Goal: Task Accomplishment & Management: Use online tool/utility

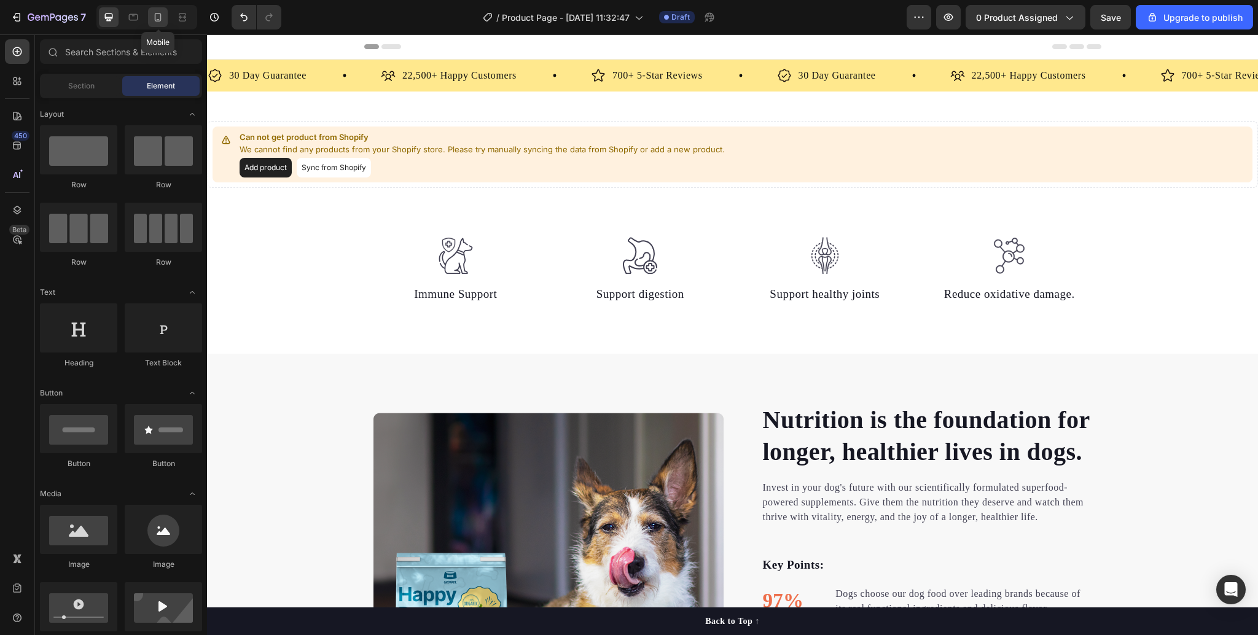
click at [158, 21] on icon at bounding box center [158, 17] width 12 height 12
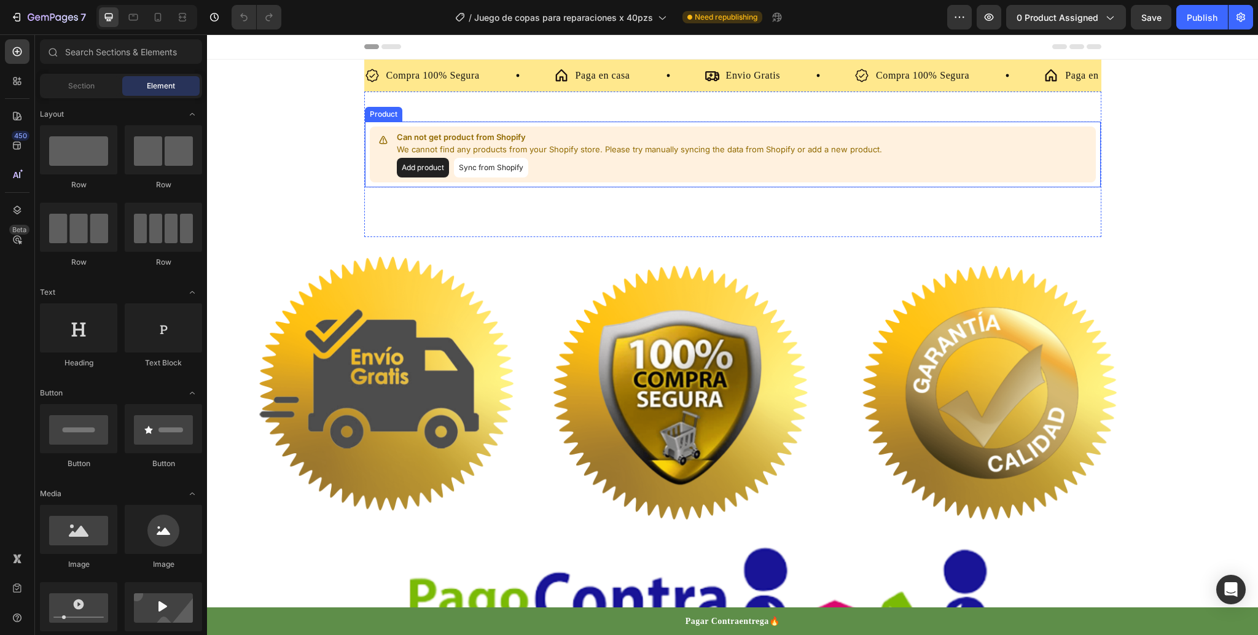
click at [494, 169] on button "Sync from Shopify" at bounding box center [491, 168] width 74 height 20
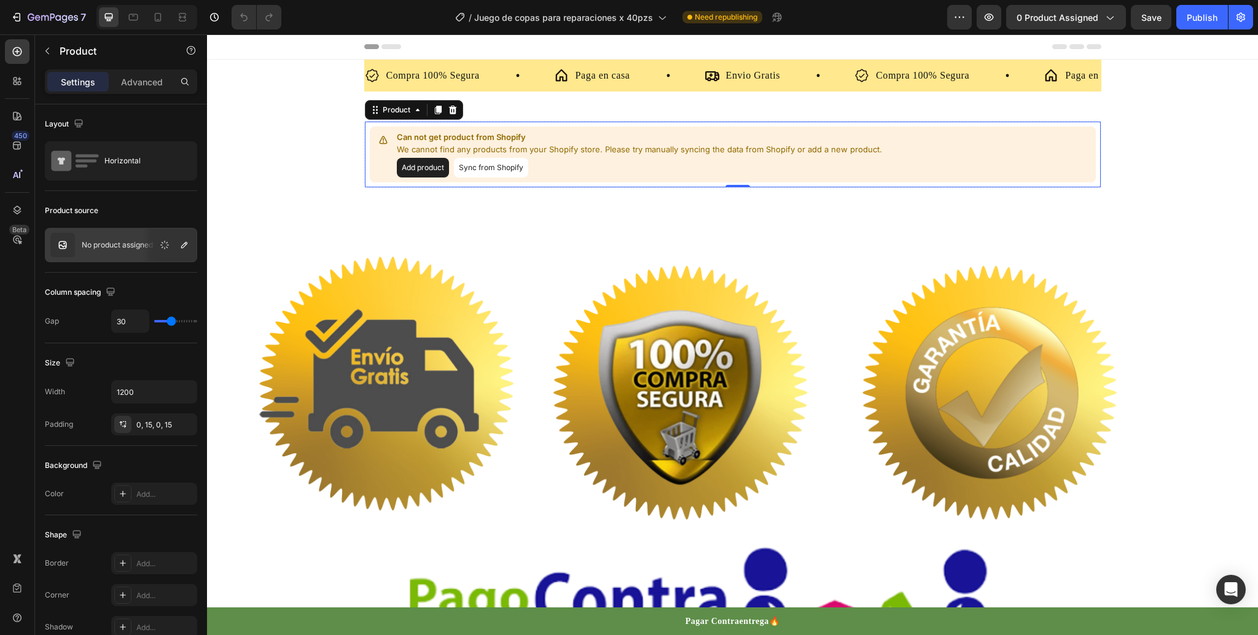
click at [494, 169] on button "Sync from Shopify" at bounding box center [491, 168] width 74 height 20
click at [428, 166] on button "Add product" at bounding box center [423, 168] width 52 height 20
click at [420, 159] on button "Add product" at bounding box center [423, 168] width 52 height 20
click at [485, 173] on button "Sync from Shopify" at bounding box center [491, 168] width 74 height 20
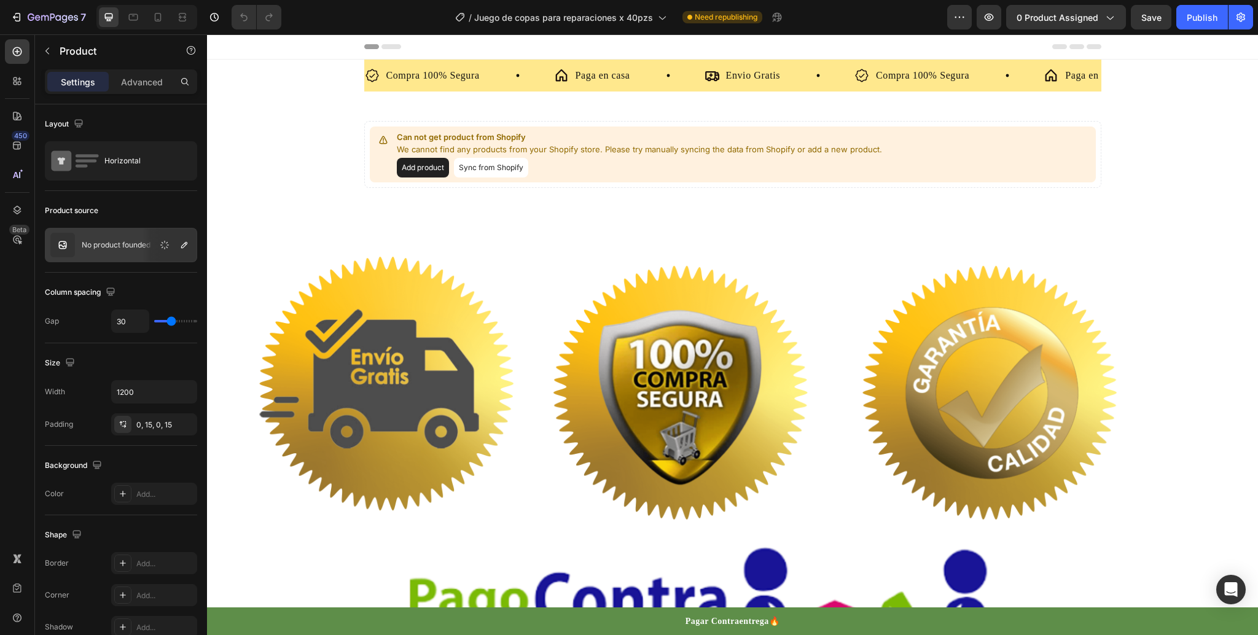
click at [496, 168] on button "Sync from Shopify" at bounding box center [491, 168] width 74 height 20
click at [480, 171] on button "Sync from Shopify" at bounding box center [491, 168] width 74 height 20
click at [415, 170] on button "Add product" at bounding box center [423, 168] width 52 height 20
click at [1250, 20] on button "button" at bounding box center [1240, 17] width 25 height 25
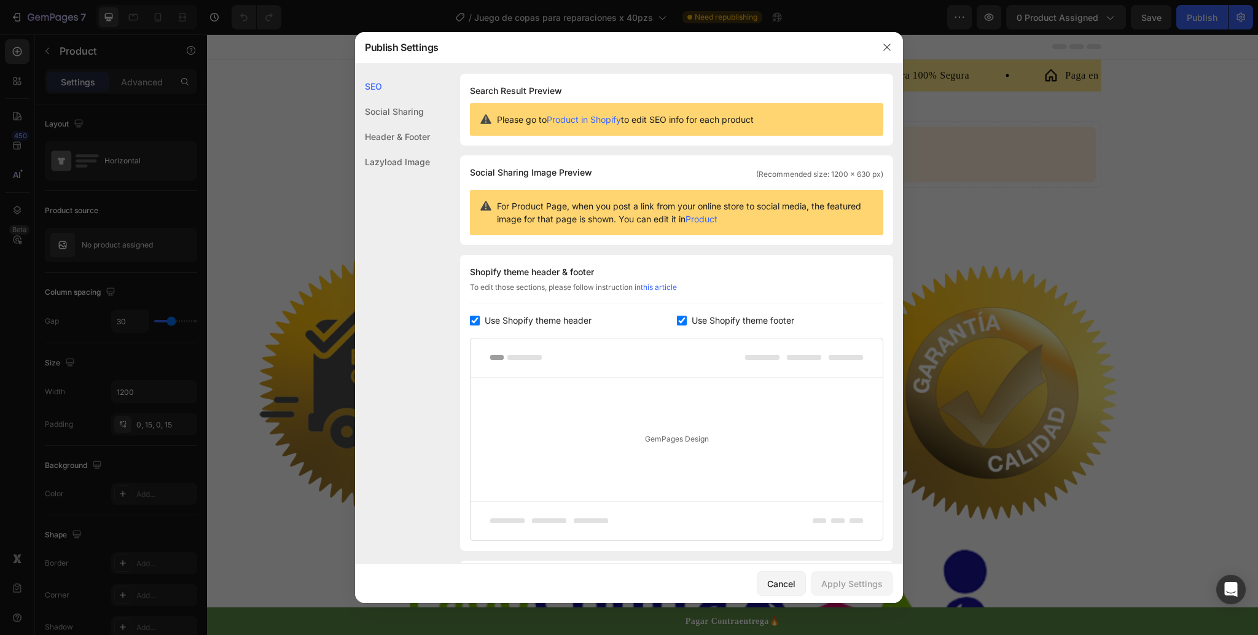
drag, startPoint x: 850, startPoint y: 214, endPoint x: 757, endPoint y: 225, distance: 94.1
click at [757, 225] on div "For Product Page, when you post a link from your online store to social media, …" at bounding box center [676, 212] width 413 height 45
click at [609, 119] on link "Product in Shopify" at bounding box center [584, 119] width 74 height 10
click at [883, 43] on icon "button" at bounding box center [887, 47] width 10 height 10
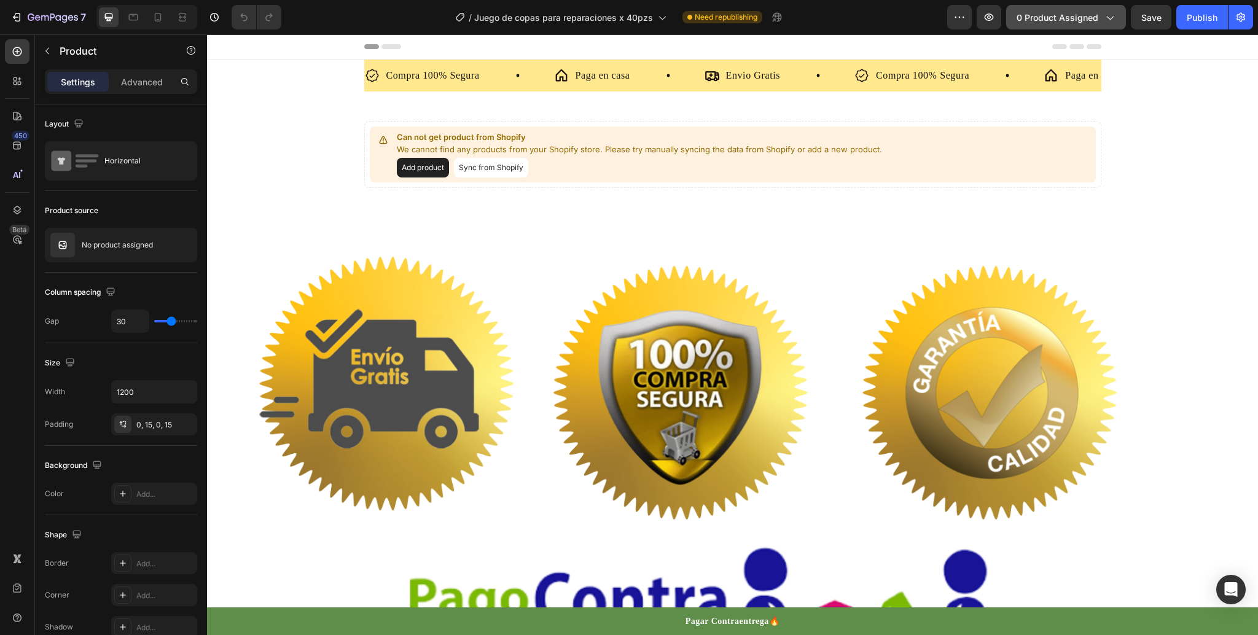
click at [1042, 23] on span "0 product assigned" at bounding box center [1058, 17] width 82 height 13
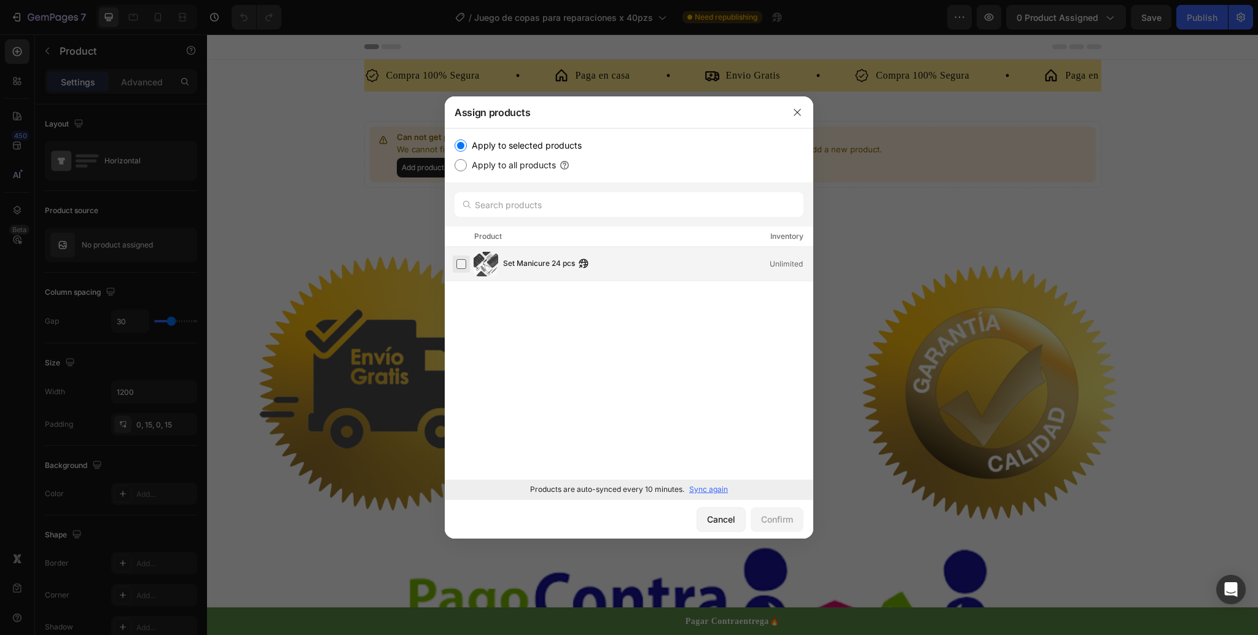
click at [456, 263] on label at bounding box center [461, 264] width 10 height 10
click at [780, 523] on div "Confirm" at bounding box center [777, 519] width 32 height 13
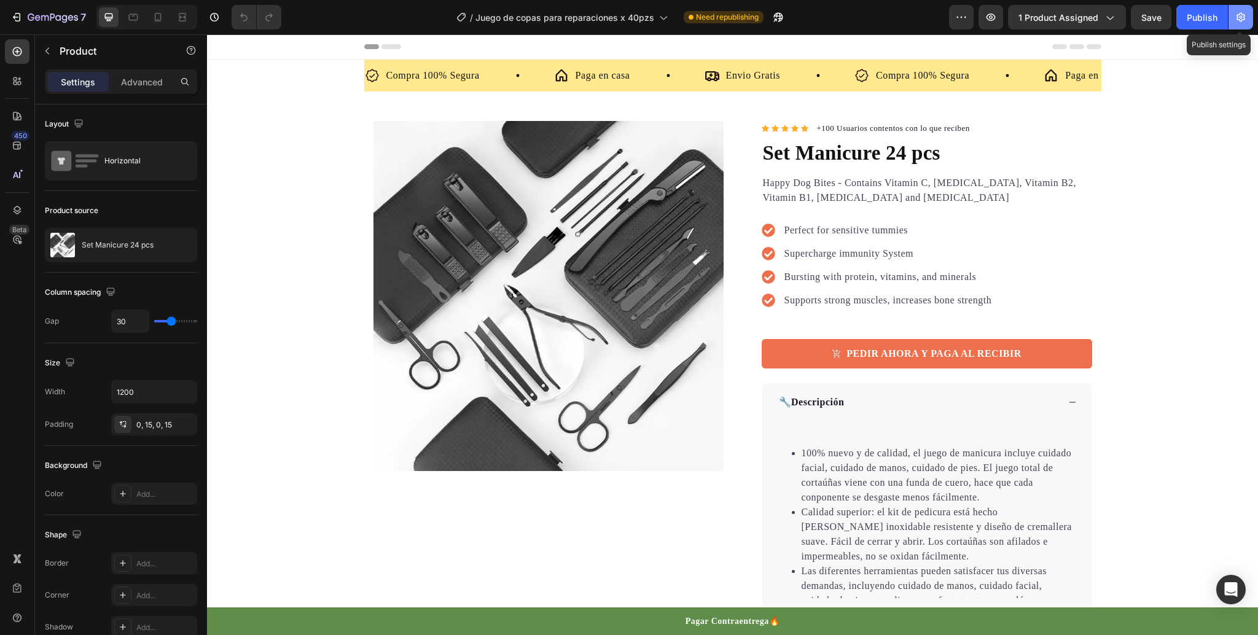
click at [1235, 15] on button "button" at bounding box center [1240, 17] width 25 height 25
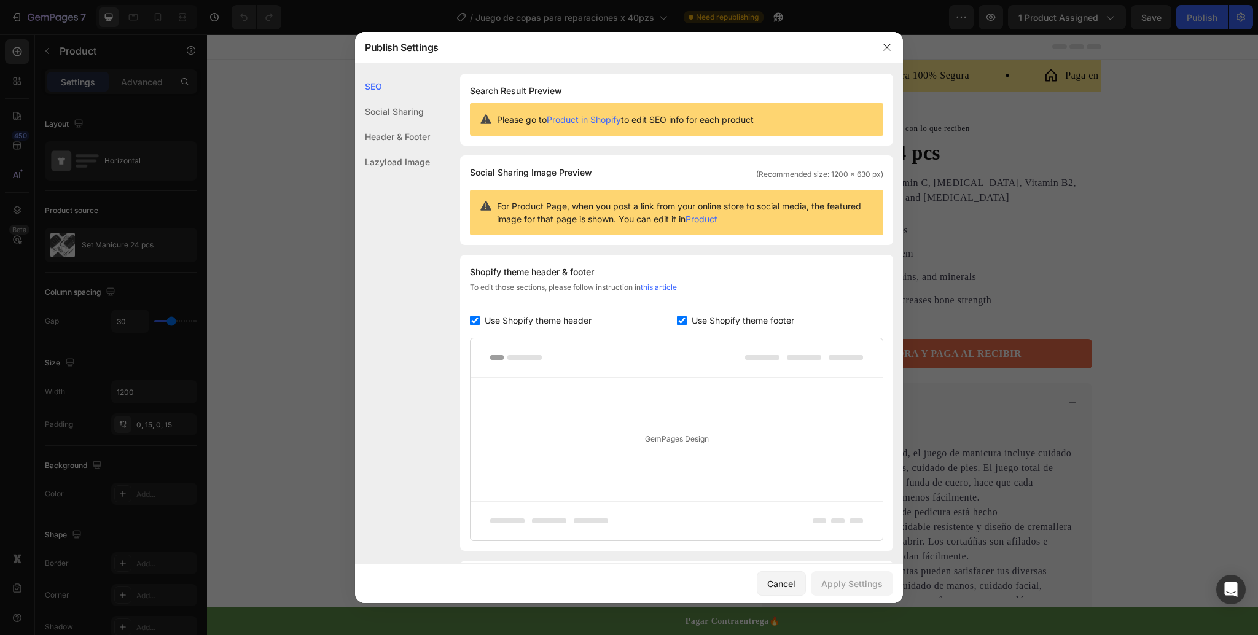
click at [315, 138] on div at bounding box center [629, 317] width 1258 height 635
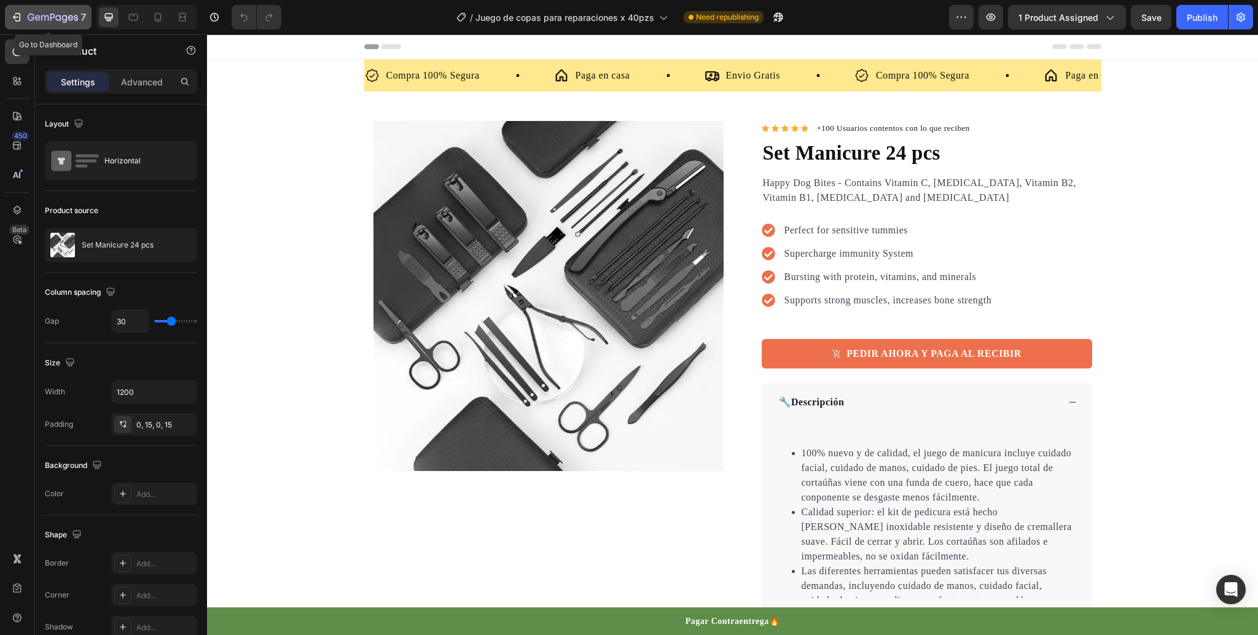
click at [12, 25] on button "7" at bounding box center [48, 17] width 87 height 25
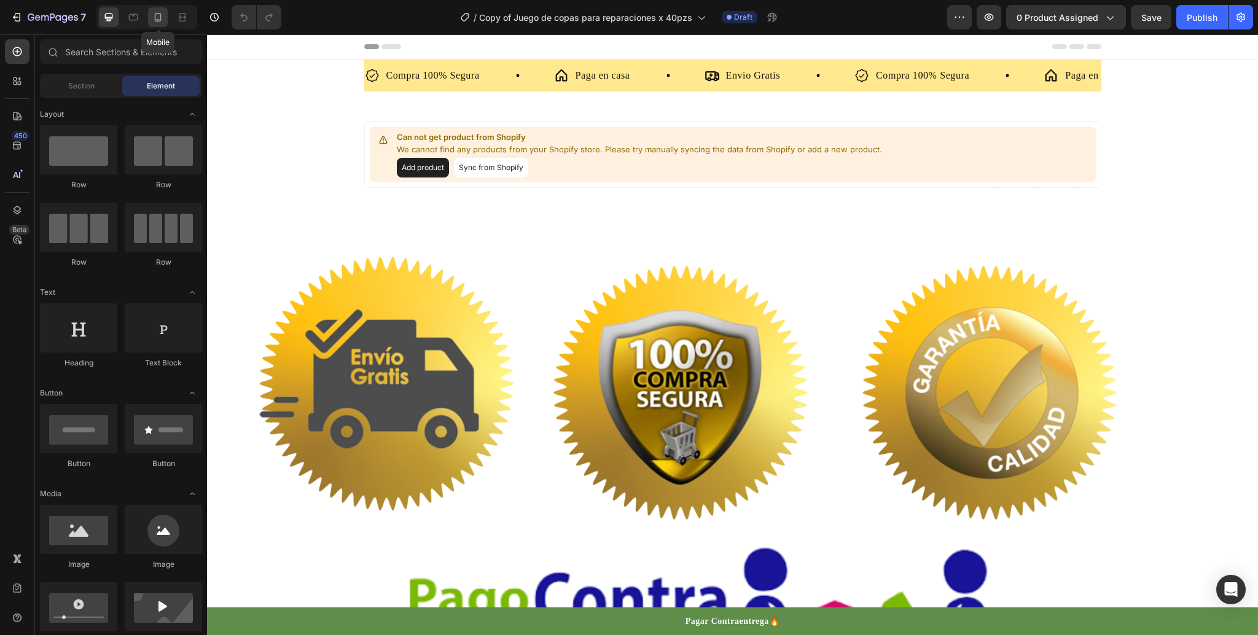
click at [160, 15] on icon at bounding box center [158, 17] width 7 height 9
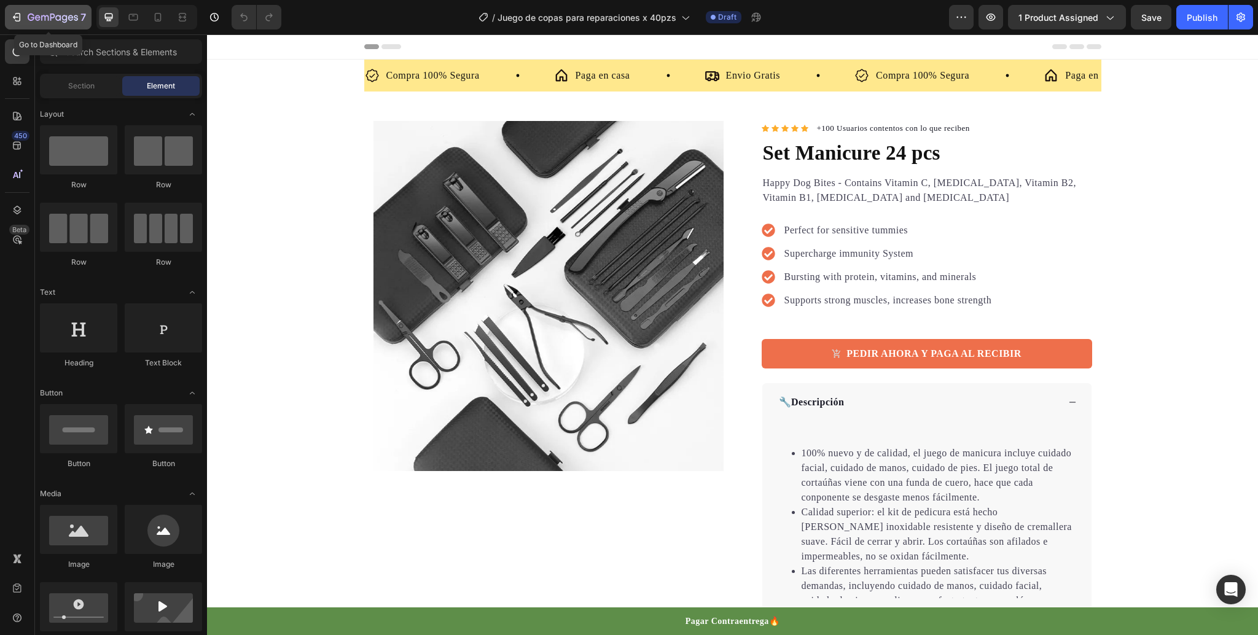
click at [49, 15] on icon "button" at bounding box center [53, 18] width 50 height 10
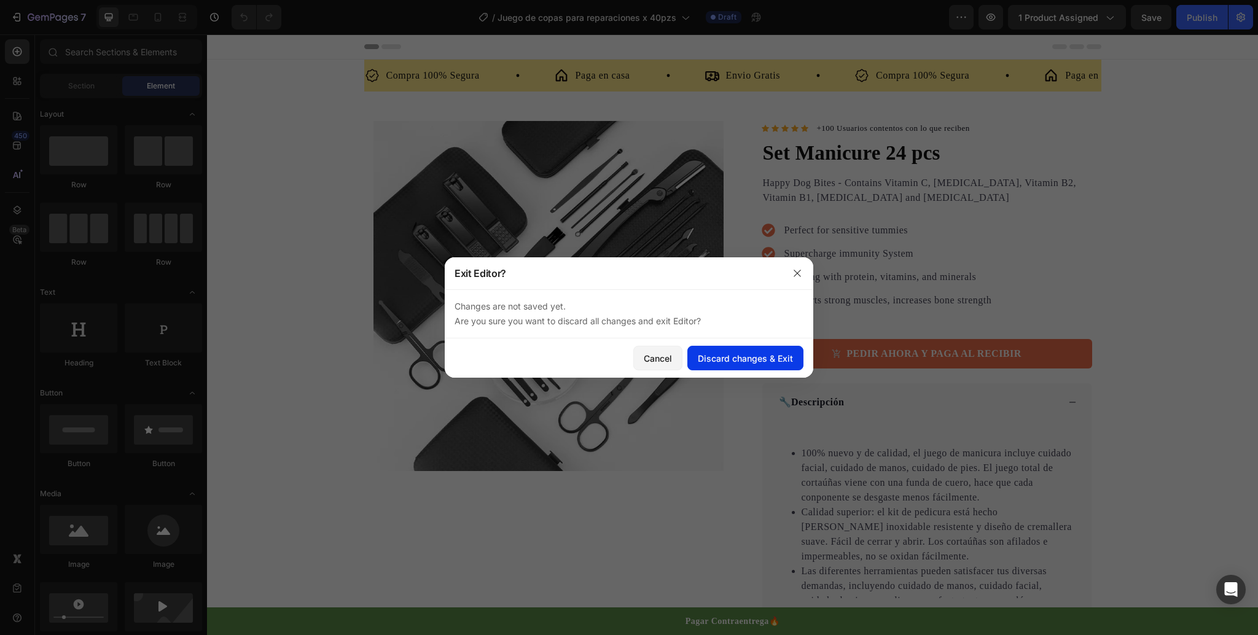
click at [734, 365] on button "Discard changes & Exit" at bounding box center [745, 358] width 116 height 25
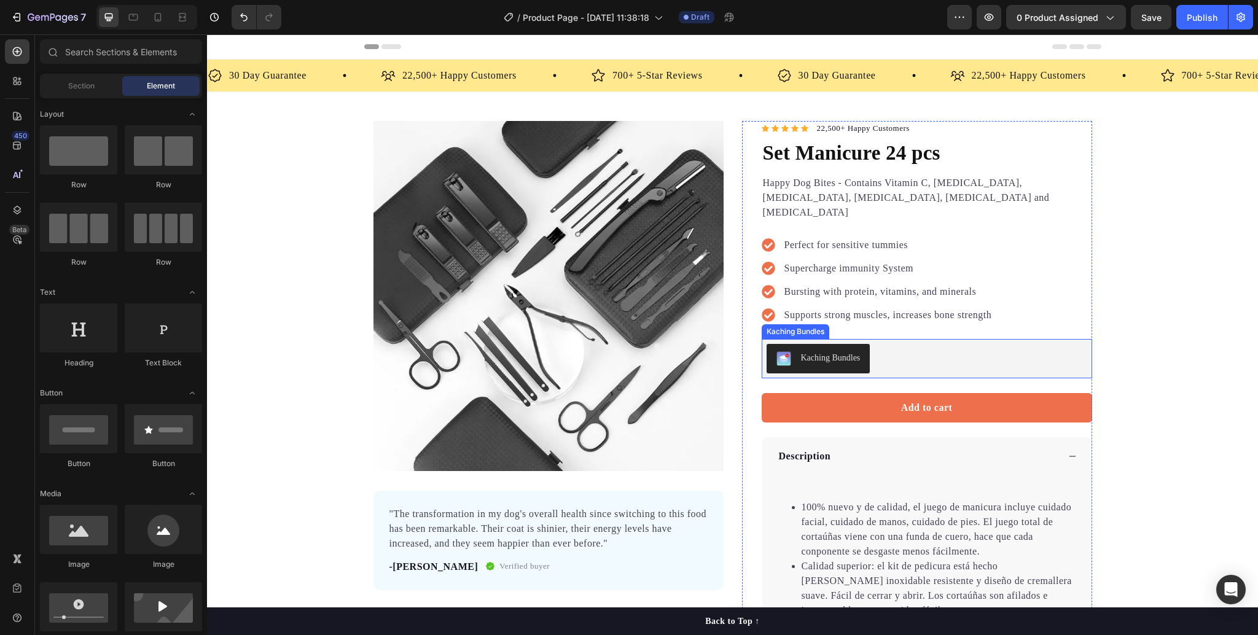
click at [859, 353] on button "Kaching Bundles" at bounding box center [819, 358] width 104 height 29
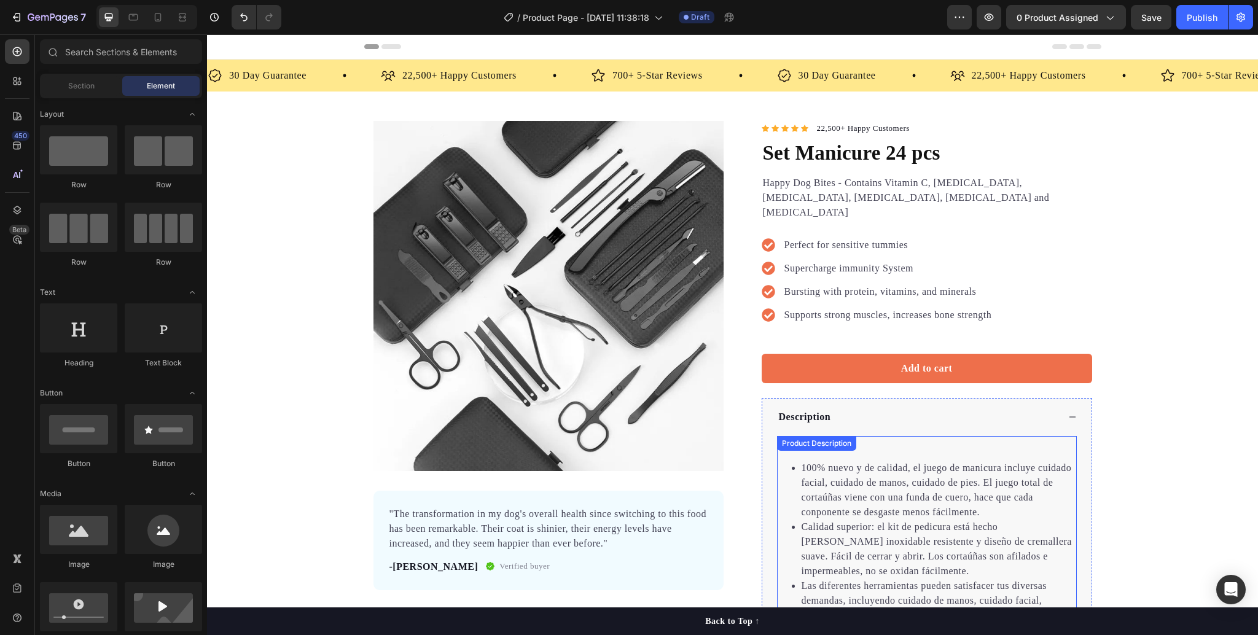
click at [845, 438] on div "Product Description" at bounding box center [816, 443] width 74 height 11
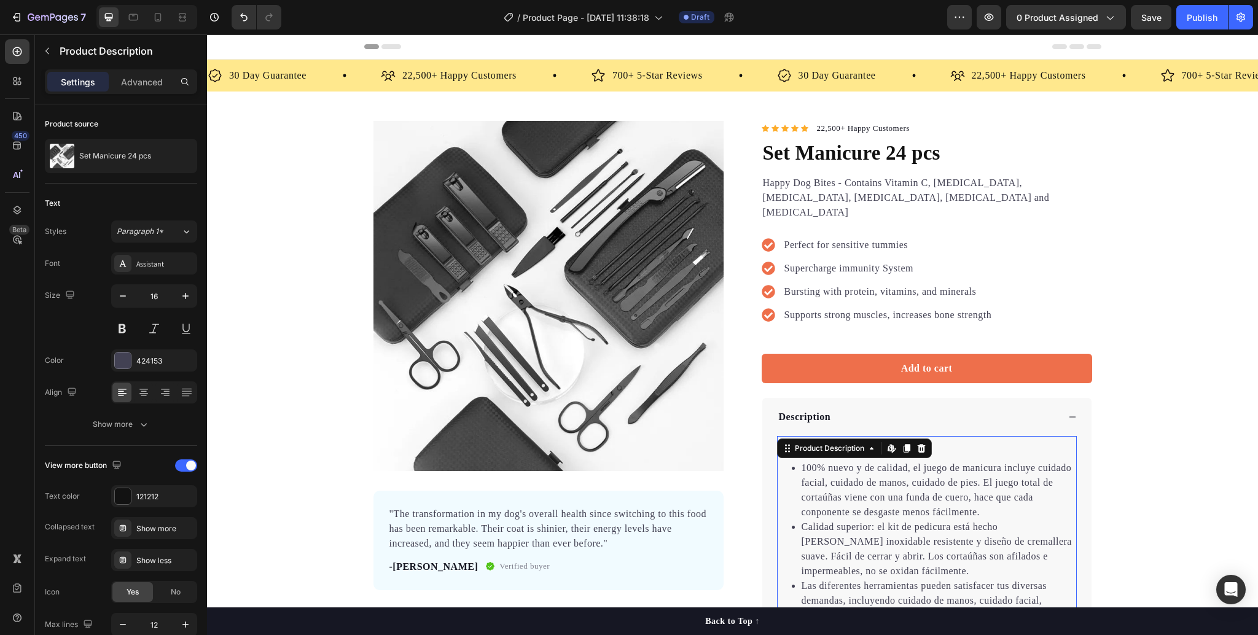
click at [942, 440] on div "100% nuevo y de calidad, el juego de manicura incluye cuidado facial, cuidado d…" at bounding box center [927, 524] width 300 height 177
click at [943, 441] on div "100% nuevo y de calidad, el juego de manicura incluye cuidado facial, cuidado d…" at bounding box center [927, 524] width 300 height 177
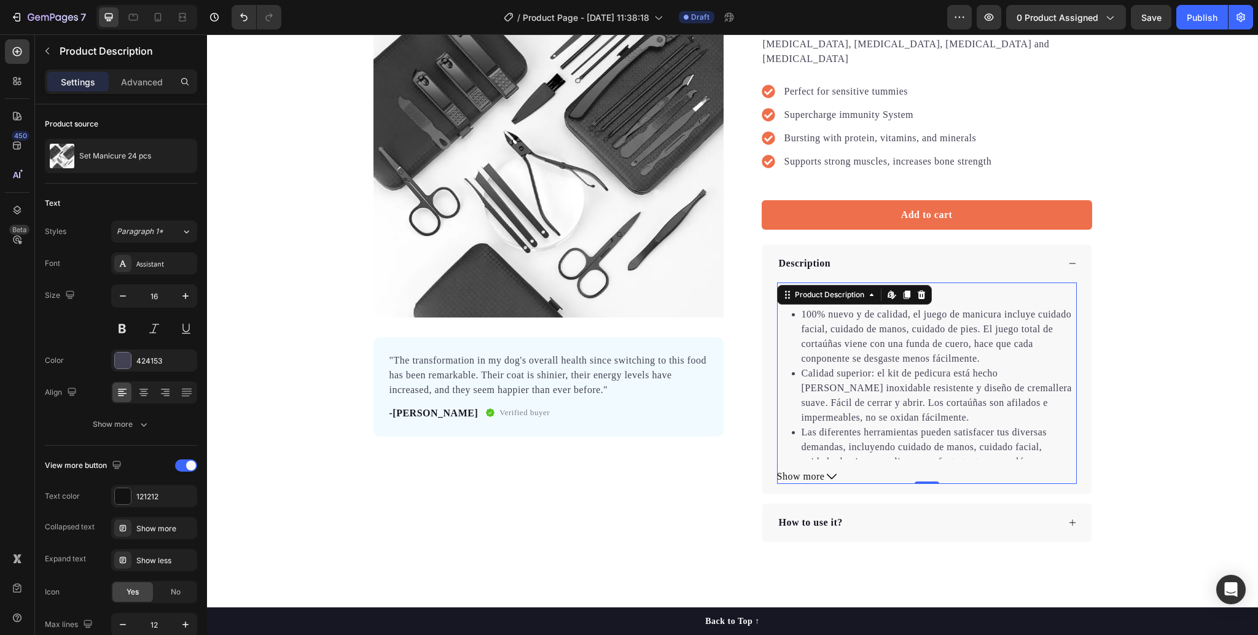
scroll to position [163, 0]
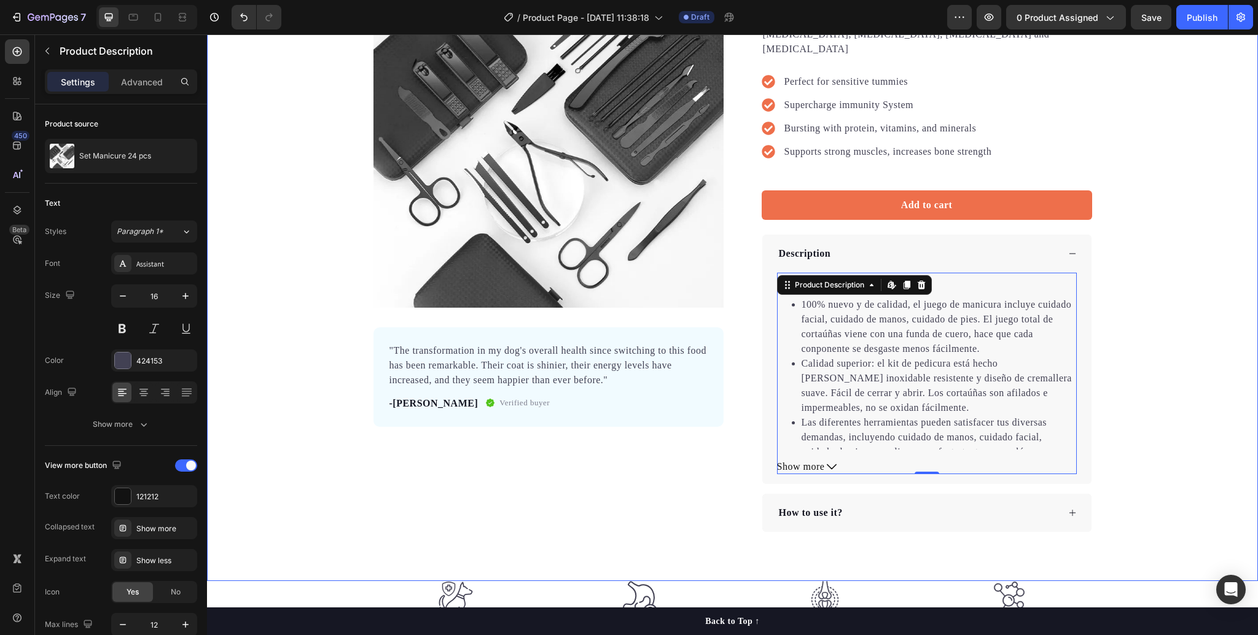
click at [1162, 326] on div "Product Images "The transformation in my dog's overall health since switching t…" at bounding box center [732, 245] width 1051 height 574
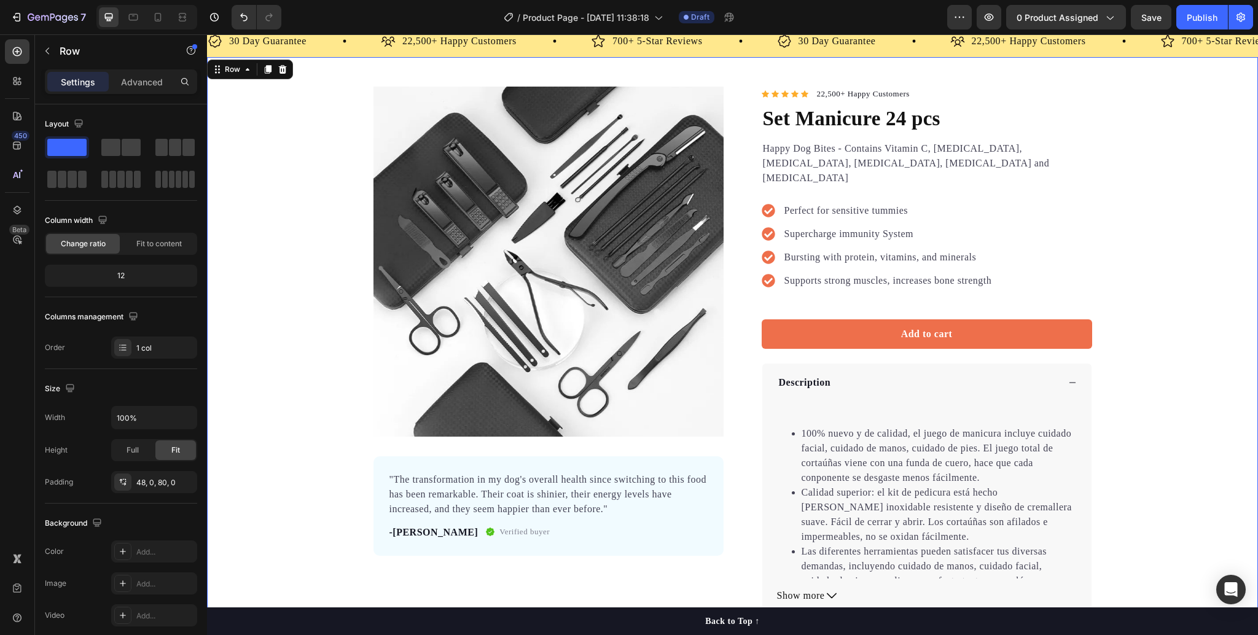
scroll to position [0, 0]
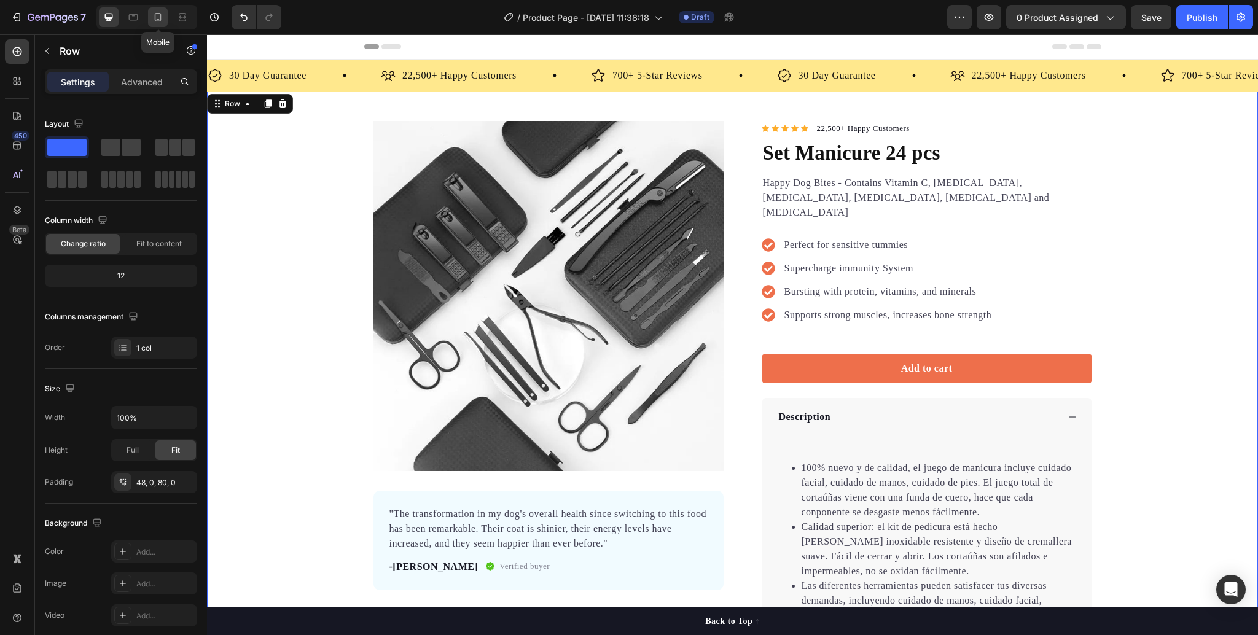
click at [152, 16] on icon at bounding box center [158, 17] width 12 height 12
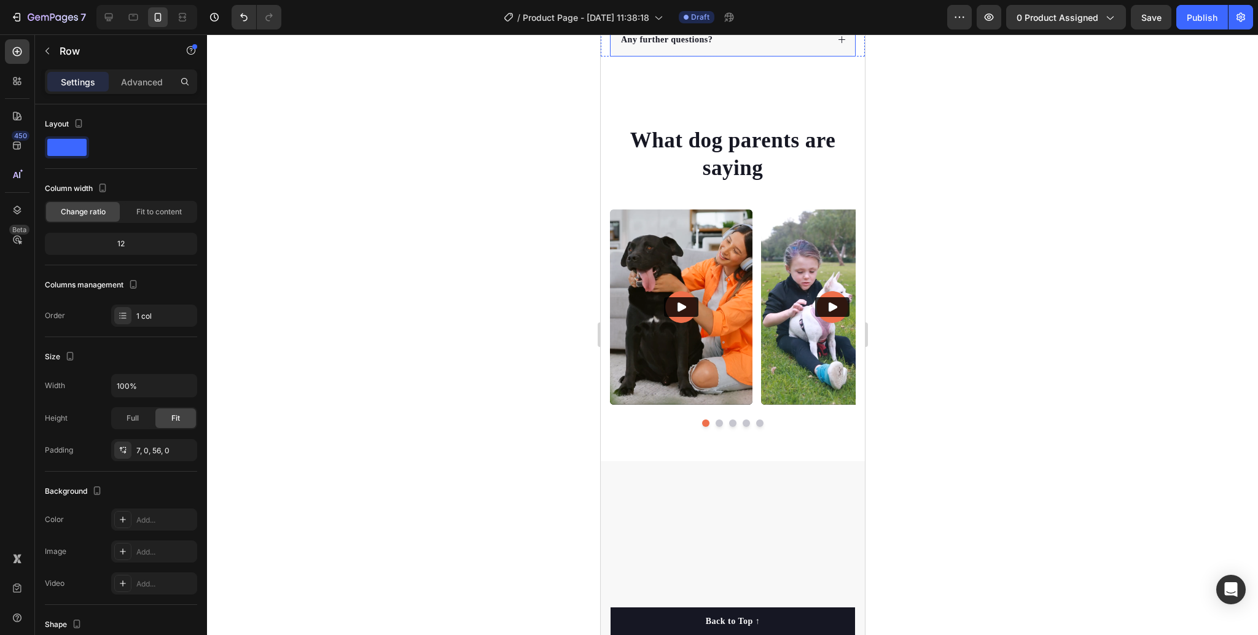
scroll to position [4763, 0]
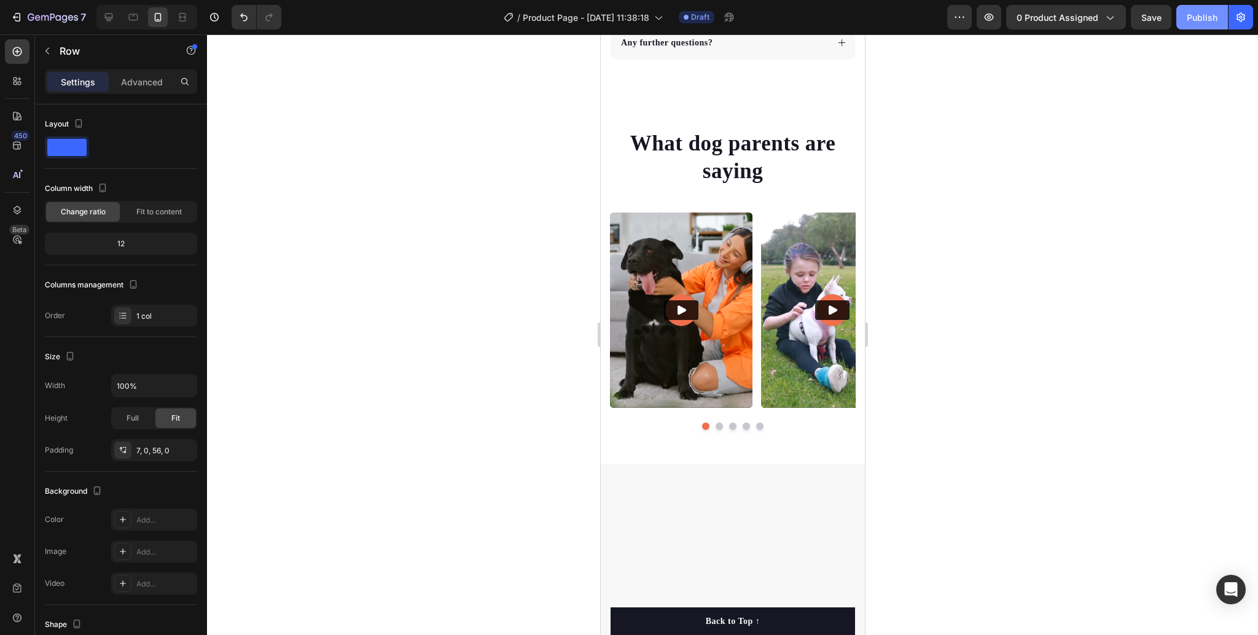
click at [1185, 14] on button "Publish" at bounding box center [1202, 17] width 52 height 25
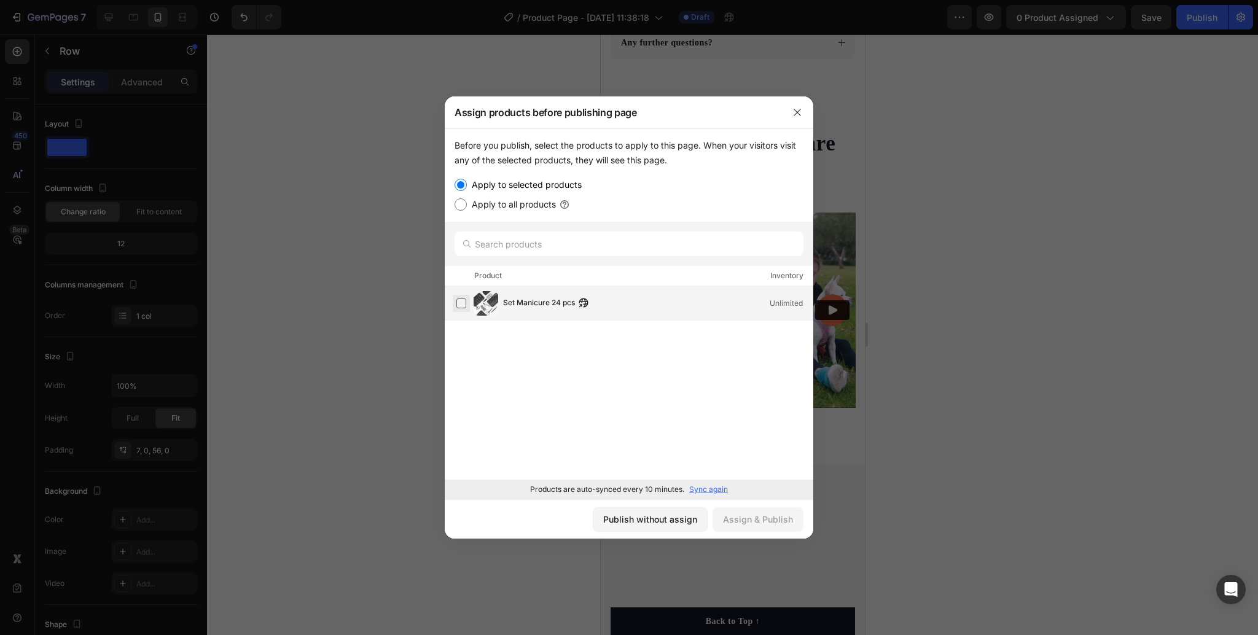
click at [462, 305] on label at bounding box center [461, 304] width 10 height 10
click at [746, 520] on div "Assign & Publish" at bounding box center [758, 519] width 70 height 13
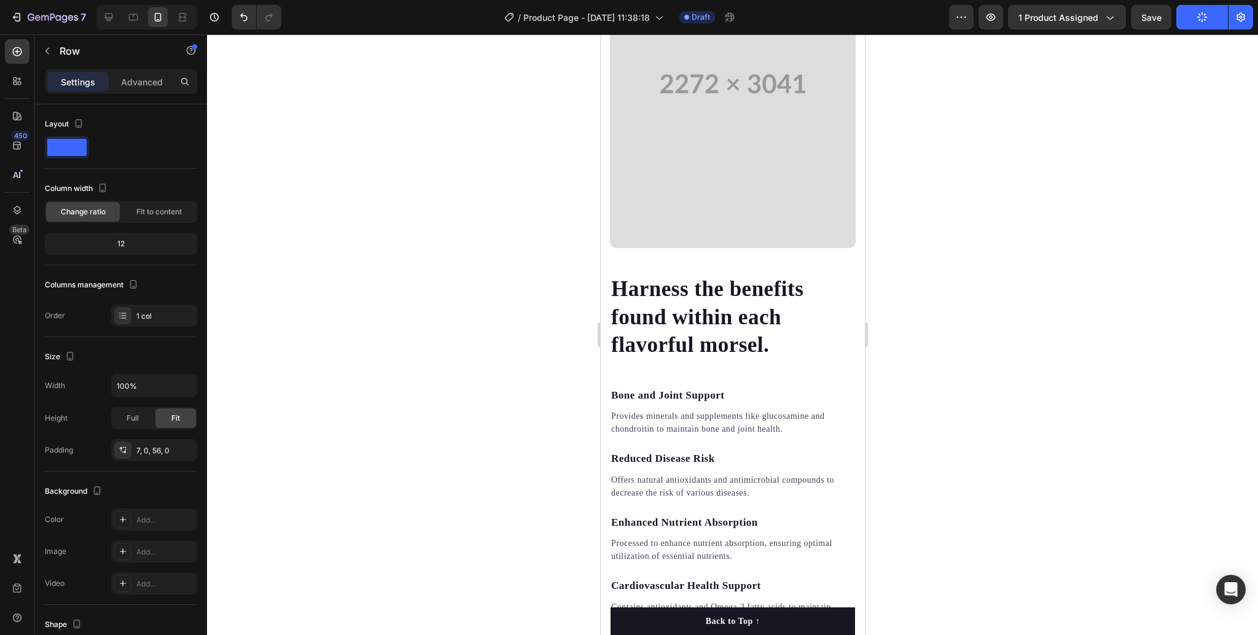
scroll to position [1800, 0]
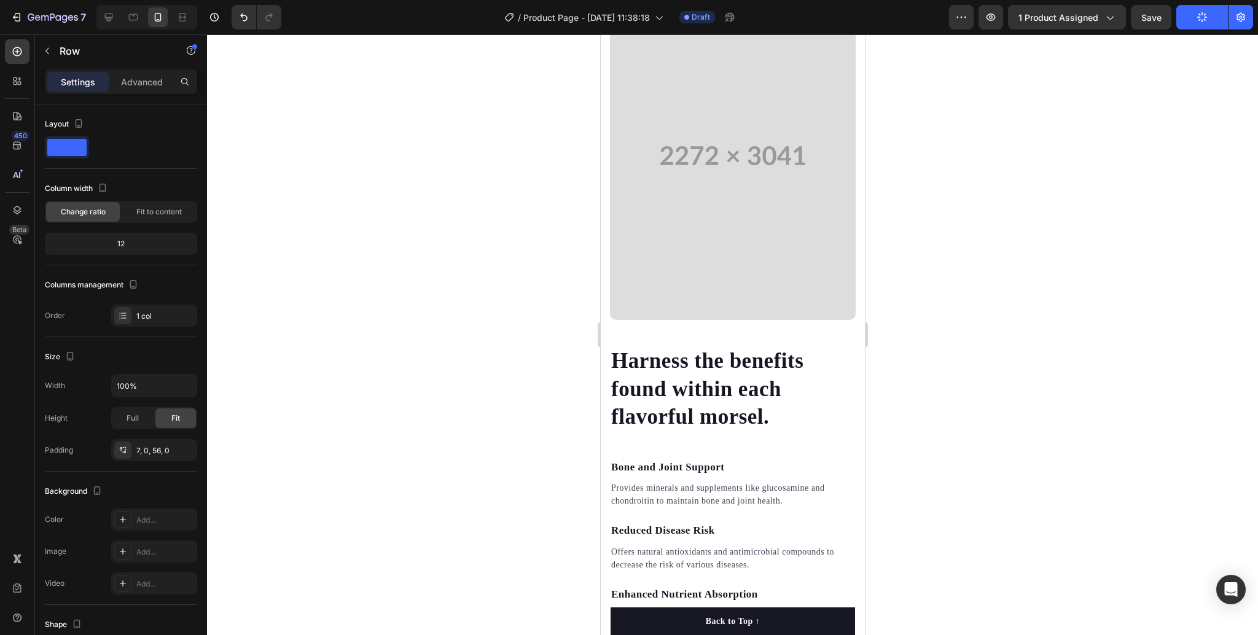
drag, startPoint x: 1096, startPoint y: 206, endPoint x: 967, endPoint y: 34, distance: 214.5
click at [967, 34] on div "7 / Product Page - Aug 26, 11:38:18 Draft Preview 1 product assigned Save Publi…" at bounding box center [629, 17] width 1258 height 35
click at [964, 22] on icon "button" at bounding box center [961, 17] width 12 height 12
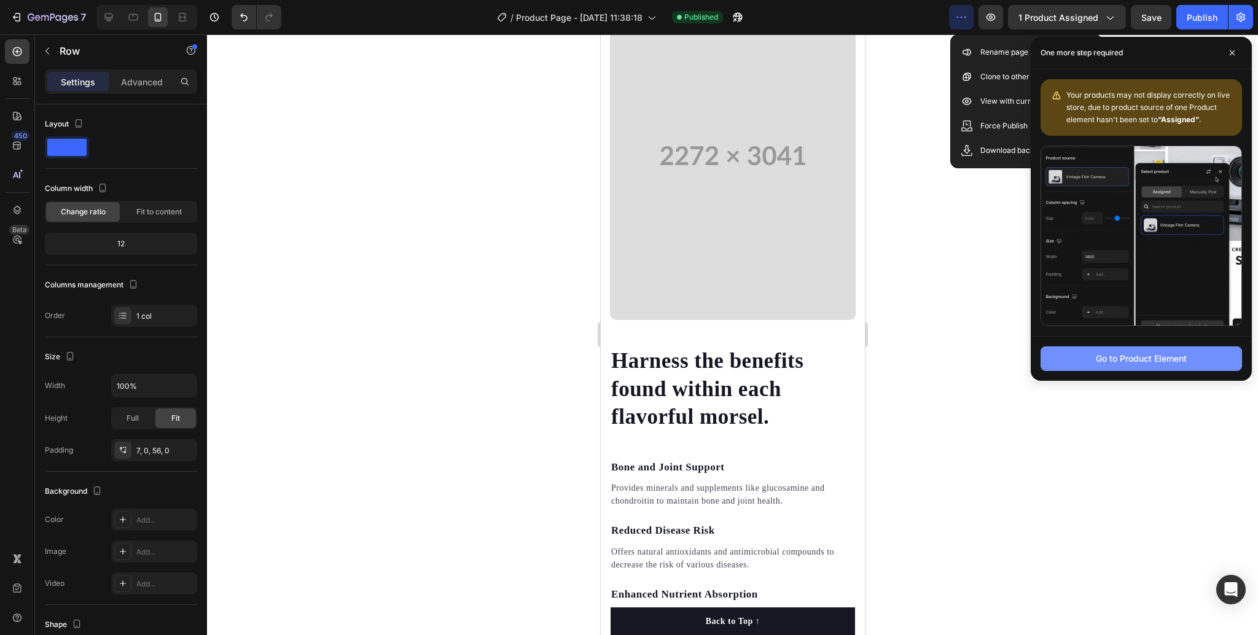
click at [1154, 363] on div "Go to Product Element" at bounding box center [1141, 358] width 91 height 13
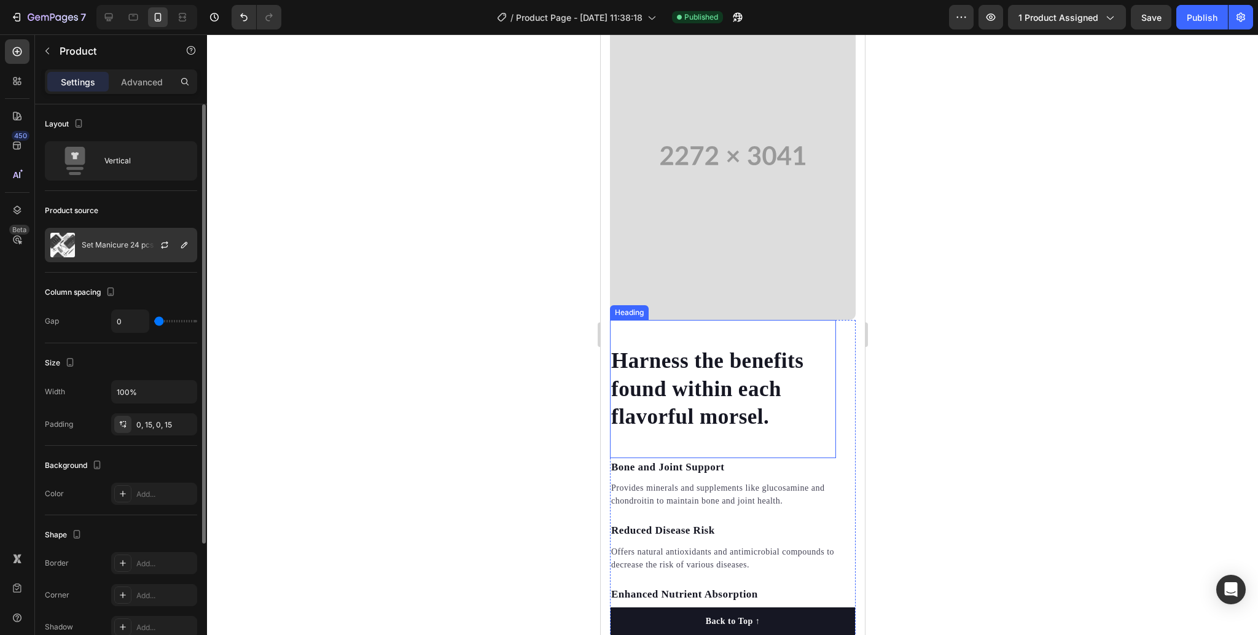
click at [96, 256] on div "Set Manicure 24 pcs" at bounding box center [121, 245] width 152 height 34
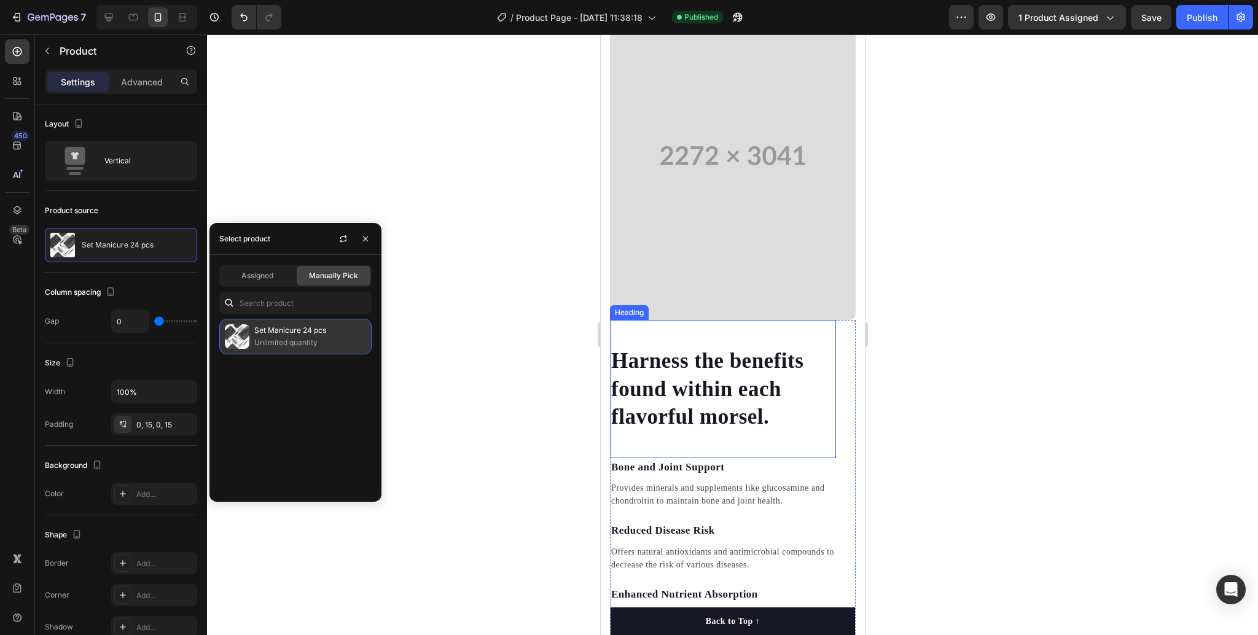
click at [311, 338] on p "Unlimited quantity" at bounding box center [310, 343] width 112 height 12
click at [277, 276] on div "Assigned" at bounding box center [258, 276] width 74 height 20
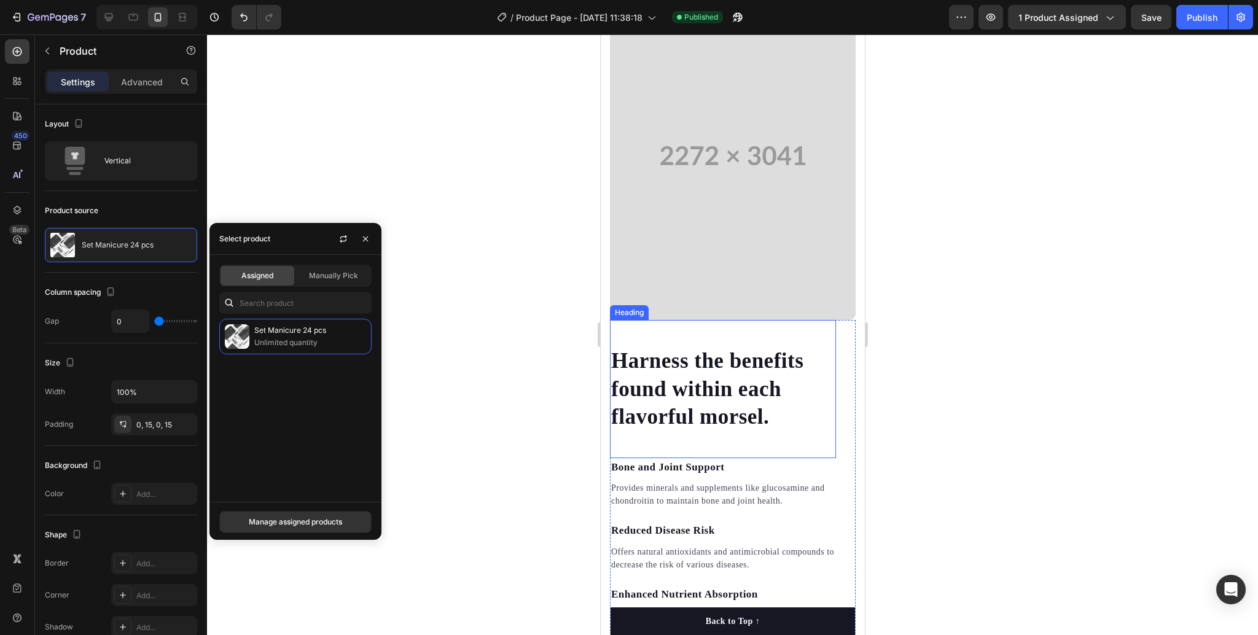
click at [308, 362] on div "Set Manicure 24 pcs Unlimited quantity" at bounding box center [295, 405] width 172 height 173
click at [506, 448] on div at bounding box center [732, 334] width 1051 height 601
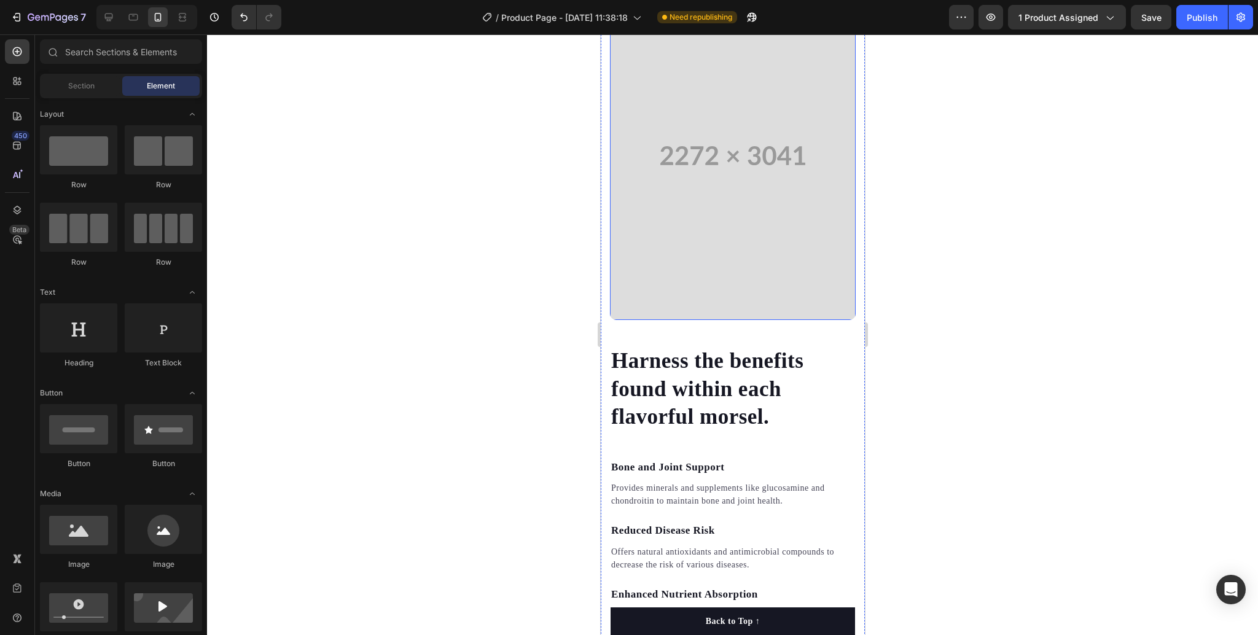
click at [1257, 461] on div at bounding box center [732, 334] width 1051 height 601
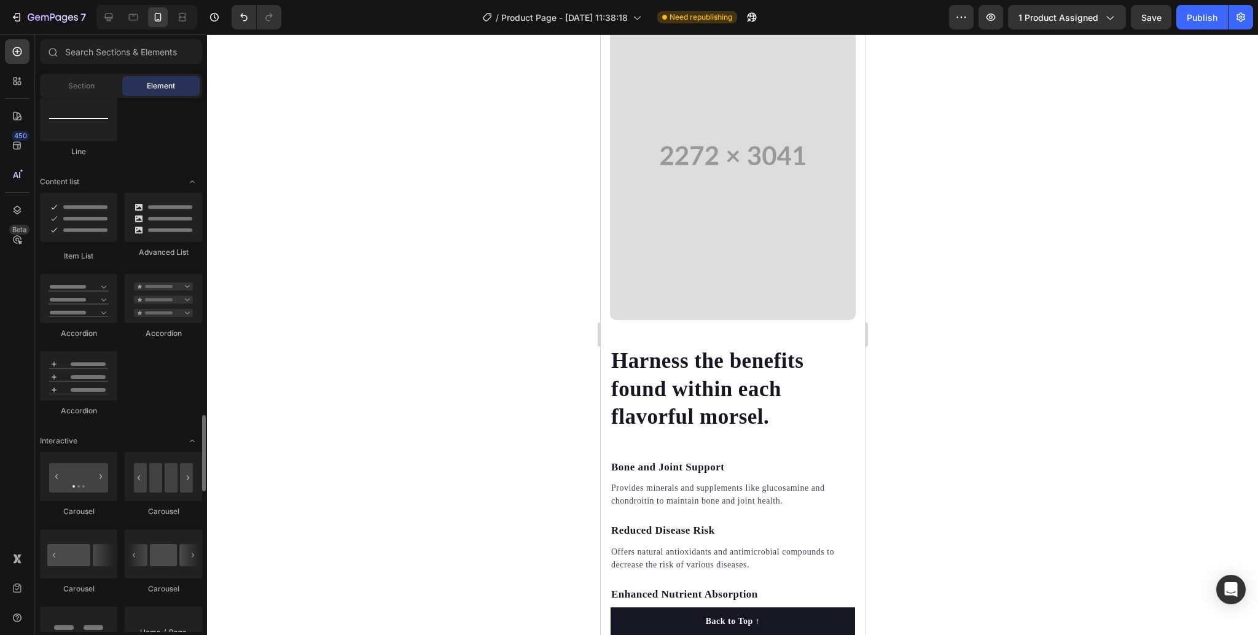
scroll to position [1064, 0]
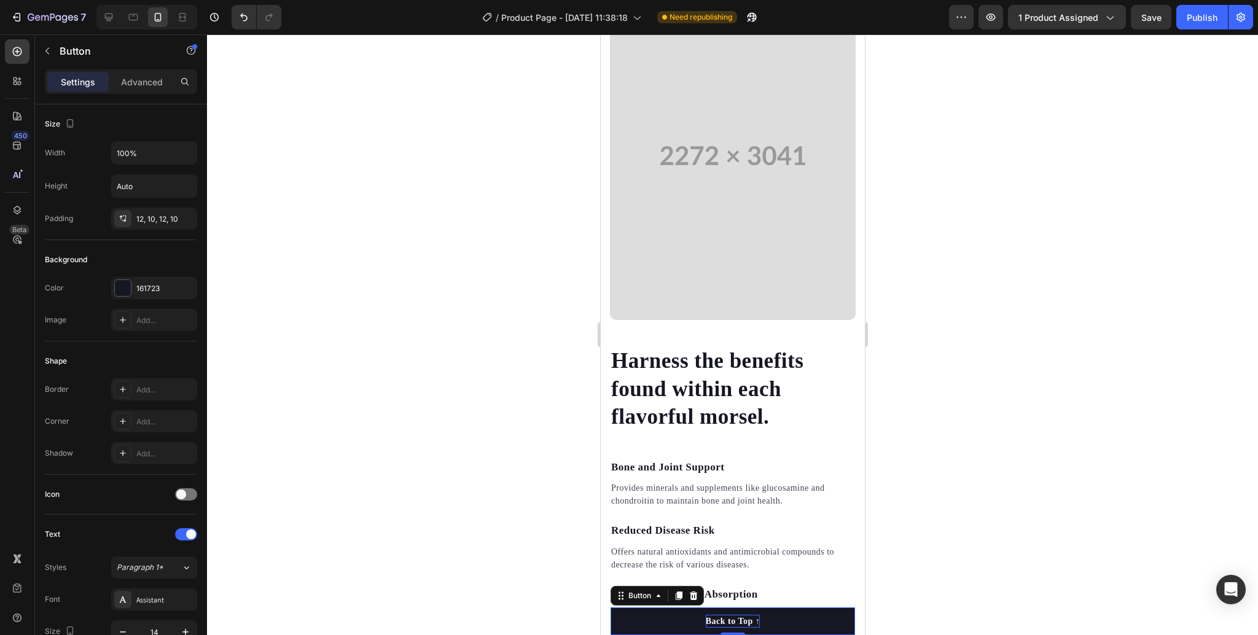
drag, startPoint x: 913, startPoint y: 453, endPoint x: 743, endPoint y: 622, distance: 239.3
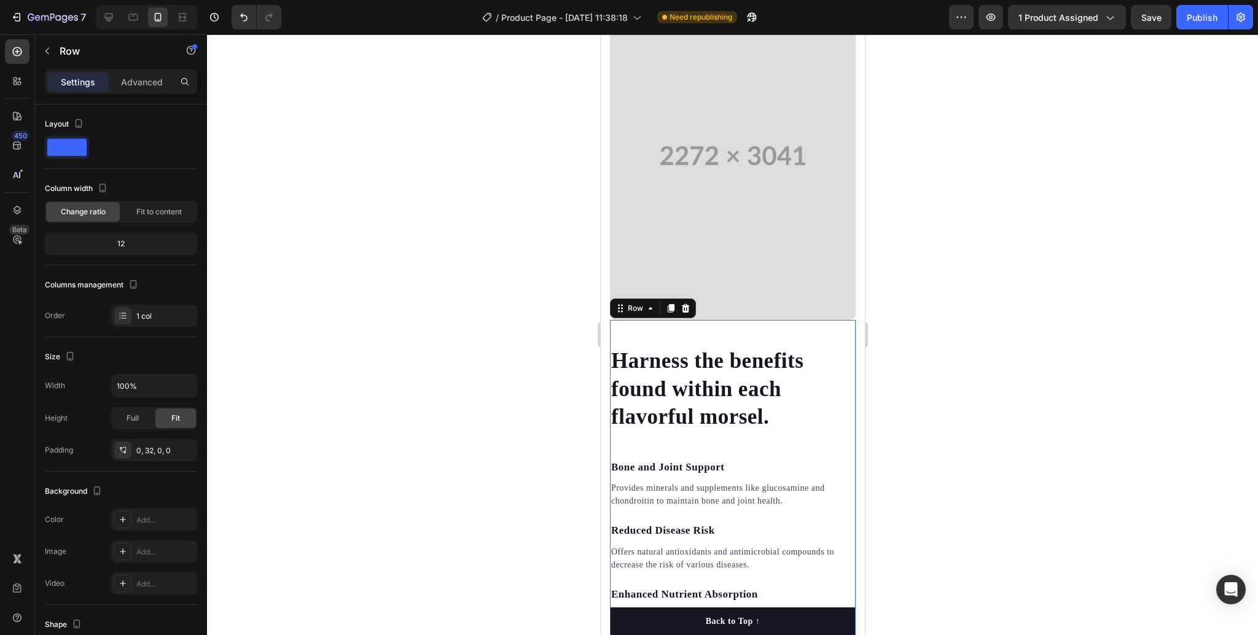
click at [839, 501] on div "Harness the benefits found within each flavorful morsel. Heading Bone and Joint…" at bounding box center [732, 541] width 246 height 443
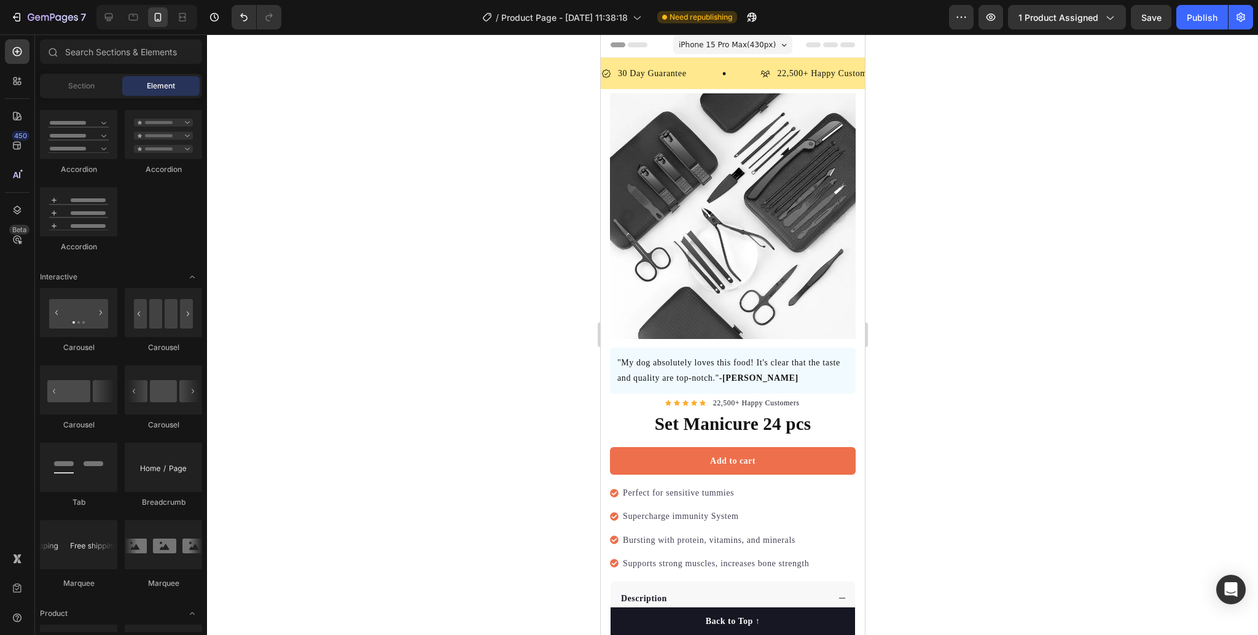
scroll to position [0, 0]
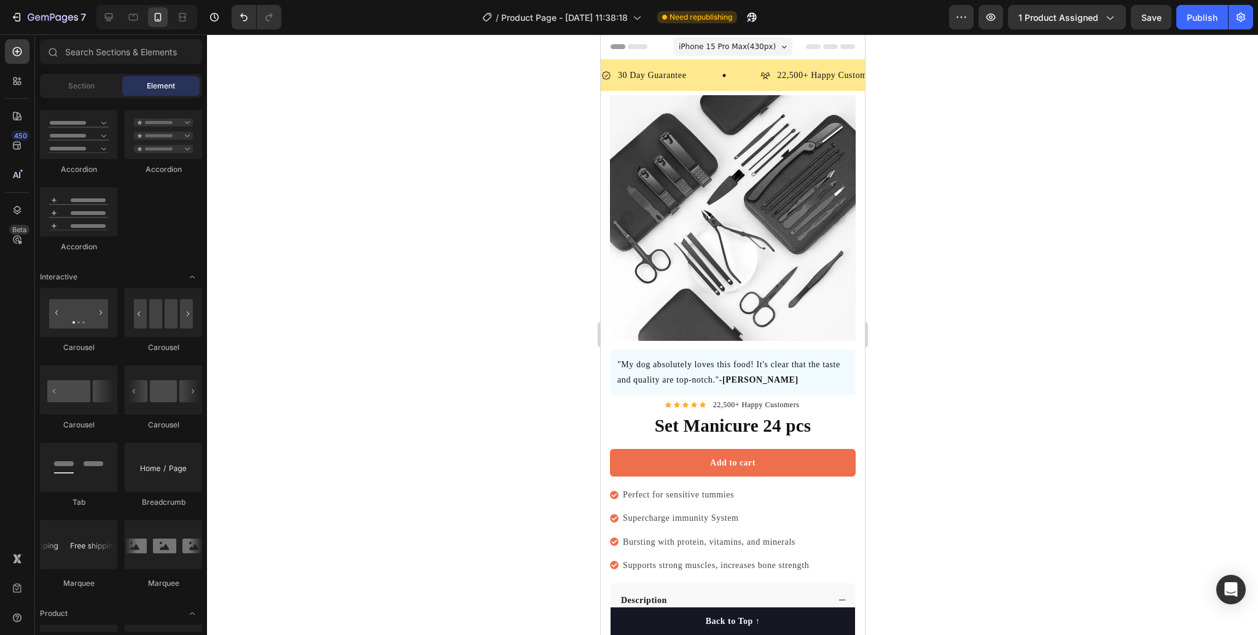
click at [638, 50] on span "Header" at bounding box center [636, 47] width 27 height 12
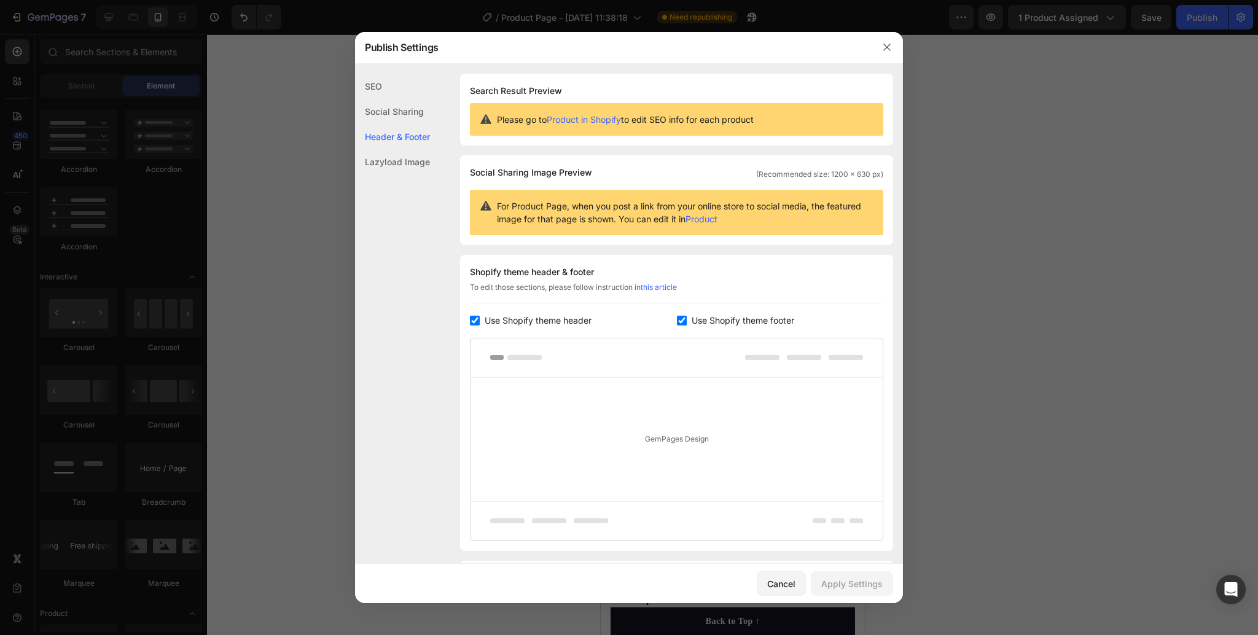
scroll to position [77, 0]
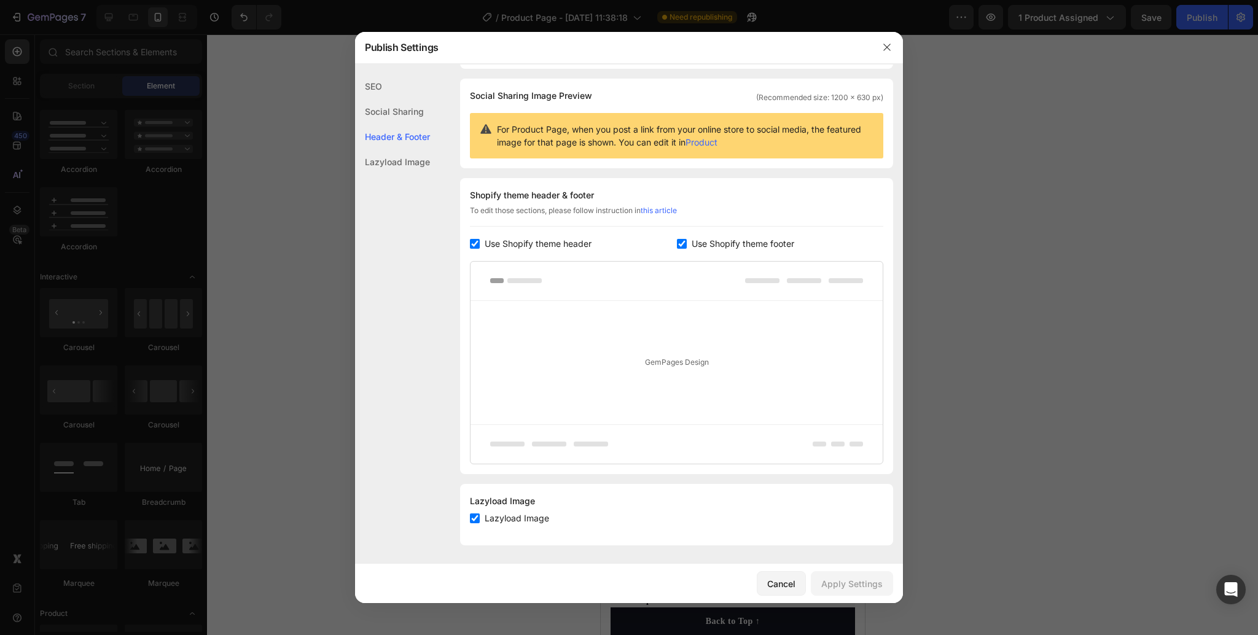
click at [414, 166] on div "Lazyload Image" at bounding box center [392, 161] width 75 height 25
click at [400, 149] on div "Header & Footer" at bounding box center [392, 161] width 75 height 25
click at [397, 124] on div "Social Sharing" at bounding box center [392, 136] width 75 height 25
click at [389, 99] on div "SEO" at bounding box center [392, 111] width 75 height 25
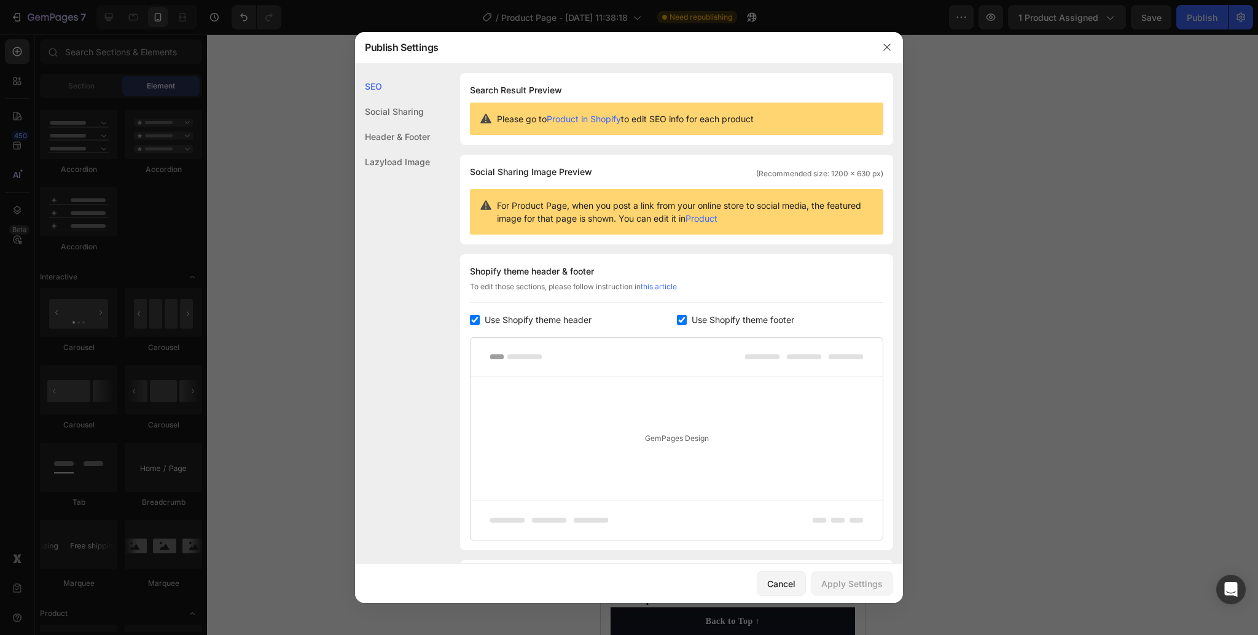
scroll to position [0, 0]
click at [596, 120] on link "Product in Shopify" at bounding box center [584, 119] width 74 height 10
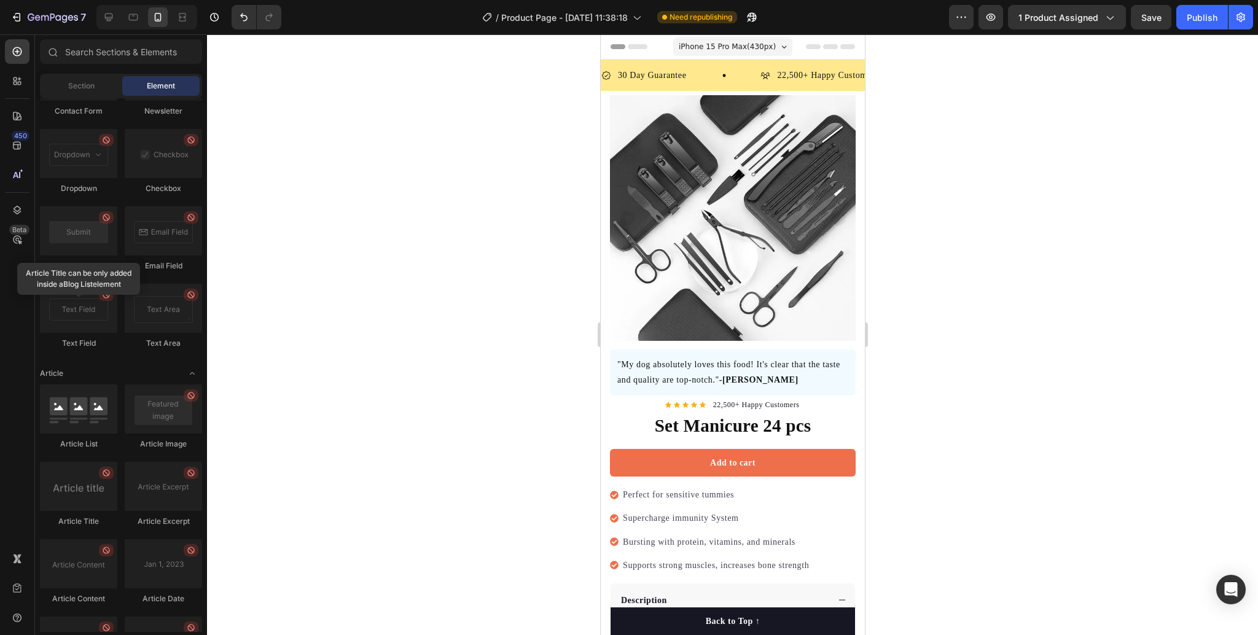
scroll to position [3188, 0]
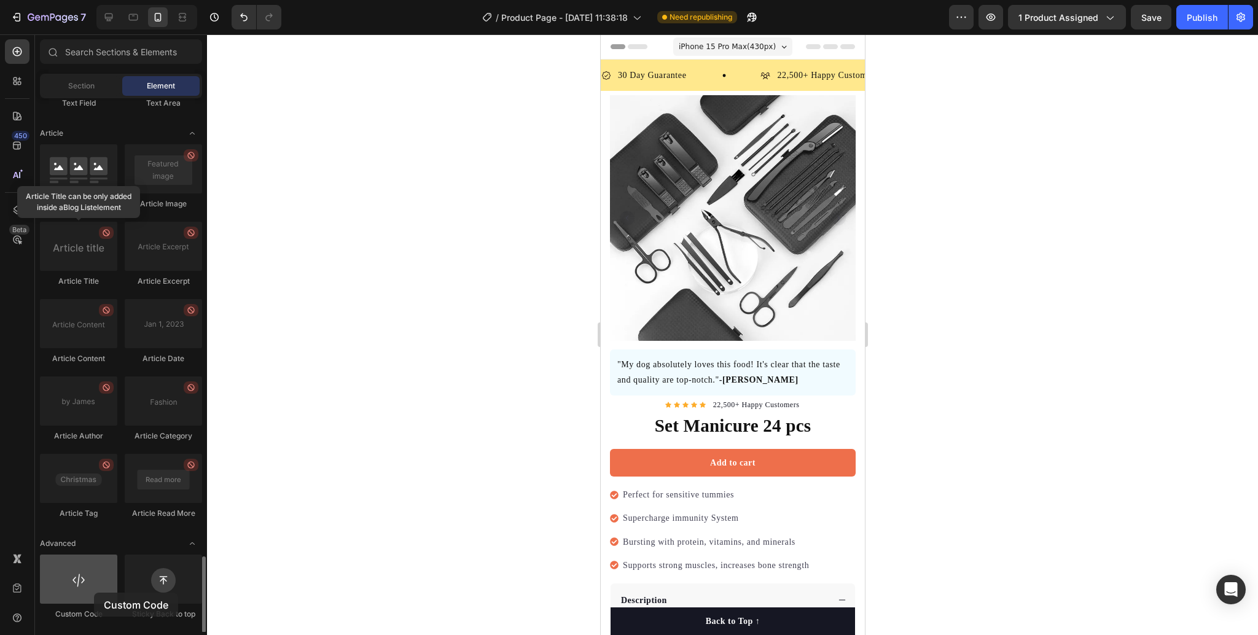
click at [94, 593] on div at bounding box center [78, 579] width 77 height 49
click at [71, 598] on div at bounding box center [78, 579] width 77 height 49
click at [76, 585] on div at bounding box center [78, 579] width 77 height 49
drag, startPoint x: 76, startPoint y: 585, endPoint x: 418, endPoint y: 450, distance: 367.8
click at [418, 0] on div "7 / Product Page - Aug 26, 11:38:18 Need republishing Preview 1 product assigne…" at bounding box center [629, 0] width 1258 height 0
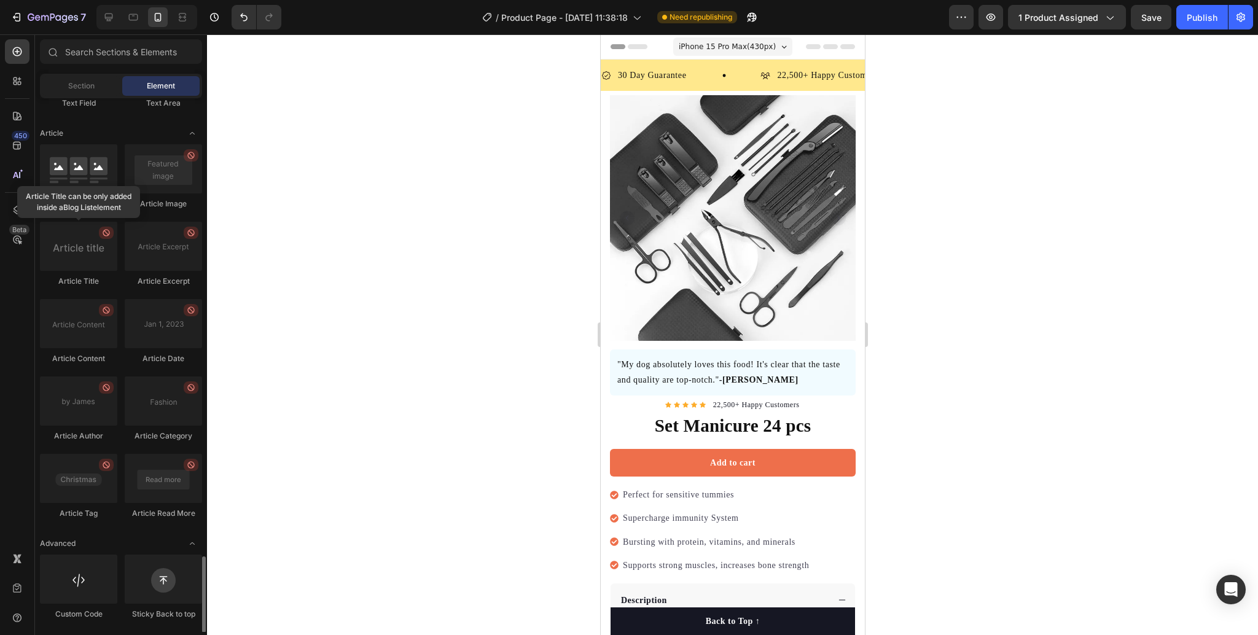
click at [96, 571] on div at bounding box center [78, 579] width 77 height 49
click at [92, 577] on div at bounding box center [78, 579] width 77 height 49
drag, startPoint x: 201, startPoint y: 588, endPoint x: 179, endPoint y: 588, distance: 22.1
click at [202, 588] on div at bounding box center [204, 594] width 4 height 76
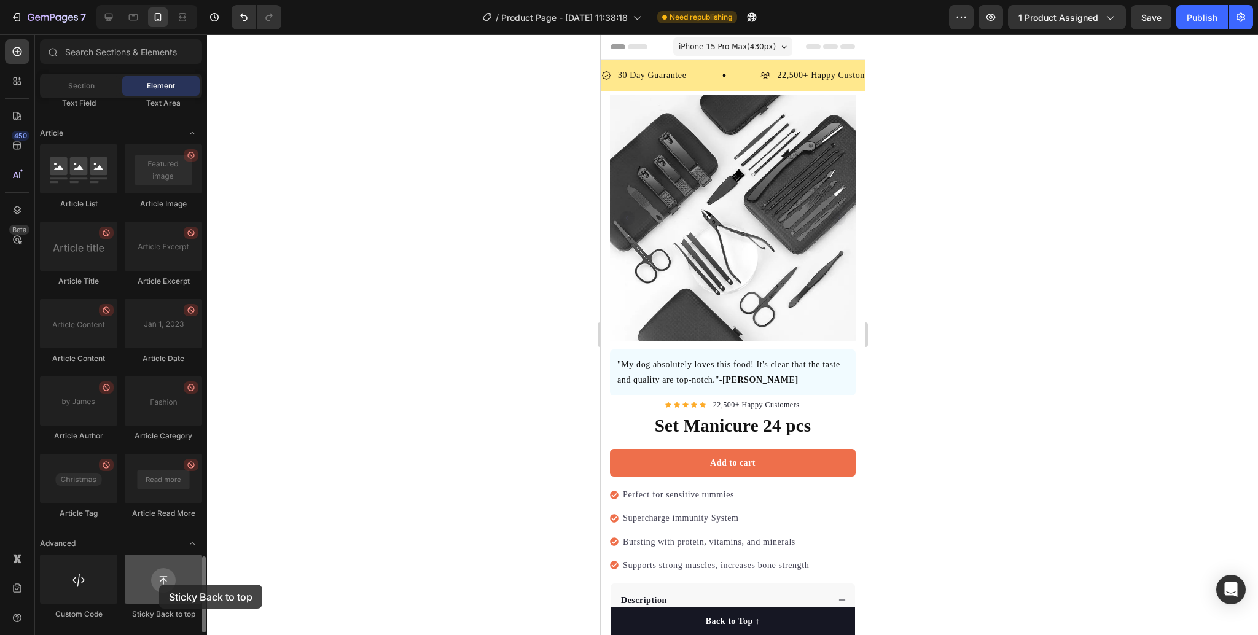
click at [159, 585] on div at bounding box center [163, 579] width 77 height 49
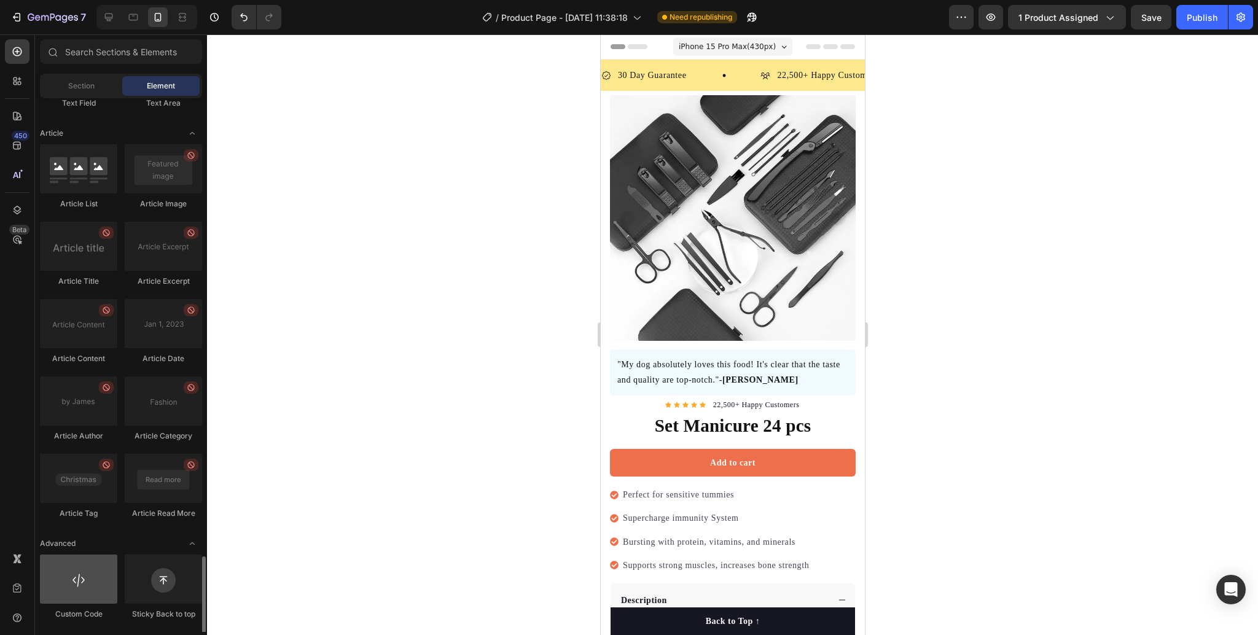
click at [108, 600] on div at bounding box center [78, 579] width 77 height 49
drag, startPoint x: 92, startPoint y: 590, endPoint x: 87, endPoint y: 577, distance: 13.2
click at [87, 577] on div at bounding box center [78, 579] width 77 height 49
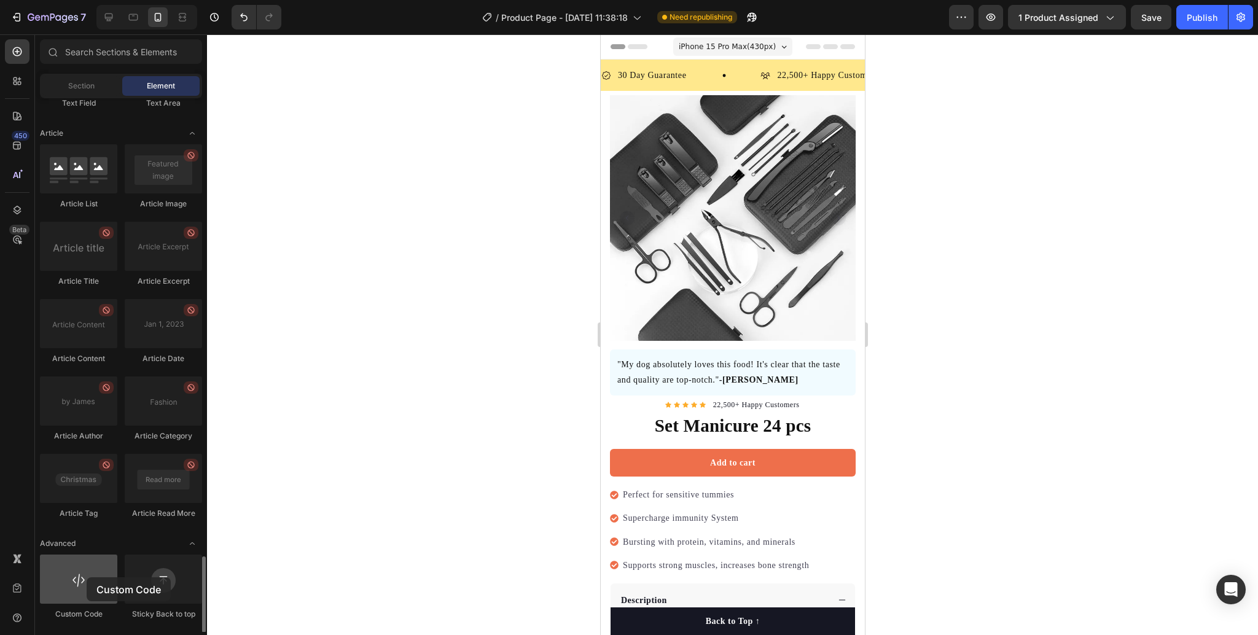
click at [87, 577] on div at bounding box center [78, 579] width 77 height 49
click at [628, 412] on h1 "Set Manicure 24 pcs" at bounding box center [732, 426] width 246 height 29
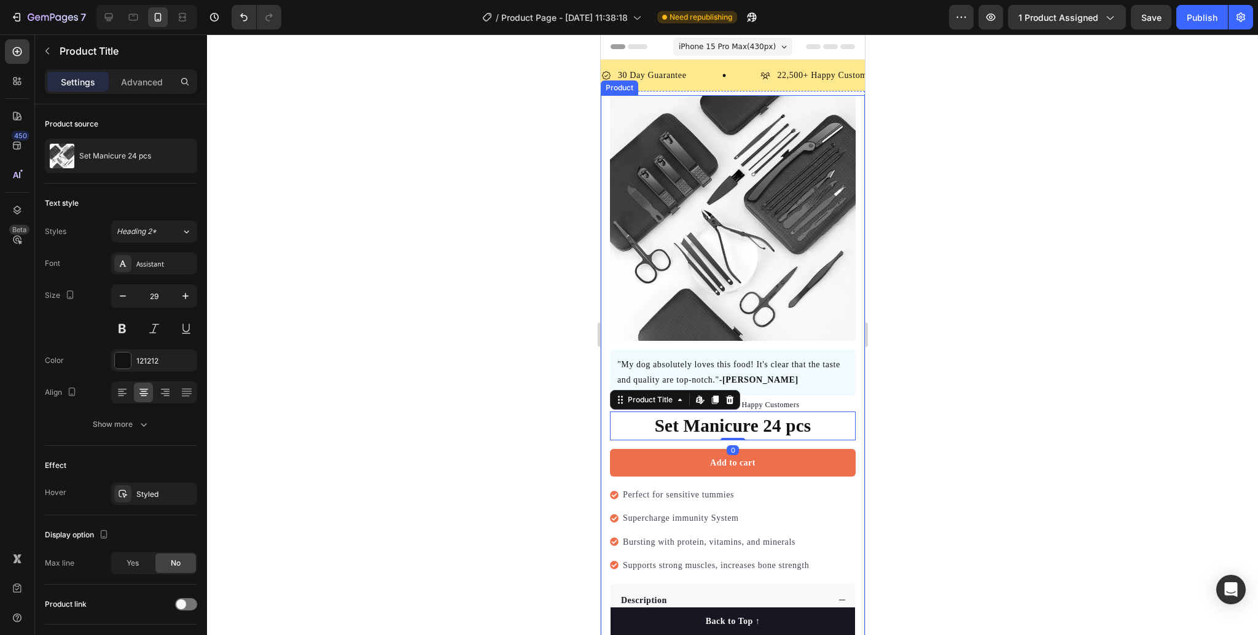
click at [393, 318] on div at bounding box center [732, 334] width 1051 height 601
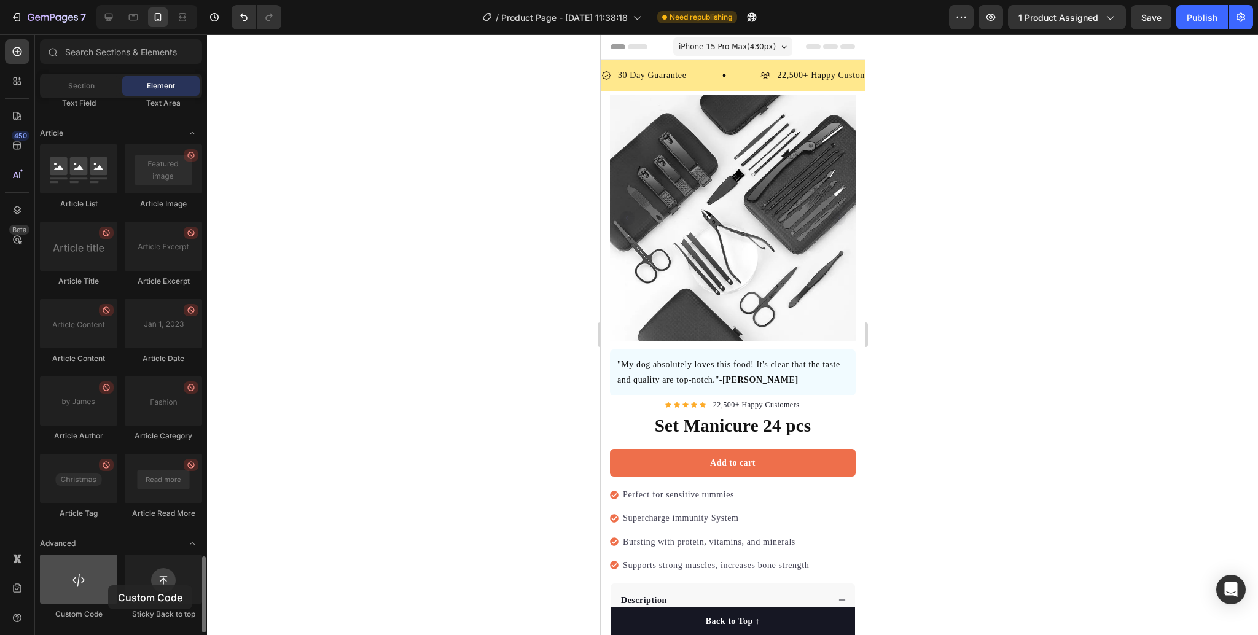
click at [108, 585] on div at bounding box center [78, 579] width 77 height 49
click at [107, 585] on div at bounding box center [78, 579] width 77 height 49
drag, startPoint x: 107, startPoint y: 585, endPoint x: 321, endPoint y: 401, distance: 282.2
click at [321, 0] on div "7 / Product Page - Aug 26, 11:38:18 Need republishing Preview 1 product assigne…" at bounding box center [629, 0] width 1258 height 0
drag, startPoint x: 79, startPoint y: 593, endPoint x: 18, endPoint y: 420, distance: 183.0
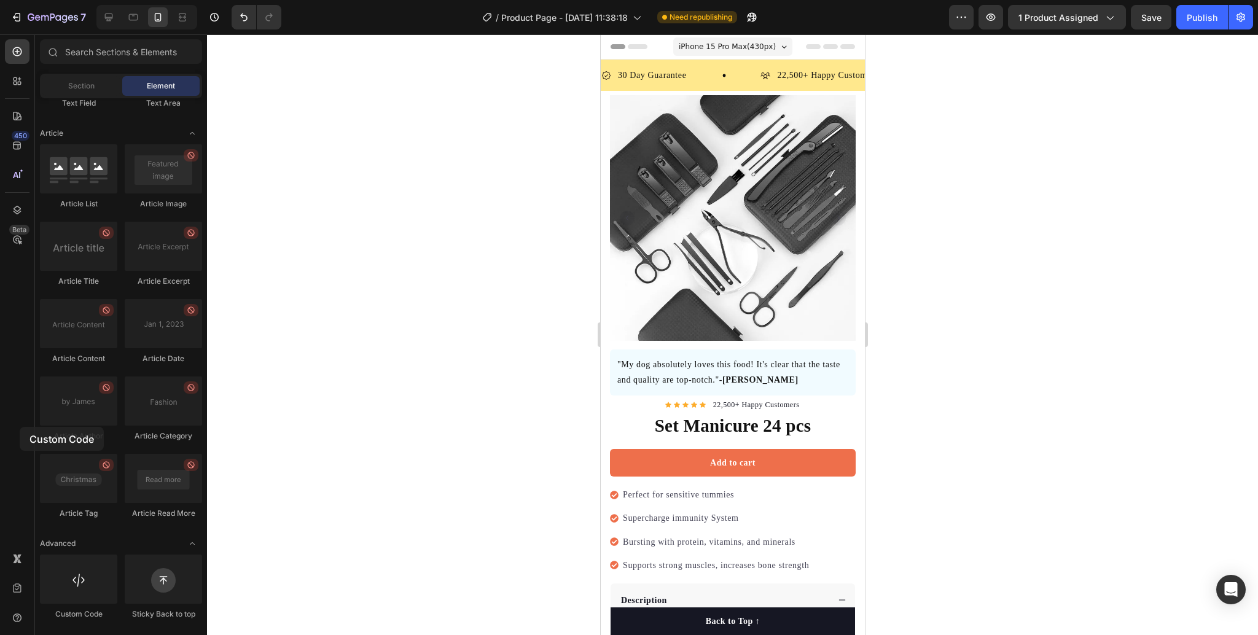
click at [18, 424] on div "450 Beta Sections(18) Elements(84) Section Element Hero Section Product Detail …" at bounding box center [103, 334] width 207 height 601
drag, startPoint x: 75, startPoint y: 579, endPoint x: 1196, endPoint y: 18, distance: 1253.4
click at [1196, 0] on div "7 / Product Page - Aug 26, 11:38:18 Need republishing Preview 1 product assigne…" at bounding box center [629, 0] width 1258 height 0
drag, startPoint x: 72, startPoint y: 590, endPoint x: 1243, endPoint y: 25, distance: 1300.8
click at [1243, 0] on div "7 / Product Page - Aug 26, 11:38:18 Need republishing Preview 1 product assigne…" at bounding box center [629, 0] width 1258 height 0
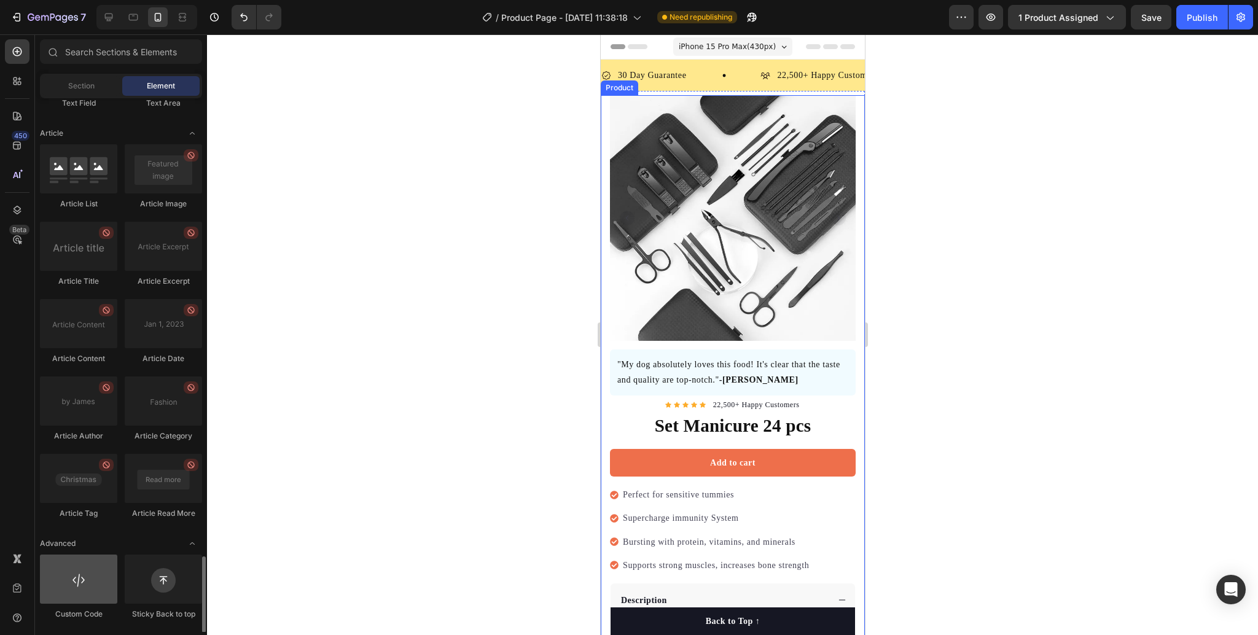
click at [61, 584] on div at bounding box center [78, 579] width 77 height 49
click at [1236, 19] on icon "button" at bounding box center [1241, 17] width 12 height 12
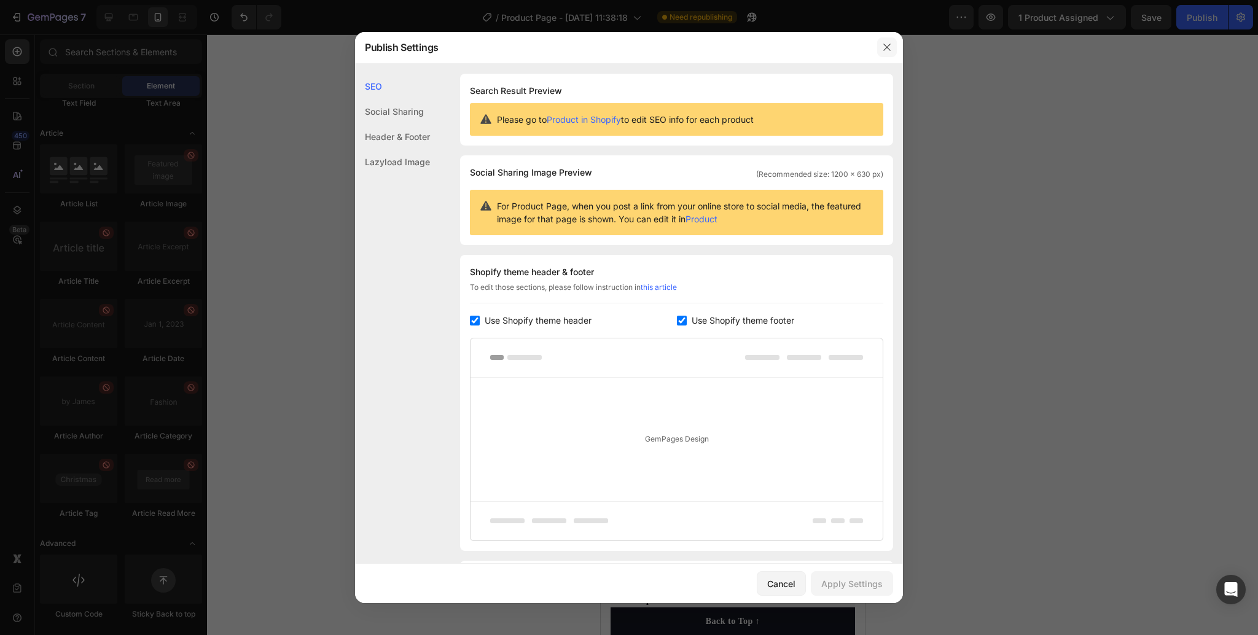
click at [888, 52] on button "button" at bounding box center [887, 47] width 20 height 20
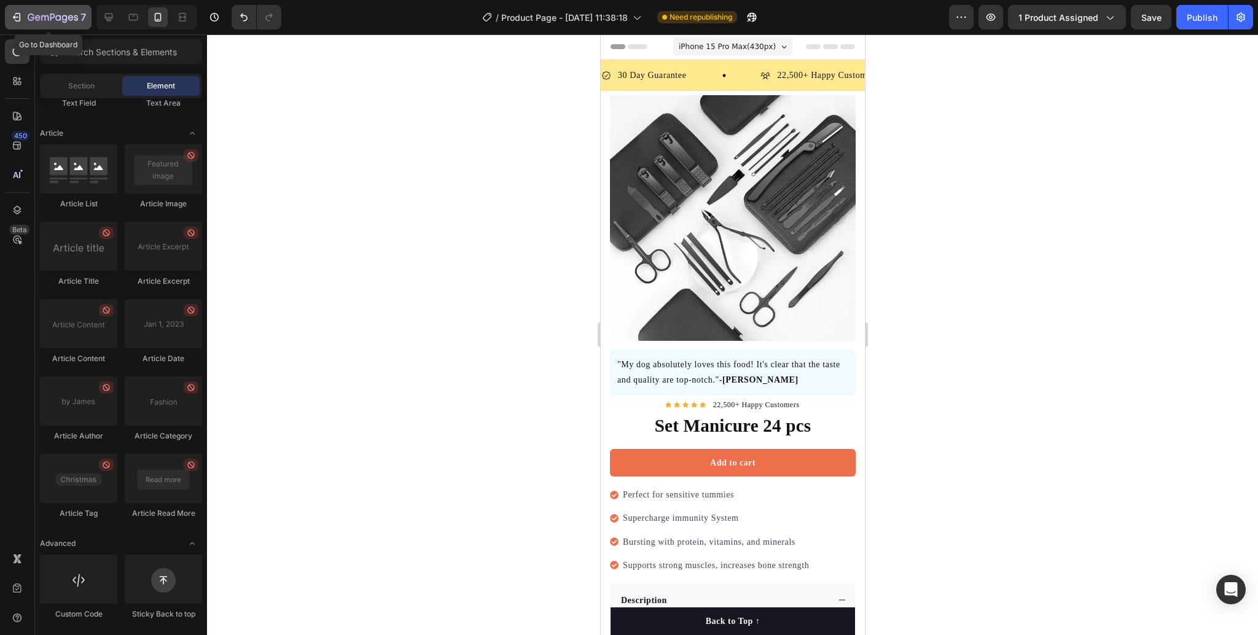
click at [10, 12] on button "7" at bounding box center [48, 17] width 87 height 25
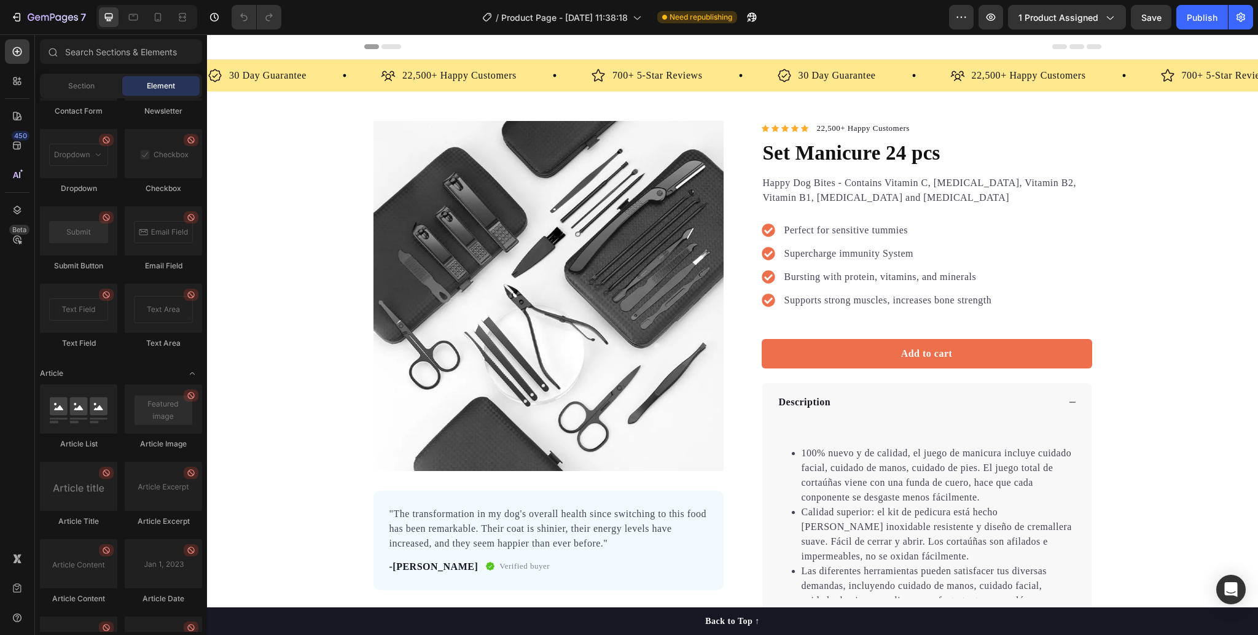
scroll to position [3188, 0]
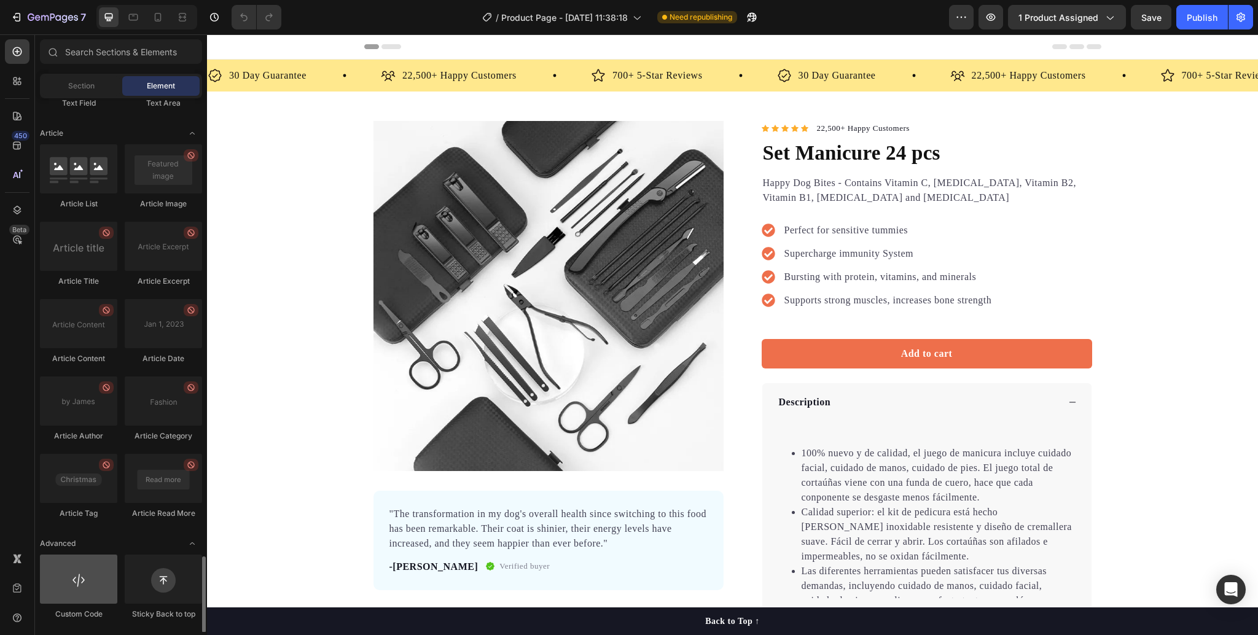
click at [103, 583] on div at bounding box center [78, 579] width 77 height 49
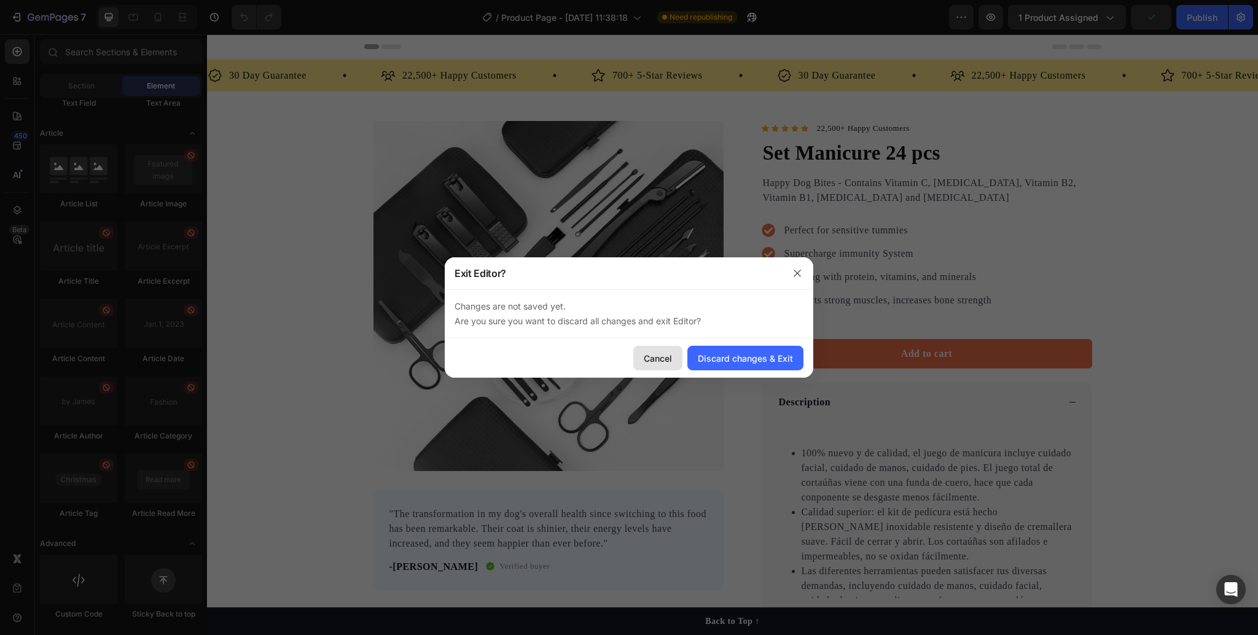
click at [666, 356] on div "Cancel" at bounding box center [658, 358] width 28 height 13
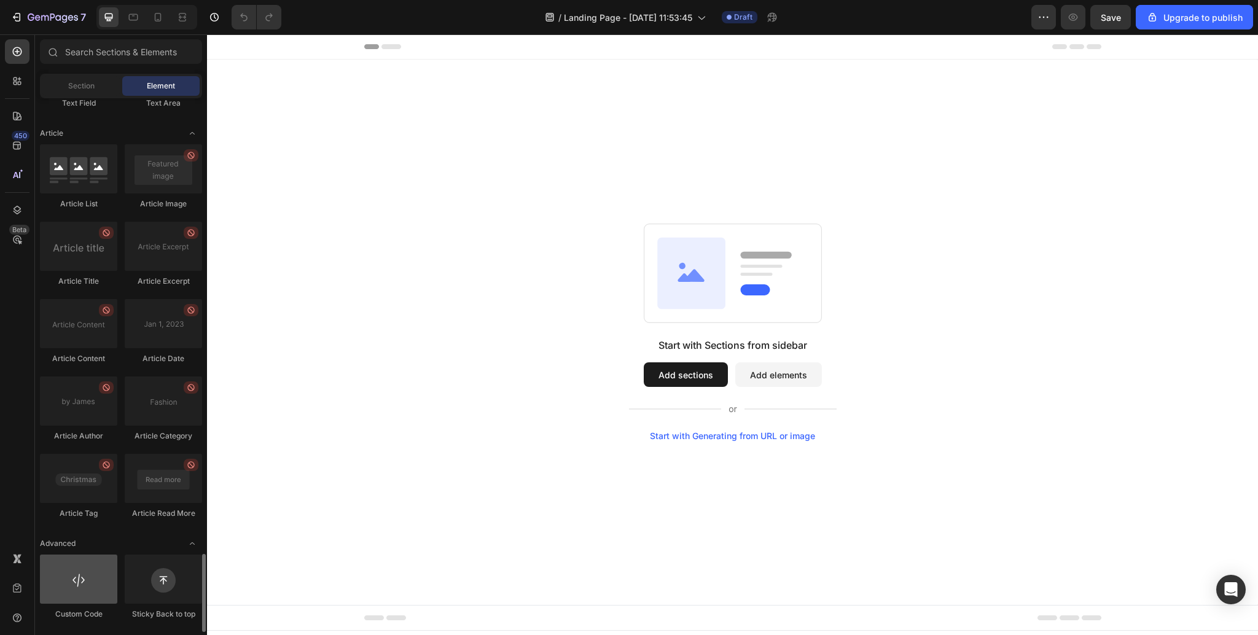
scroll to position [3107, 0]
click at [89, 575] on div at bounding box center [78, 579] width 77 height 49
click at [89, 587] on div at bounding box center [78, 579] width 77 height 49
click at [89, 588] on div at bounding box center [78, 579] width 77 height 49
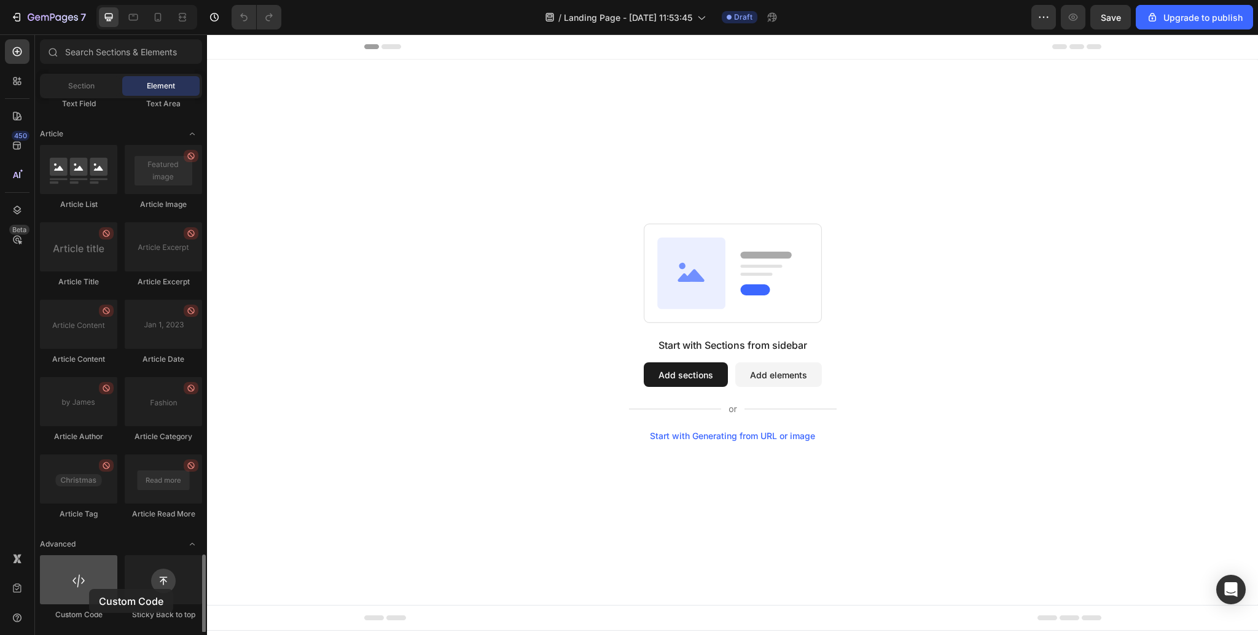
click at [89, 589] on div at bounding box center [78, 579] width 77 height 49
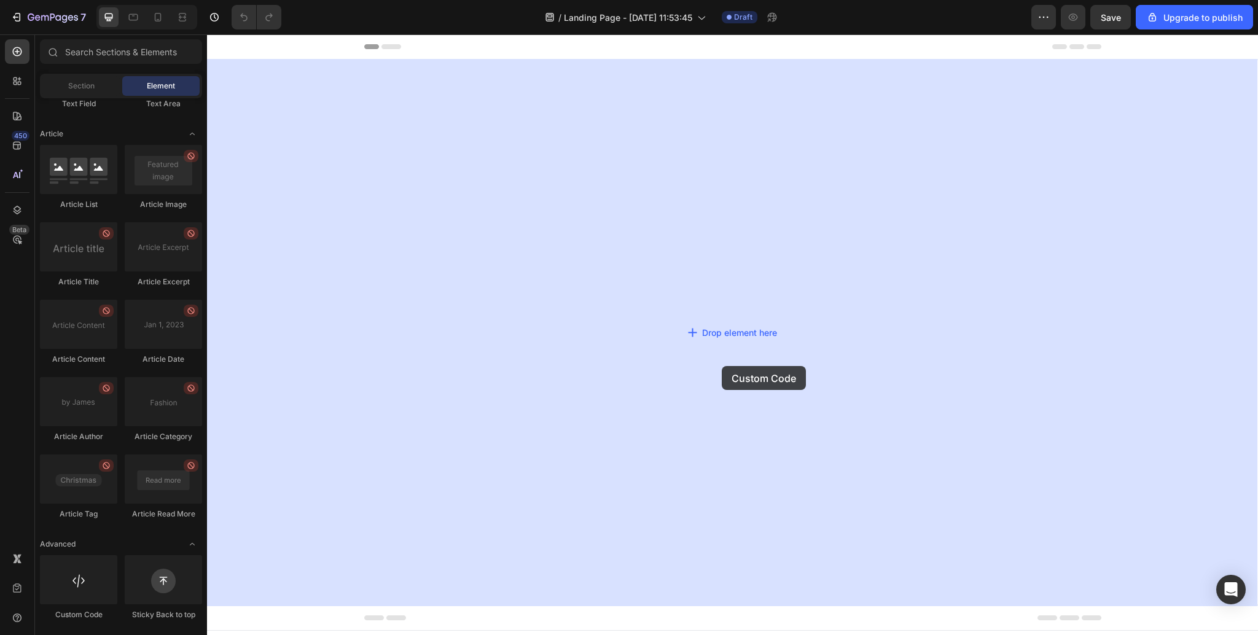
drag, startPoint x: 296, startPoint y: 623, endPoint x: 722, endPoint y: 365, distance: 497.7
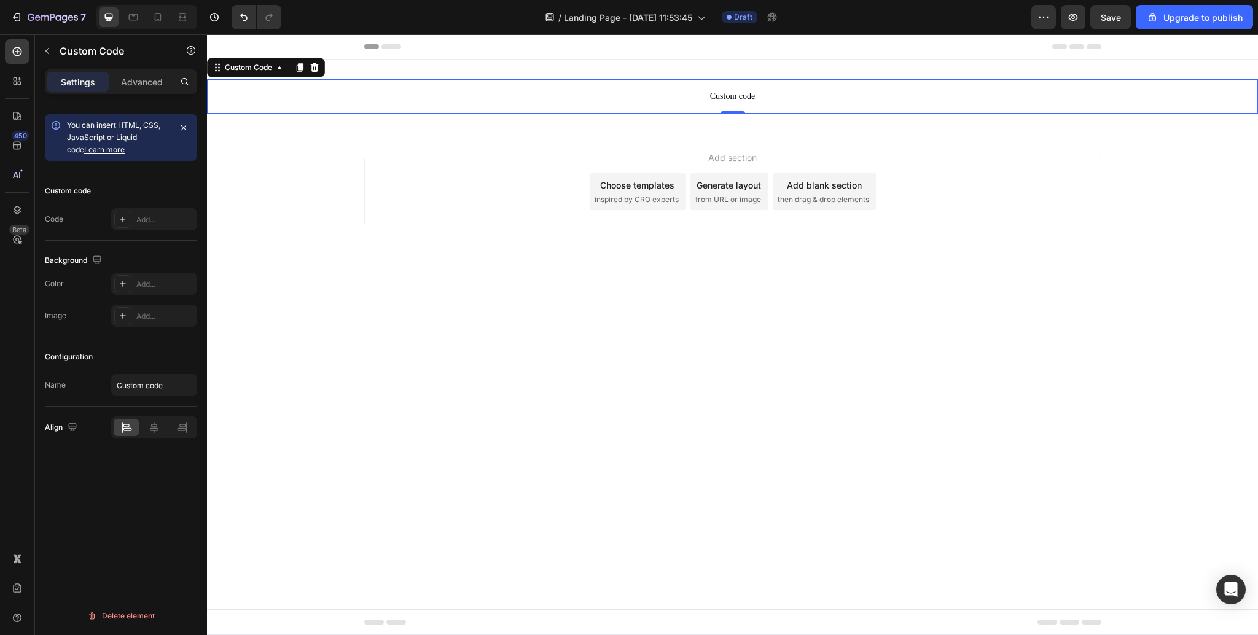
click at [749, 94] on span "Custom code" at bounding box center [732, 96] width 1051 height 15
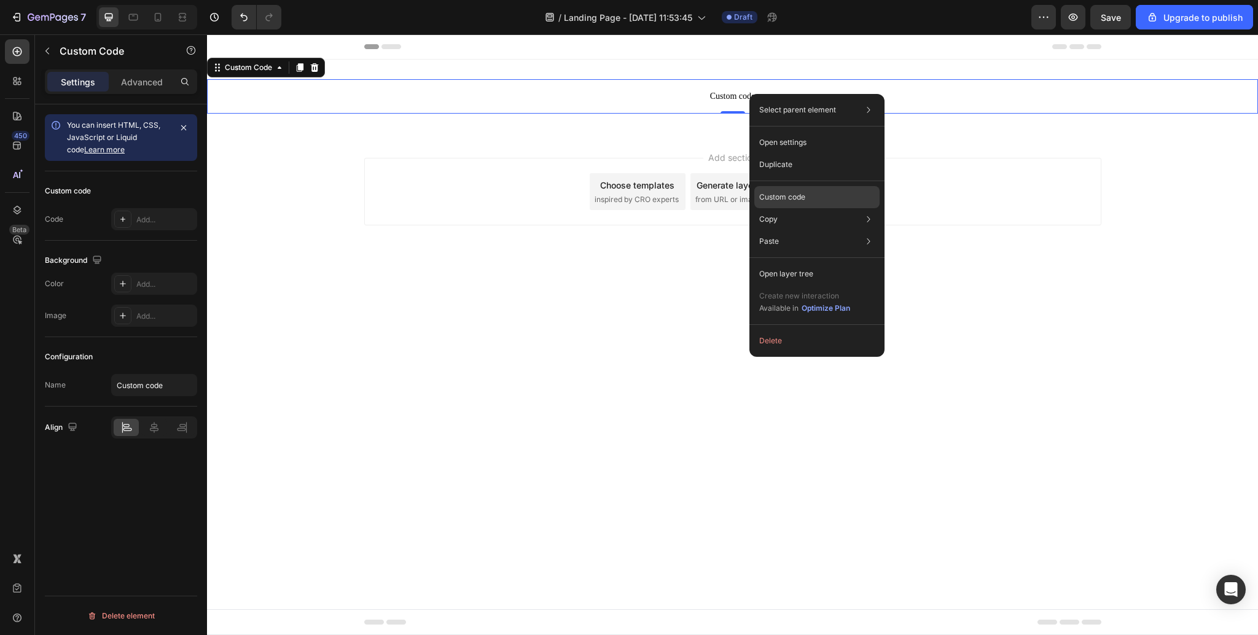
click at [836, 230] on div "Custom code" at bounding box center [816, 241] width 125 height 22
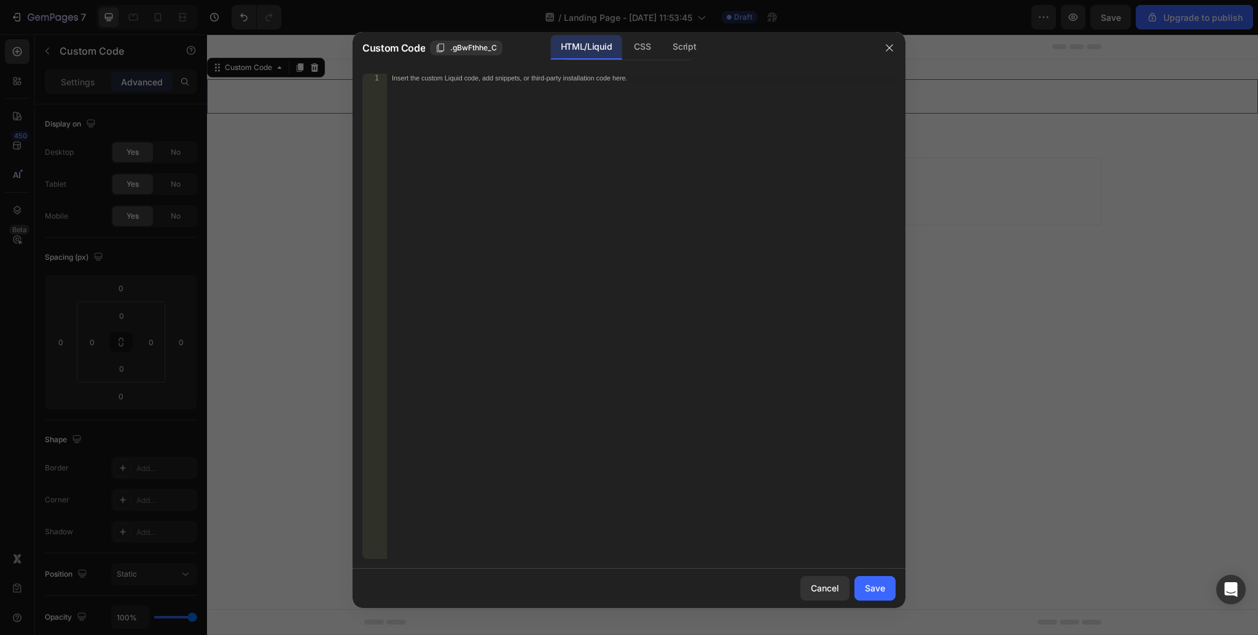
click at [525, 127] on div "Insert the custom Liquid code, add snippets, or third-party installation code h…" at bounding box center [641, 325] width 509 height 503
paste textarea "https://andeluz.shop/products/set-manicure-24-pcs"
type textarea "h"
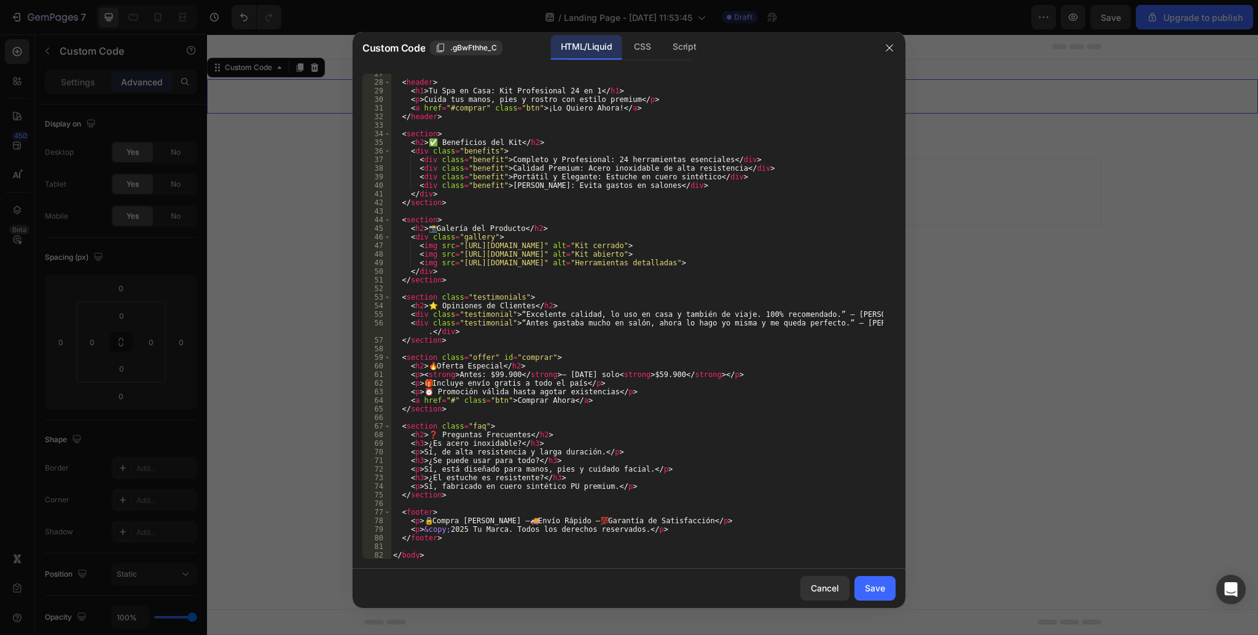
scroll to position [253, 0]
click at [876, 589] on div "Save" at bounding box center [875, 588] width 20 height 13
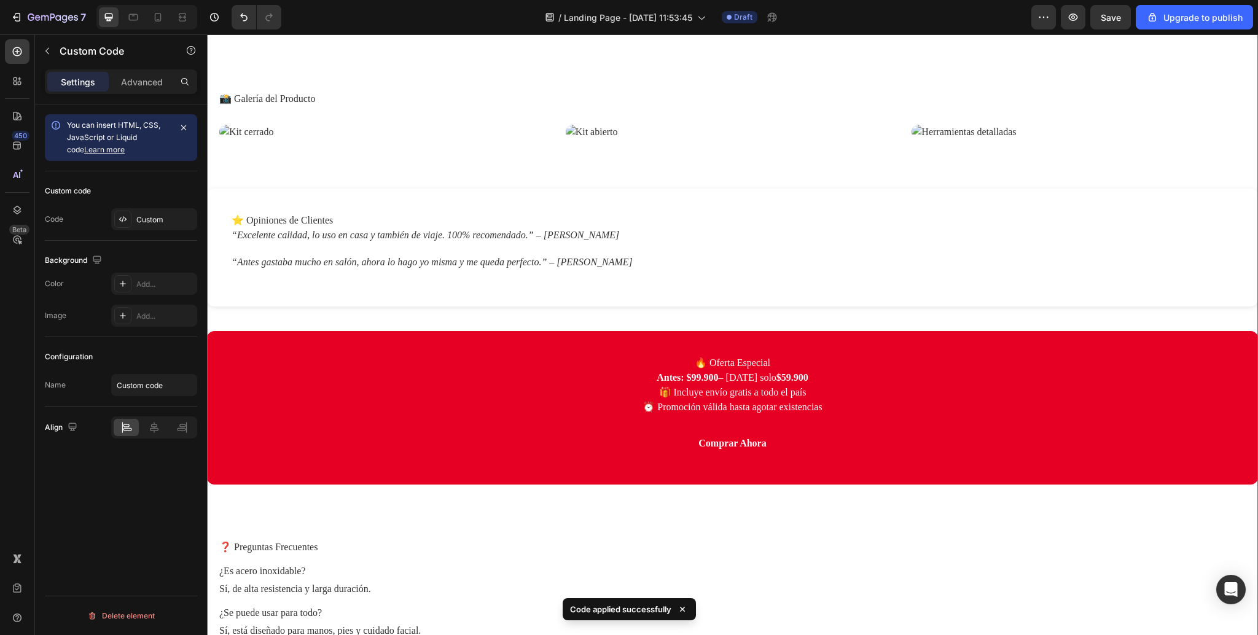
scroll to position [327, 0]
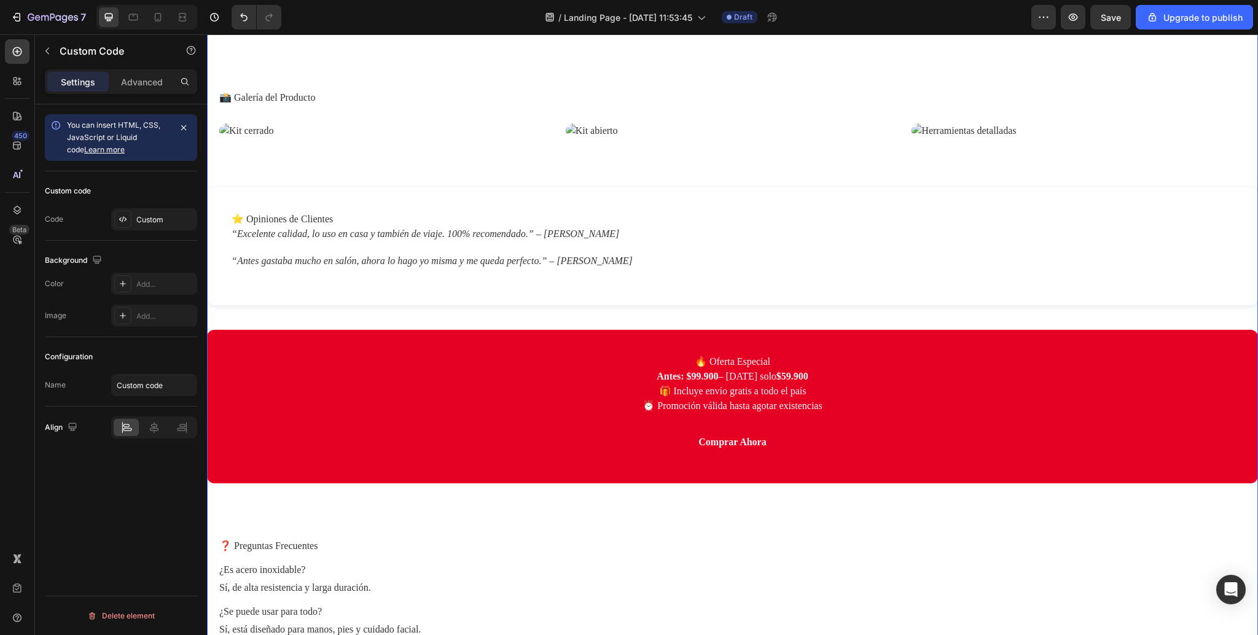
click at [724, 458] on link "Comprar Ahora" at bounding box center [732, 442] width 98 height 33
click at [792, 464] on section "🔥 Oferta Especial Antes: $99.900 – Hoy solo $59.900 🎁 Incluye envío gratis a to…" at bounding box center [732, 407] width 1051 height 154
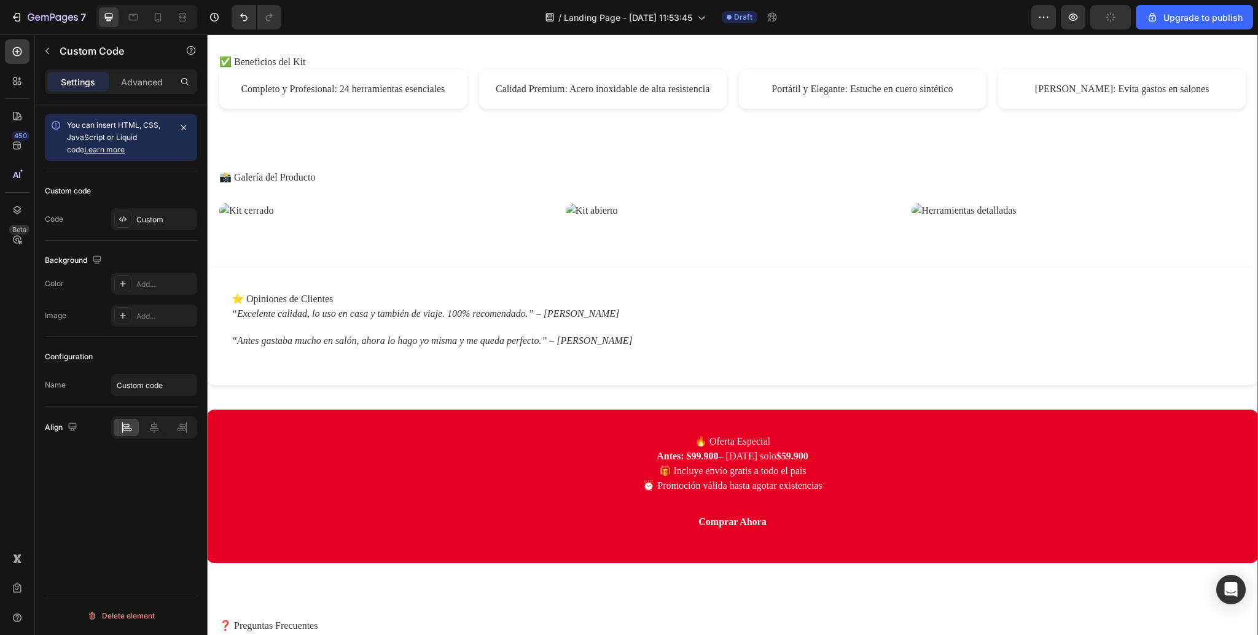
scroll to position [0, 0]
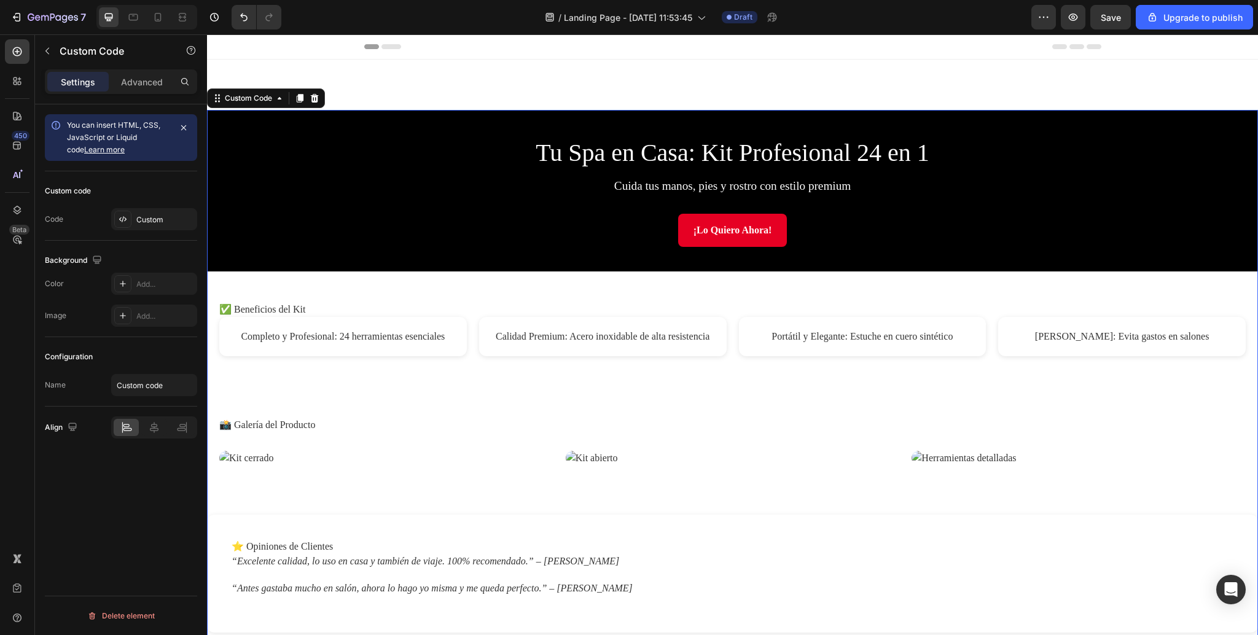
click at [365, 82] on section "Tu Spa en Casa: Kit Profesional 24 en 1 Cuida tus manos, pies y rostro con esti…" at bounding box center [732, 613] width 1051 height 1106
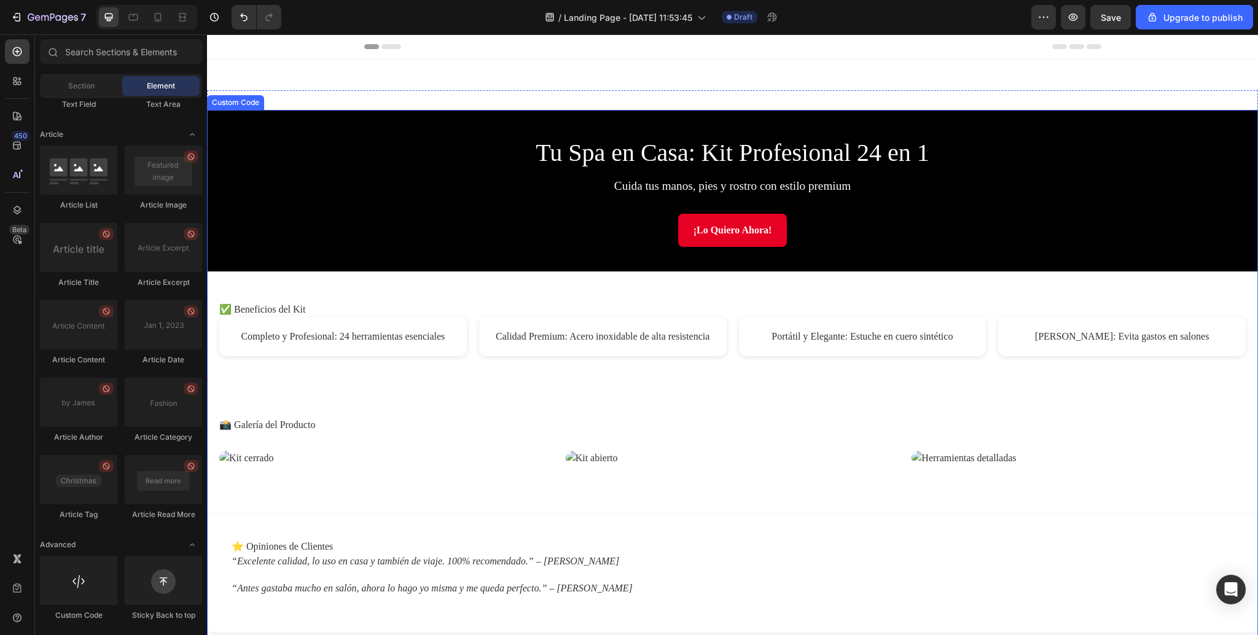
click at [381, 216] on header "Tu Spa en Casa: Kit Profesional 24 en 1 Cuida tus manos, pies y rostro con esti…" at bounding box center [732, 191] width 1051 height 162
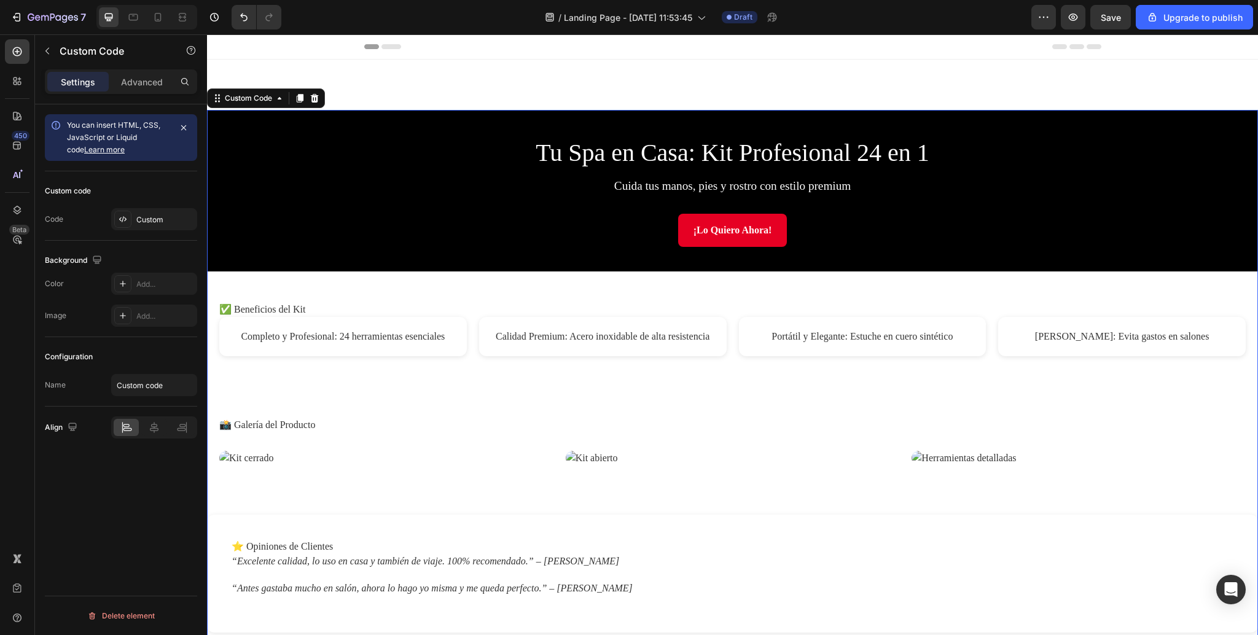
click at [133, 96] on div "Settings Advanced" at bounding box center [121, 86] width 172 height 35
click at [134, 83] on p "Advanced" at bounding box center [142, 82] width 42 height 13
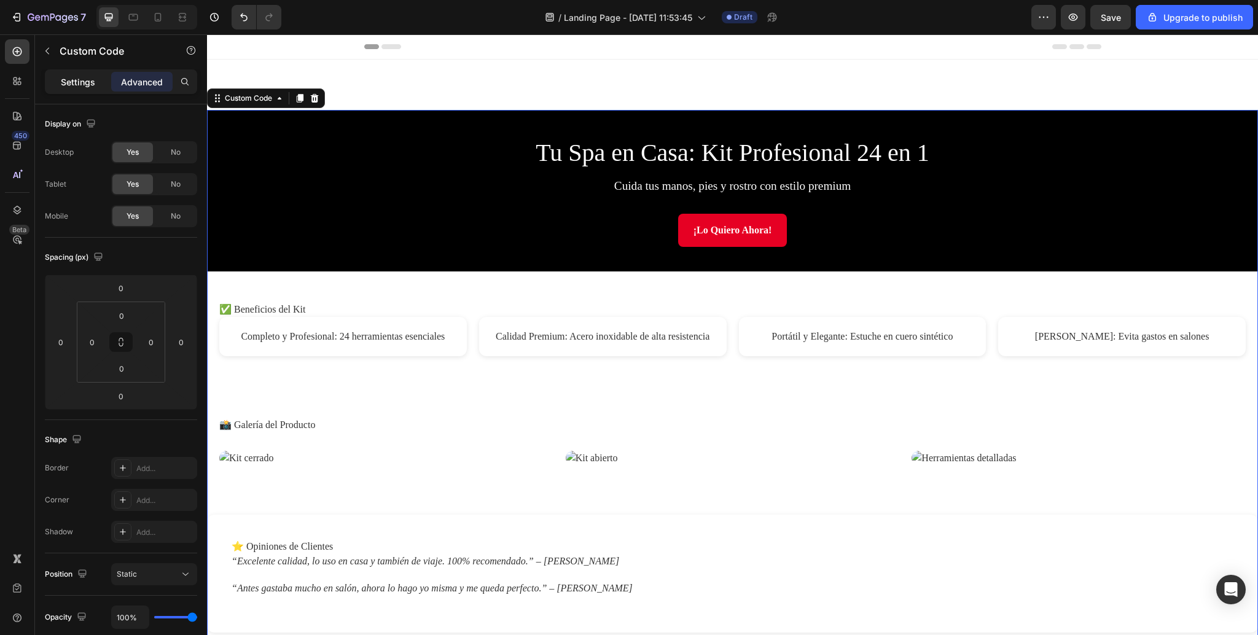
click at [85, 81] on p "Settings" at bounding box center [78, 82] width 34 height 13
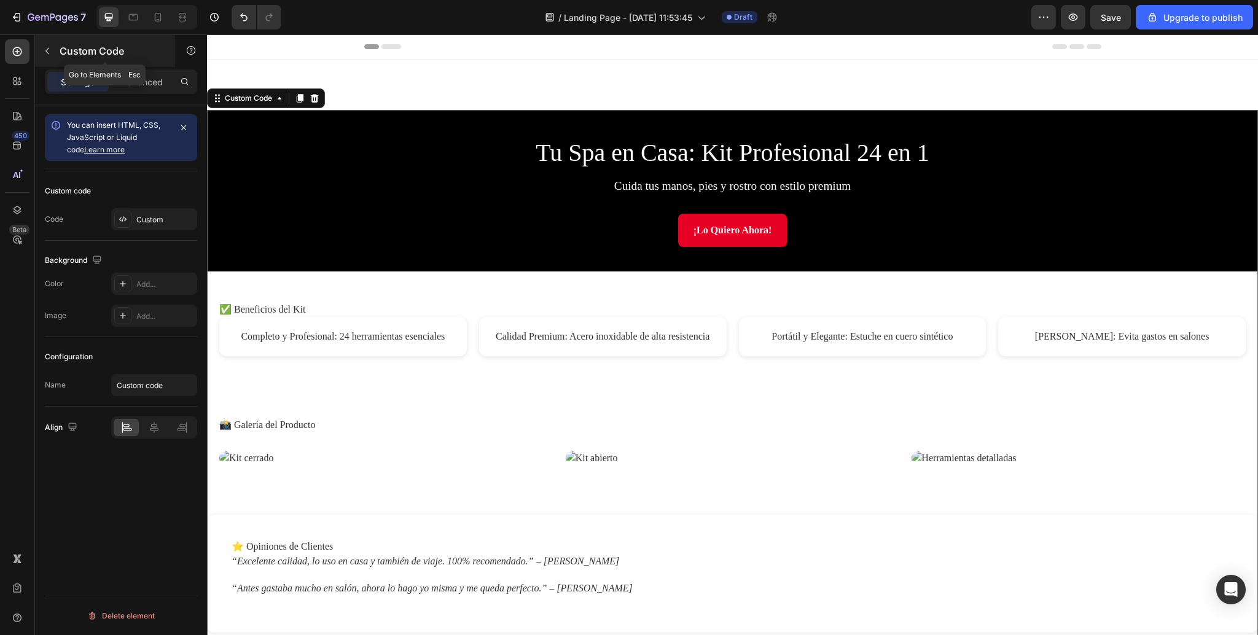
click at [58, 53] on div "Custom Code" at bounding box center [105, 51] width 140 height 32
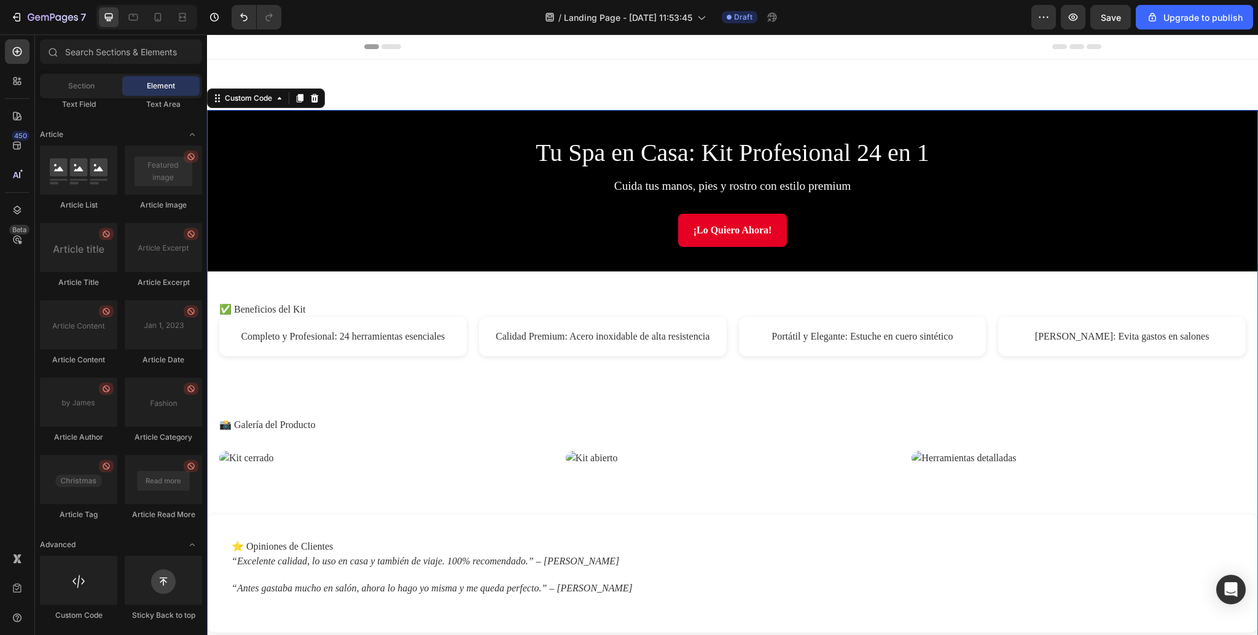
click at [680, 227] on link "¡Lo Quiero Ahora!" at bounding box center [732, 230] width 109 height 33
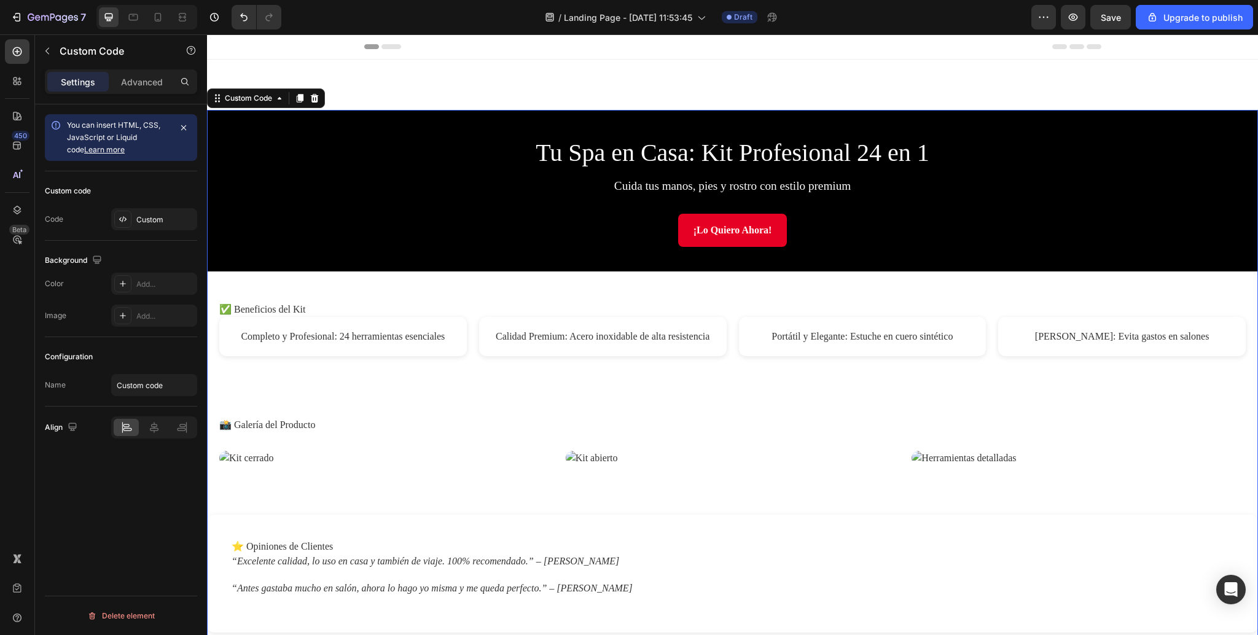
click at [730, 226] on link "¡Lo Quiero Ahora!" at bounding box center [732, 230] width 109 height 33
click at [730, 225] on link "¡Lo Quiero Ahora!" at bounding box center [732, 230] width 109 height 33
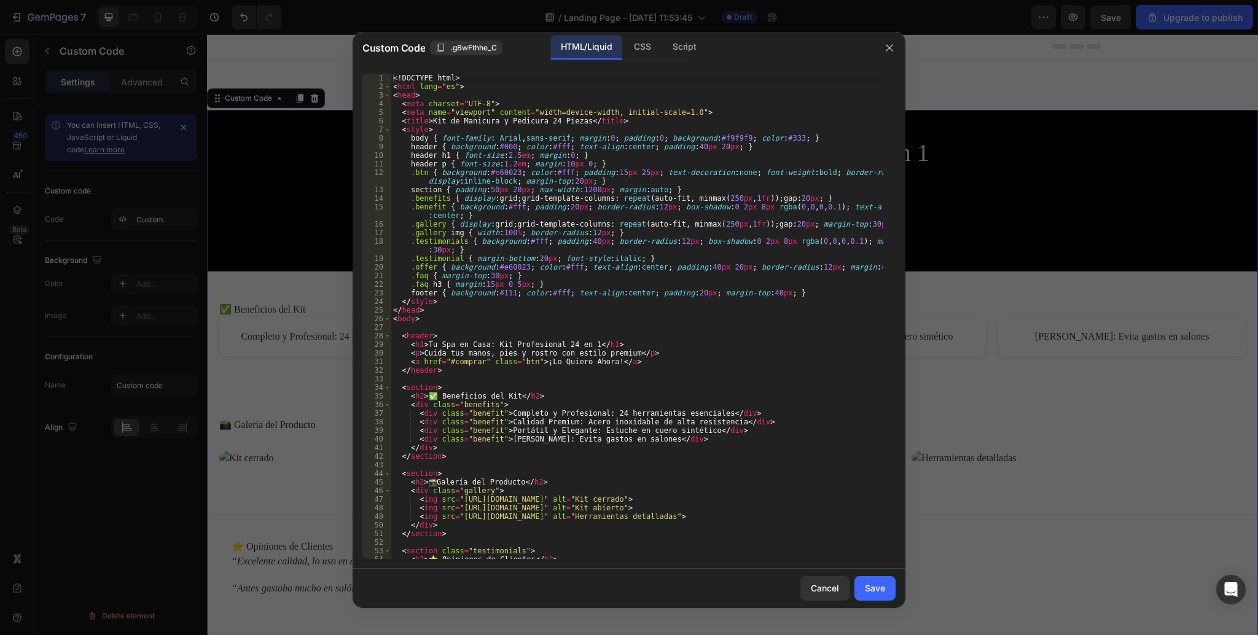
click at [877, 49] on div at bounding box center [889, 48] width 32 height 32
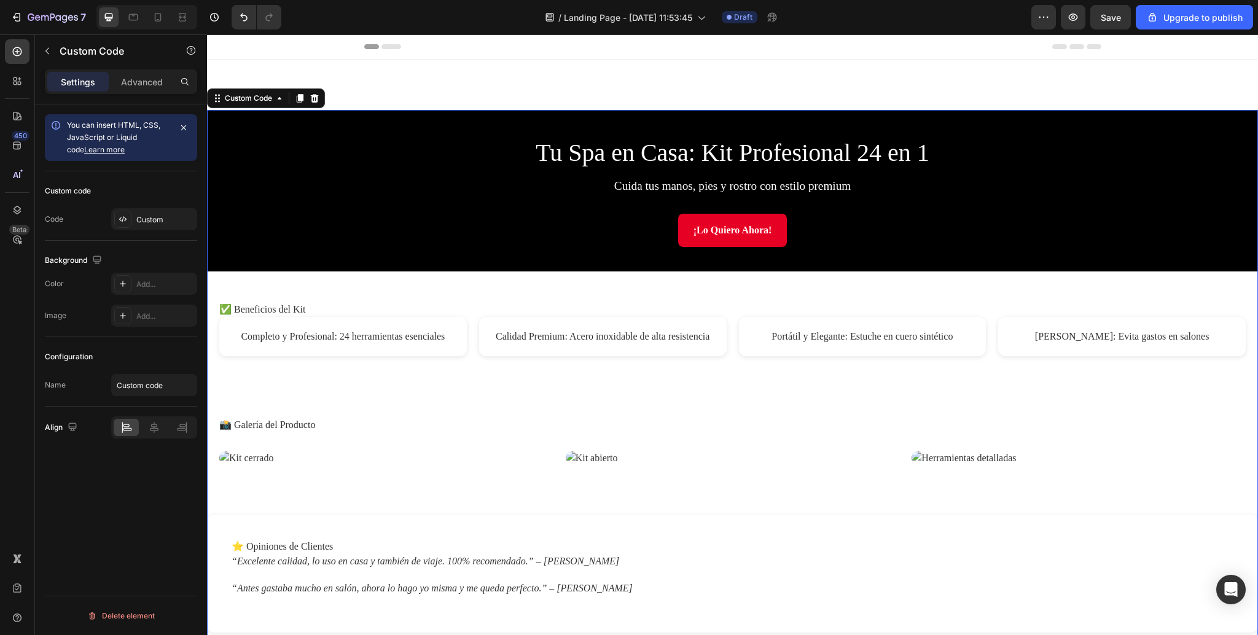
click at [596, 466] on img at bounding box center [733, 458] width 334 height 15
click at [585, 486] on section "📸 Galería del Producto" at bounding box center [732, 441] width 1051 height 109
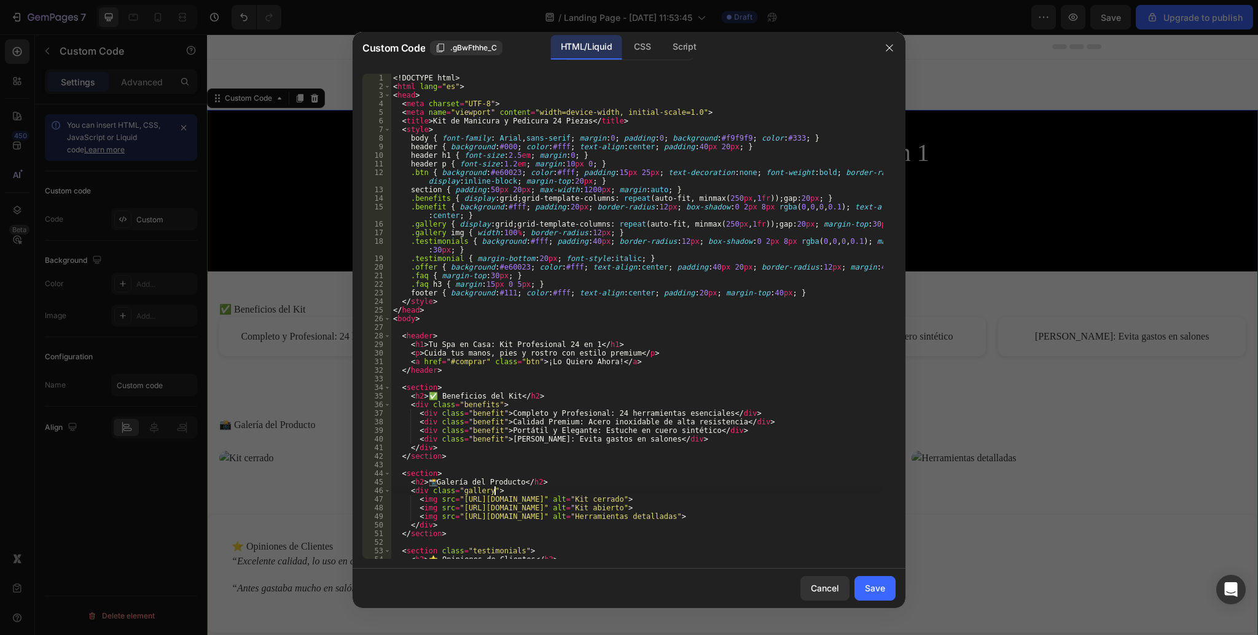
click at [585, 486] on div "<! DOCTYPE html > < html lang = "es" > < head > < meta charset = "UTF-8" > < me…" at bounding box center [637, 325] width 493 height 503
click at [889, 43] on icon "button" at bounding box center [889, 48] width 10 height 10
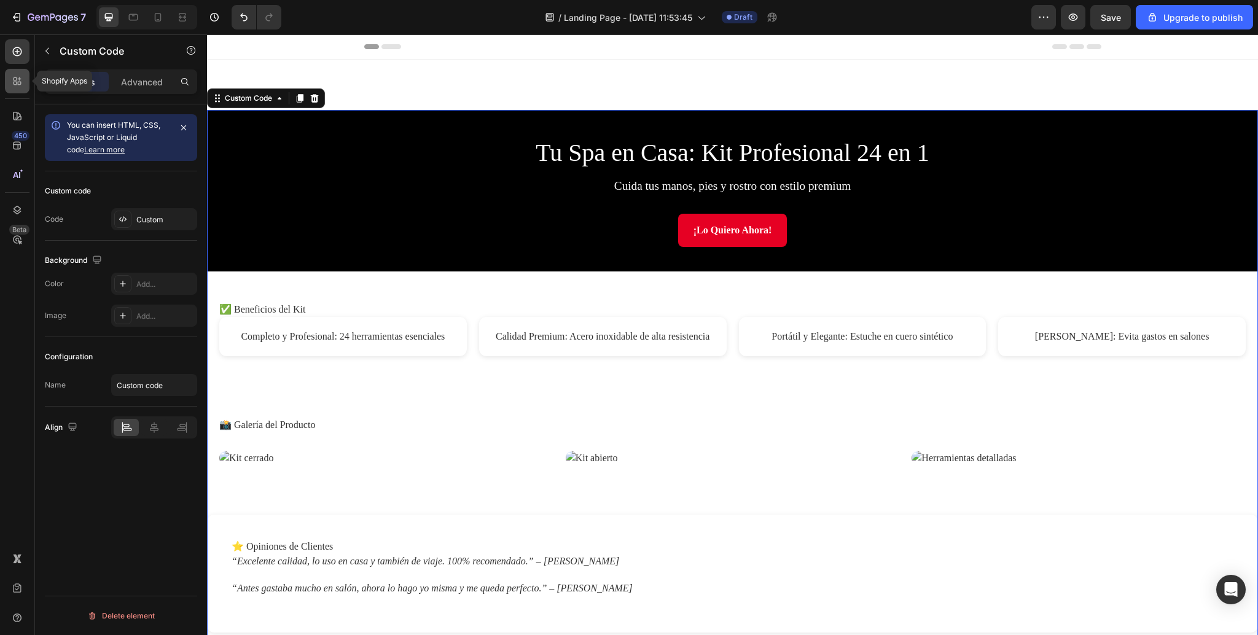
click at [21, 85] on icon at bounding box center [17, 81] width 12 height 12
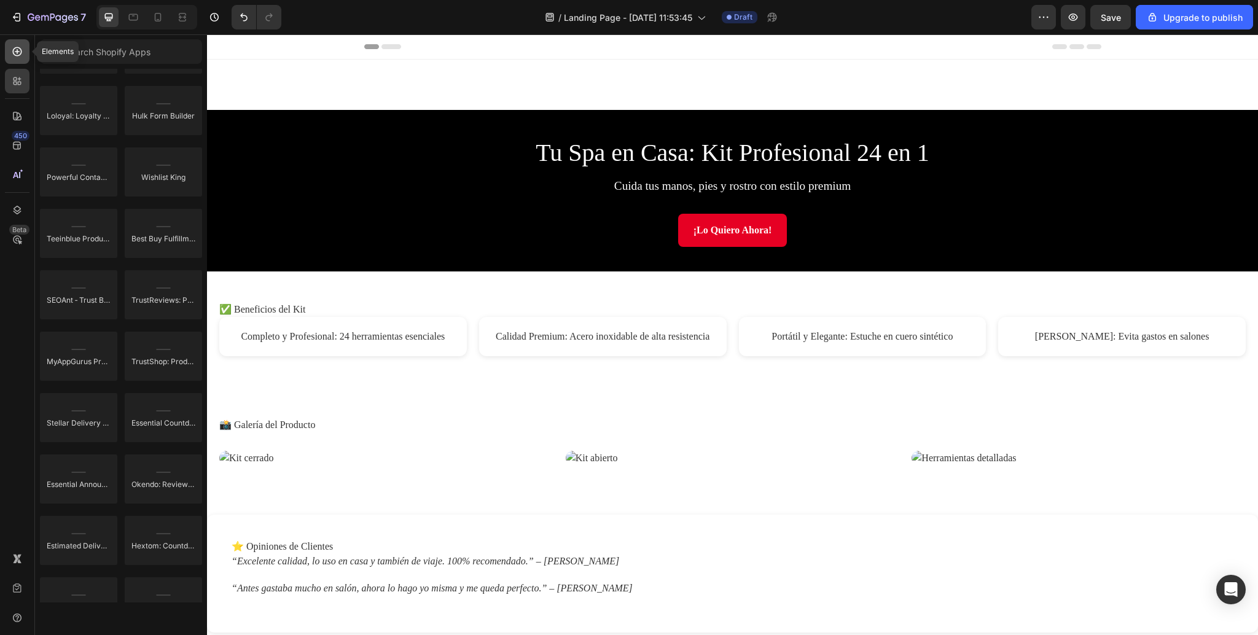
click at [20, 53] on icon at bounding box center [17, 51] width 12 height 12
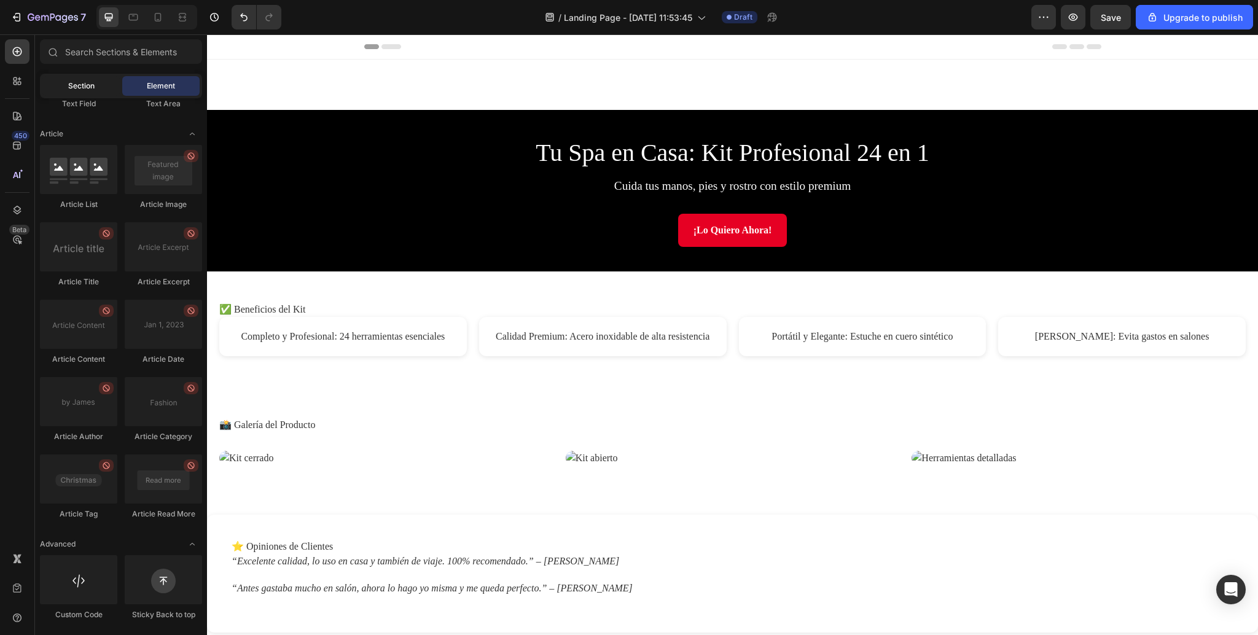
click at [92, 79] on div "Section" at bounding box center [80, 86] width 77 height 20
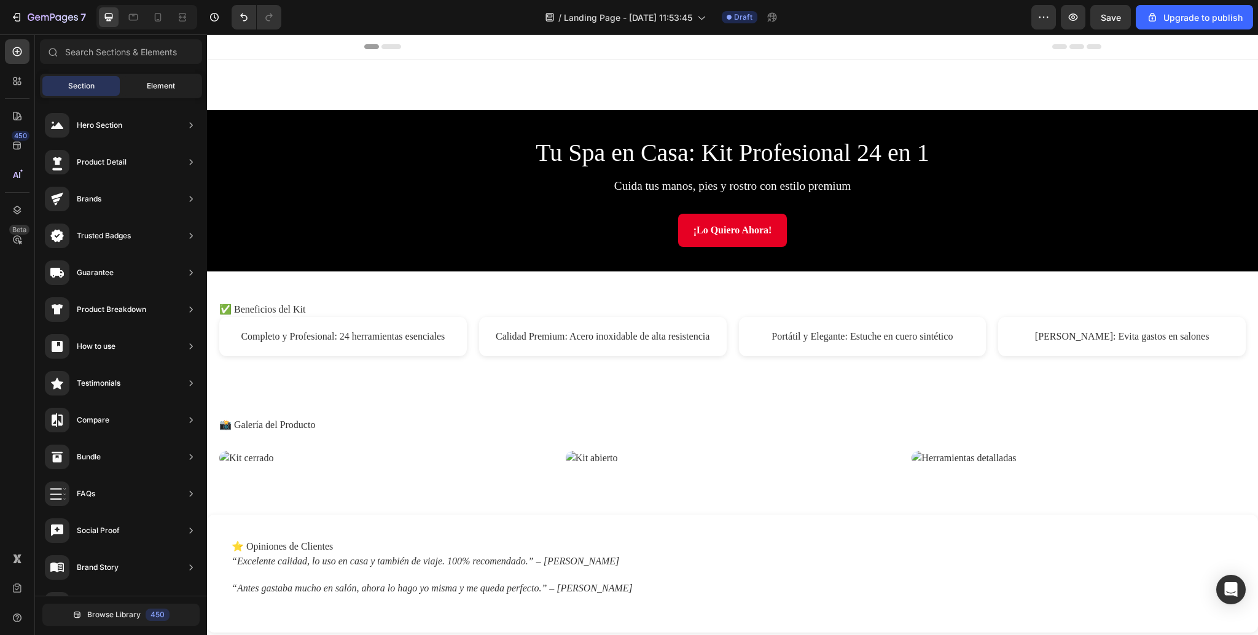
click at [141, 82] on div "Element" at bounding box center [160, 86] width 77 height 20
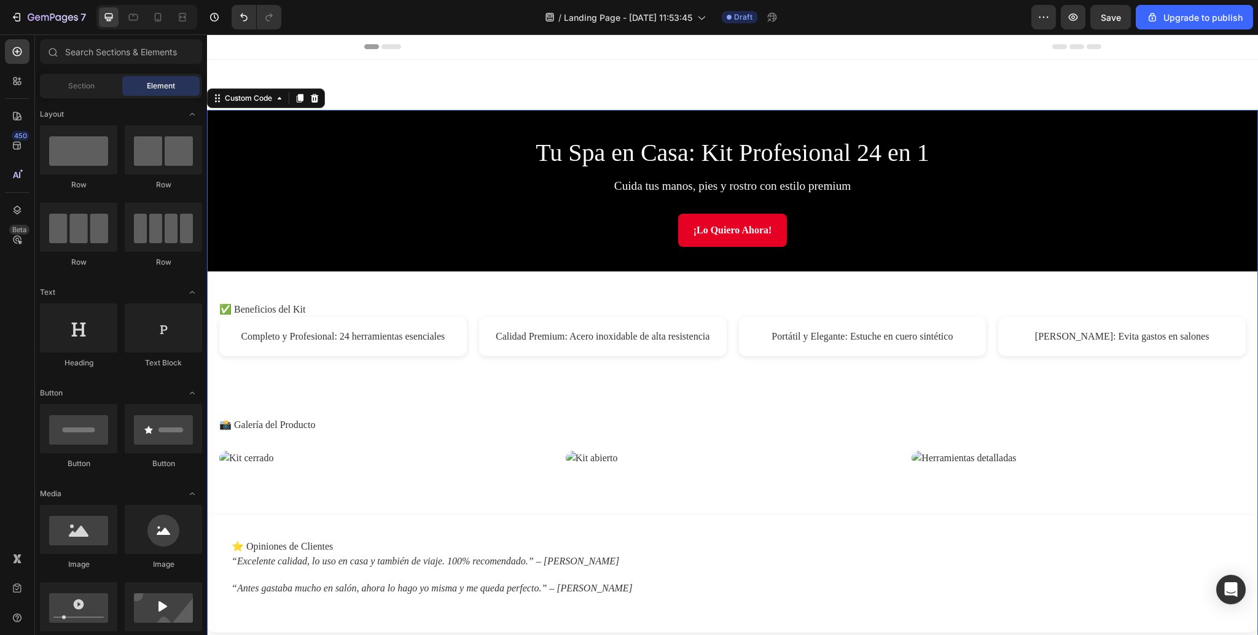
click at [710, 232] on link "¡Lo Quiero Ahora!" at bounding box center [732, 230] width 109 height 33
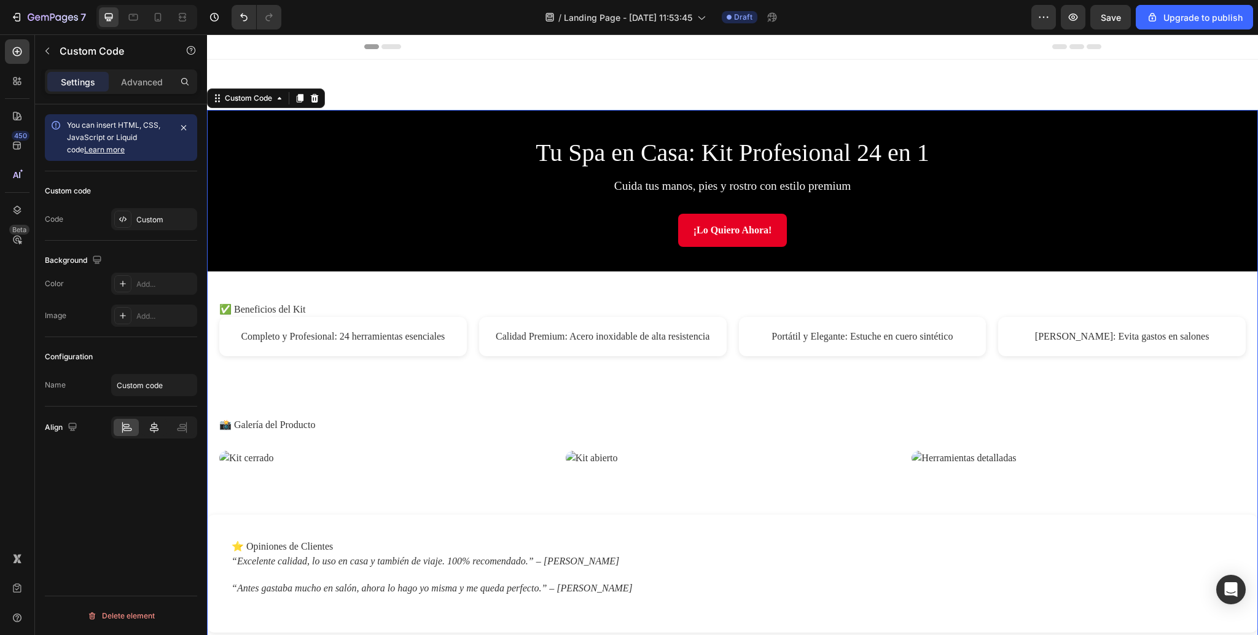
click at [150, 428] on icon at bounding box center [154, 427] width 12 height 12
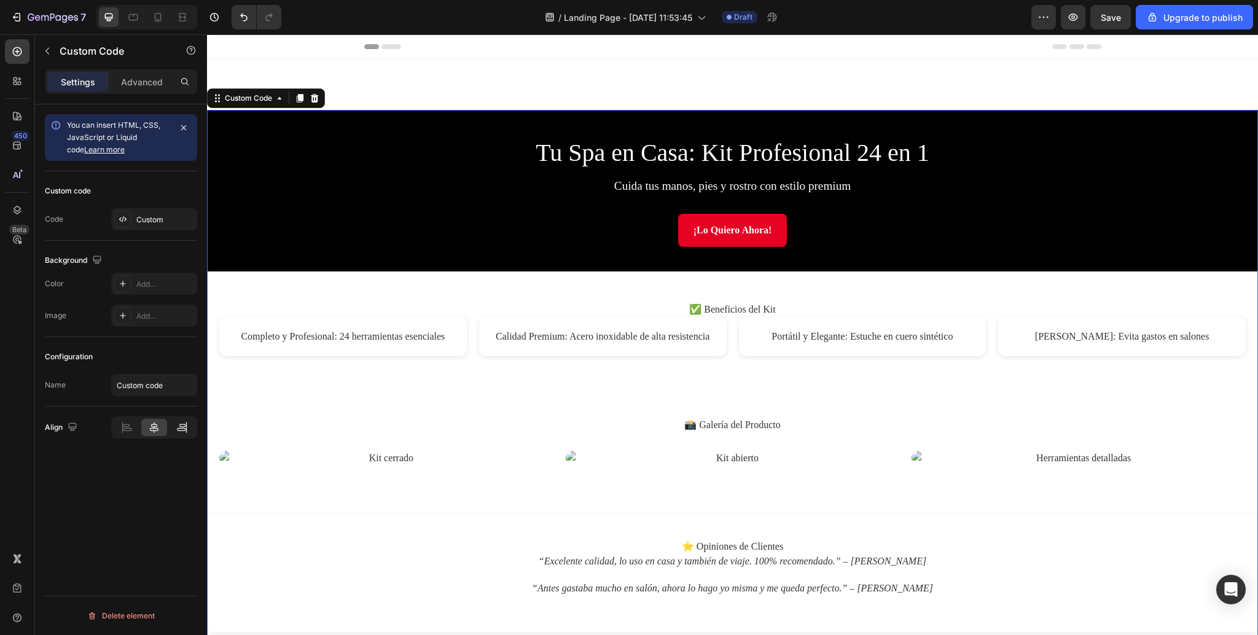
click at [181, 429] on icon at bounding box center [182, 427] width 12 height 12
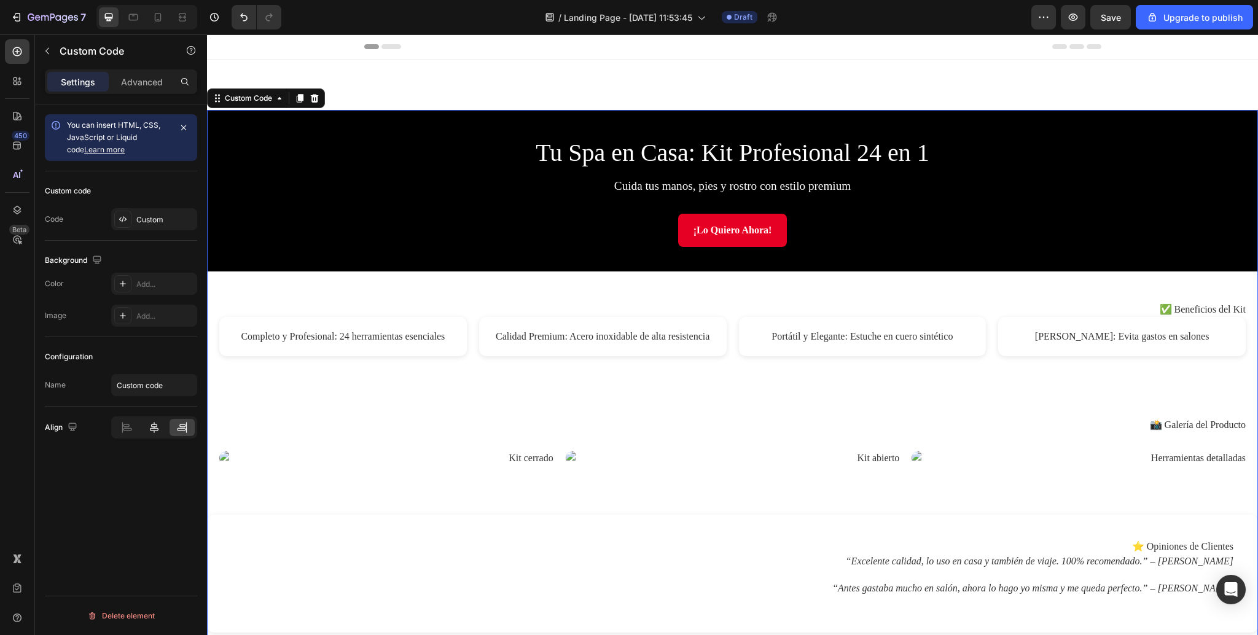
click at [141, 430] on div at bounding box center [153, 427] width 25 height 17
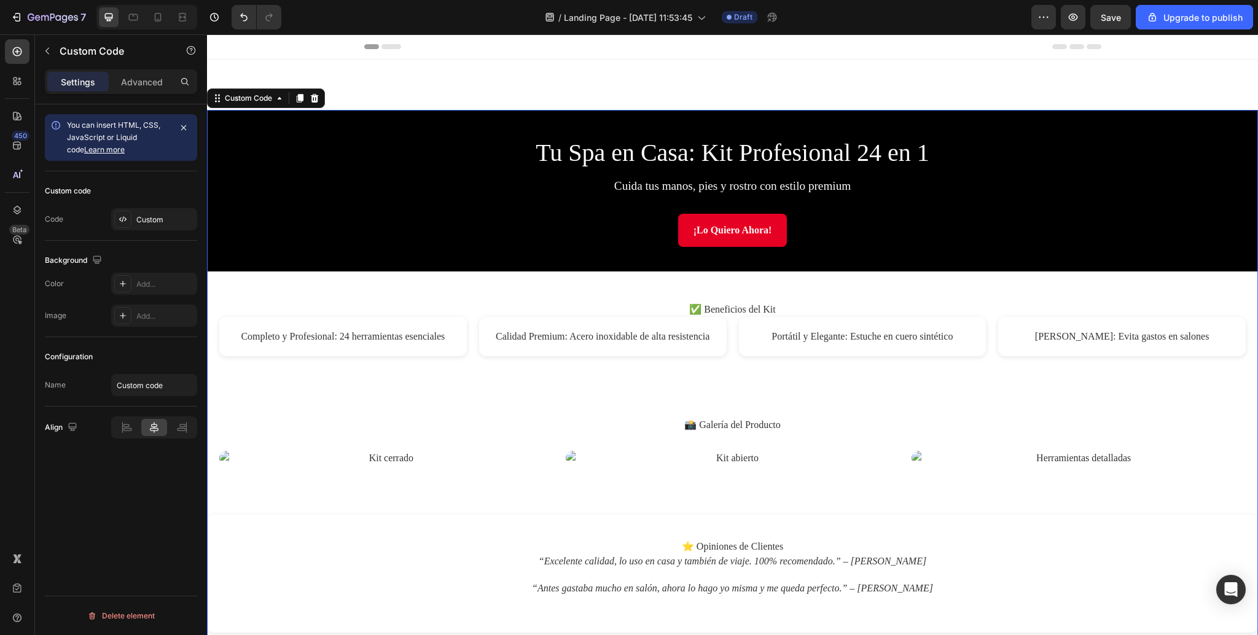
click at [158, 433] on icon at bounding box center [154, 427] width 12 height 12
click at [125, 434] on div at bounding box center [126, 427] width 25 height 17
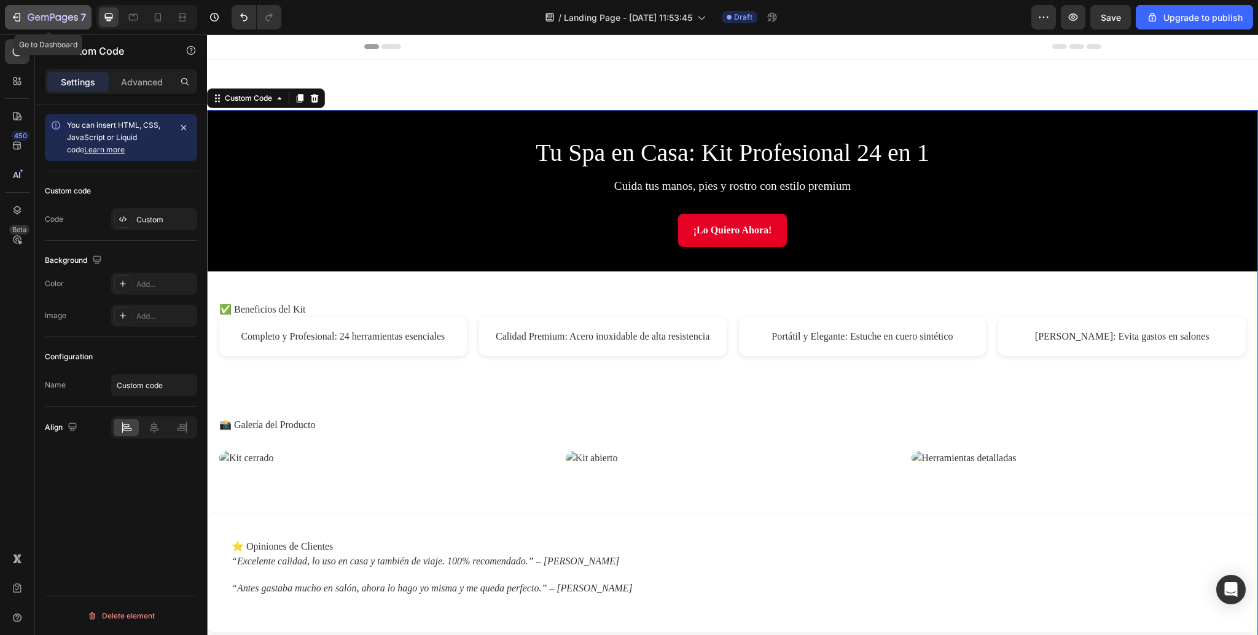
click at [52, 10] on div "7" at bounding box center [57, 17] width 58 height 15
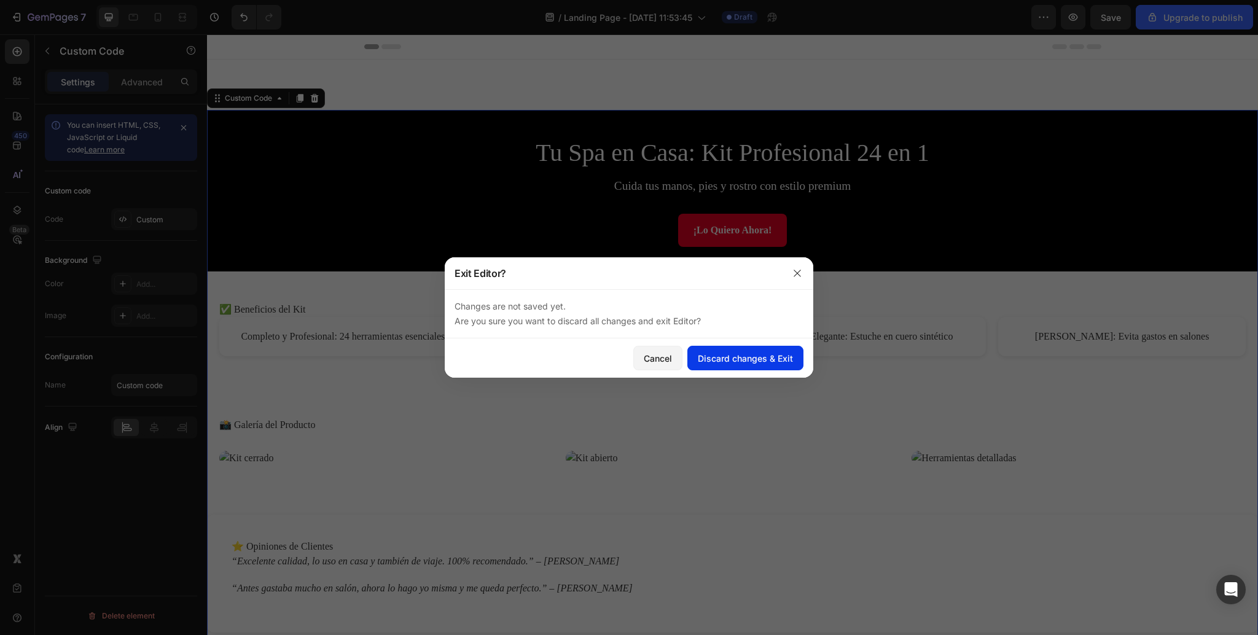
click at [752, 359] on div "Discard changes & Exit" at bounding box center [745, 358] width 95 height 13
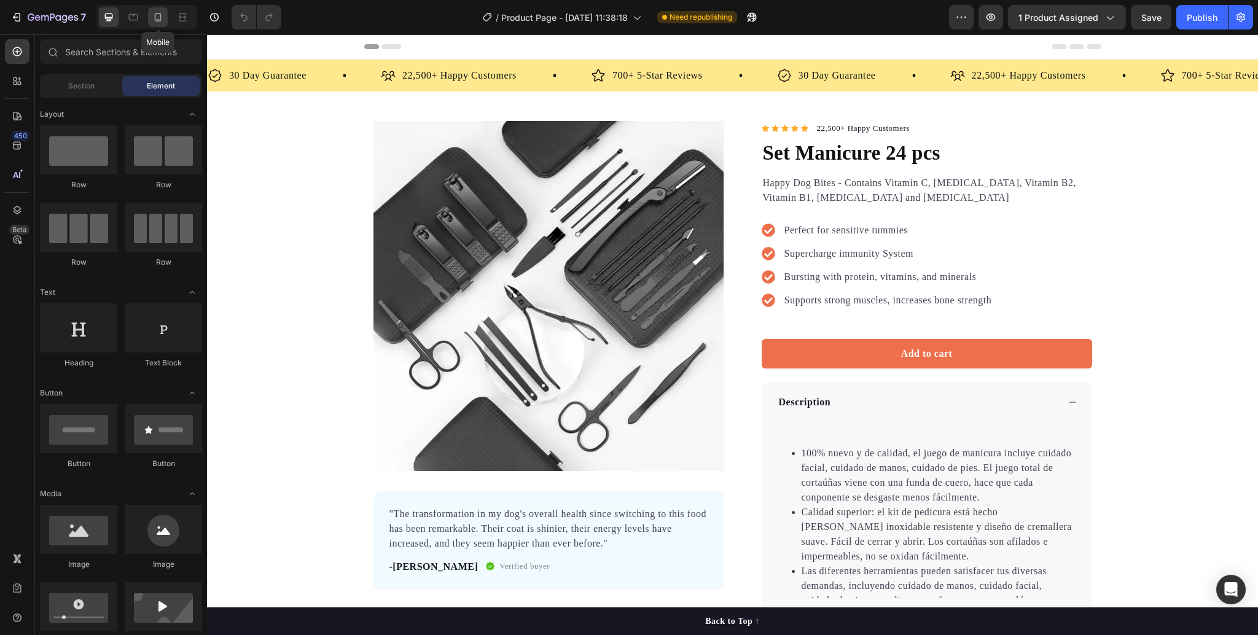
click at [159, 24] on div at bounding box center [158, 17] width 20 height 20
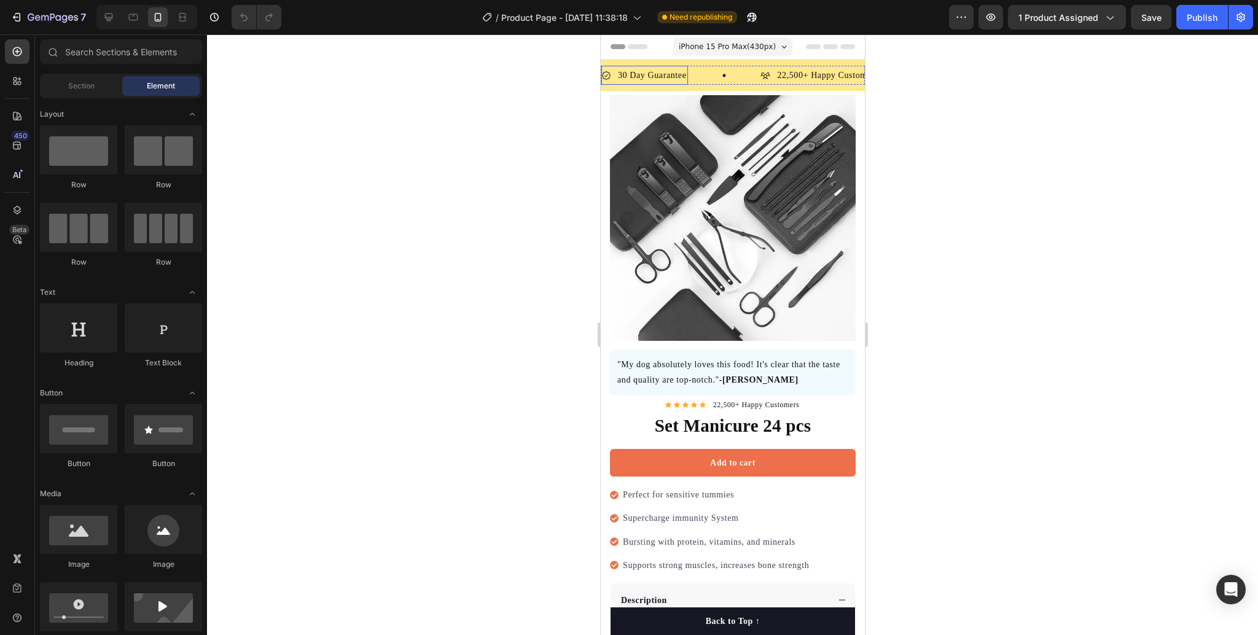
click at [681, 77] on p "30 Day Guarantee" at bounding box center [651, 75] width 68 height 15
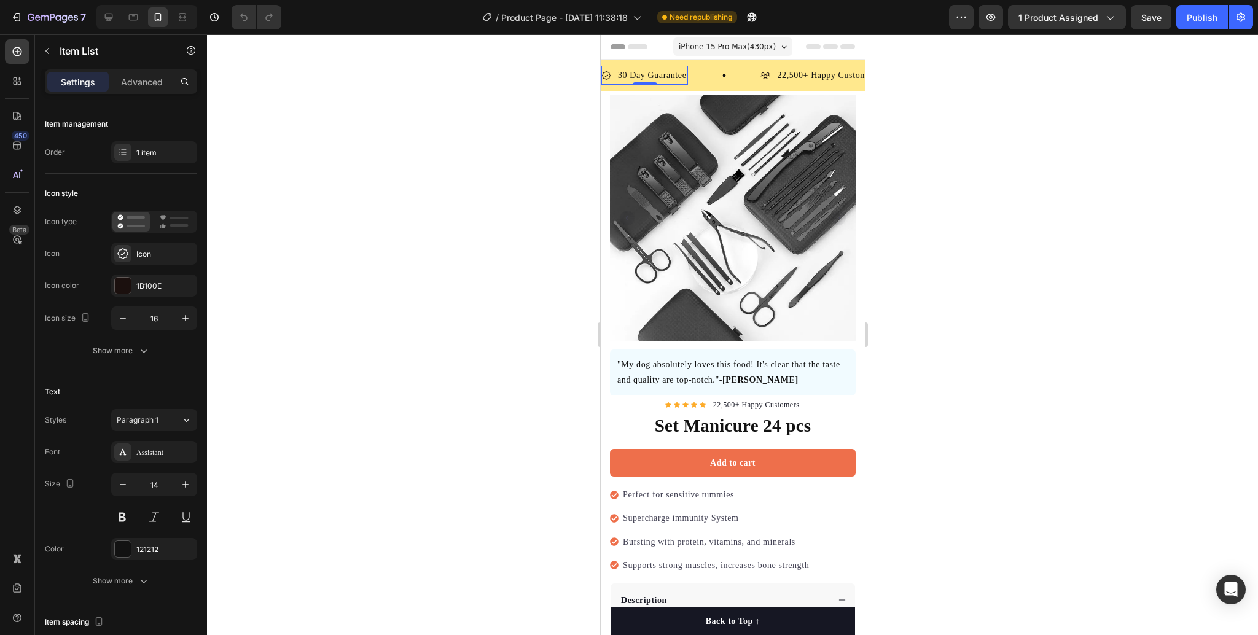
click at [681, 77] on p "30 Day Guarantee" at bounding box center [651, 75] width 68 height 15
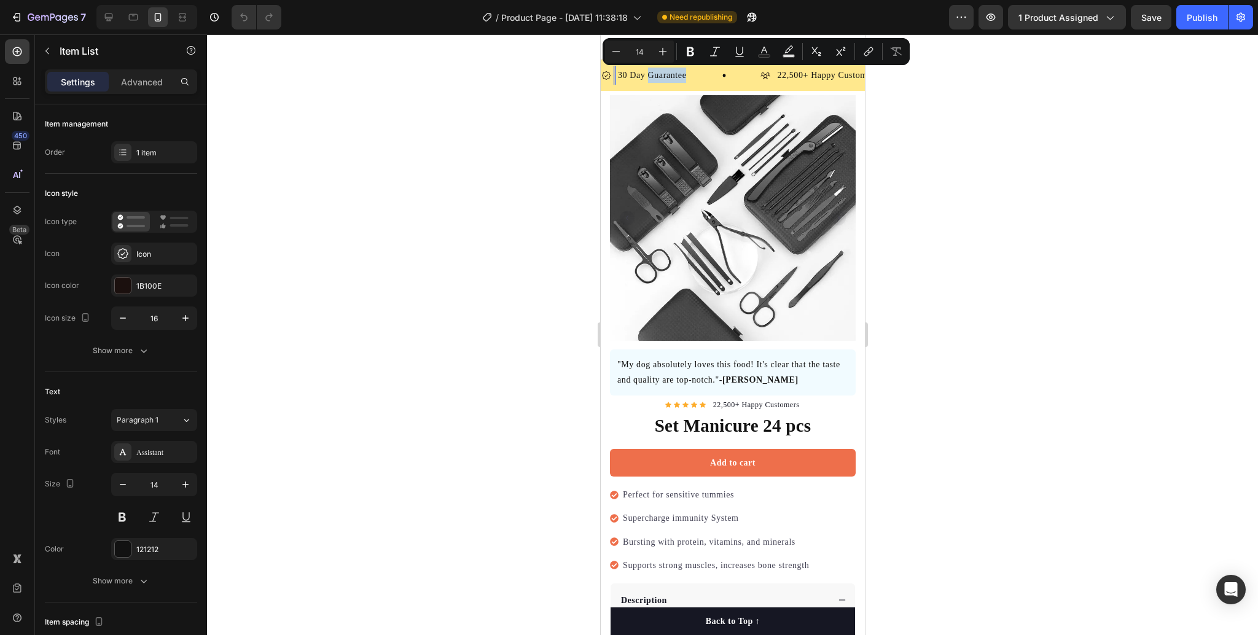
click at [681, 77] on p "30 Day Guarantee" at bounding box center [651, 75] width 68 height 15
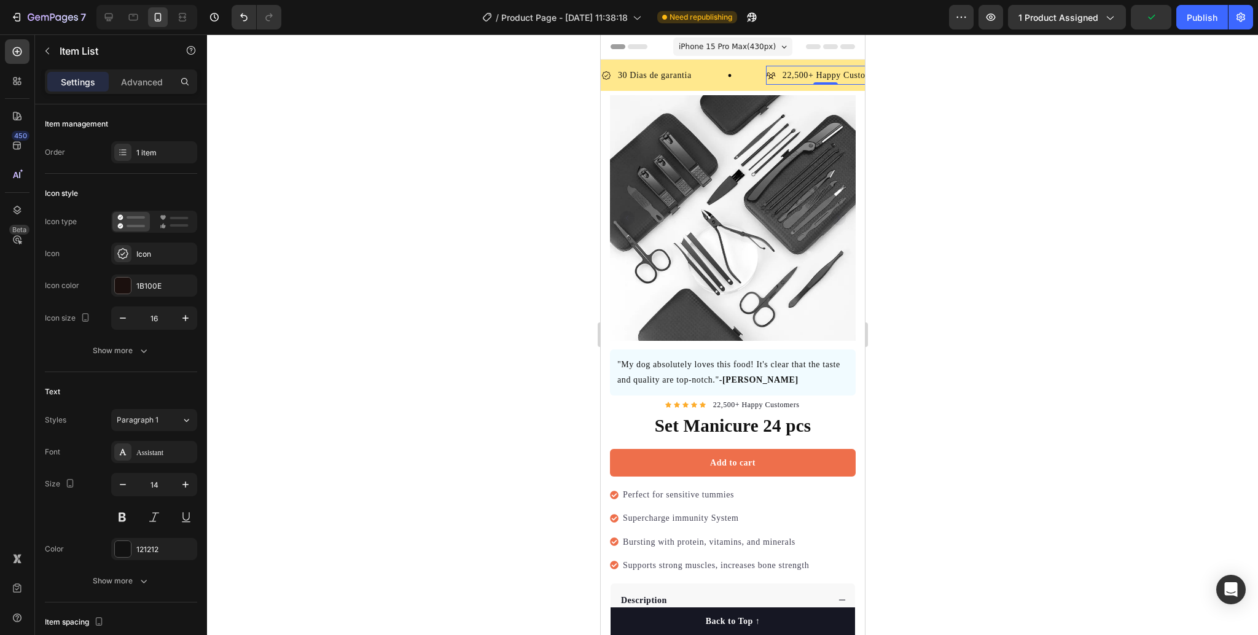
click at [816, 80] on p "22,500+ Happy Customers" at bounding box center [832, 75] width 101 height 15
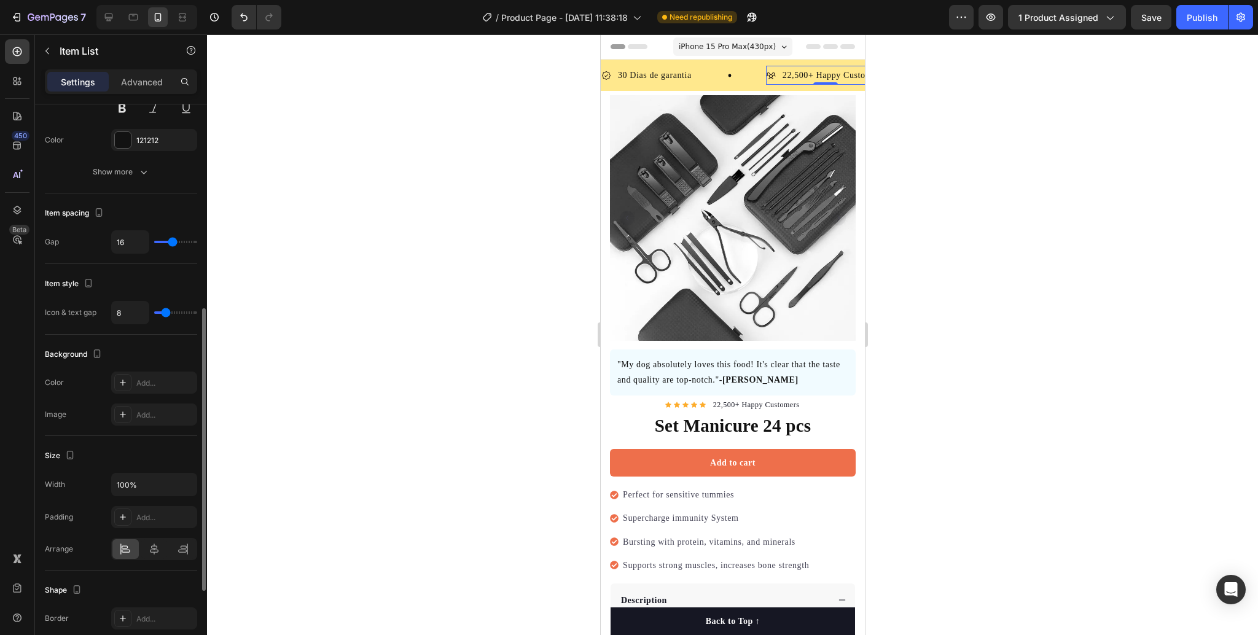
scroll to position [569, 0]
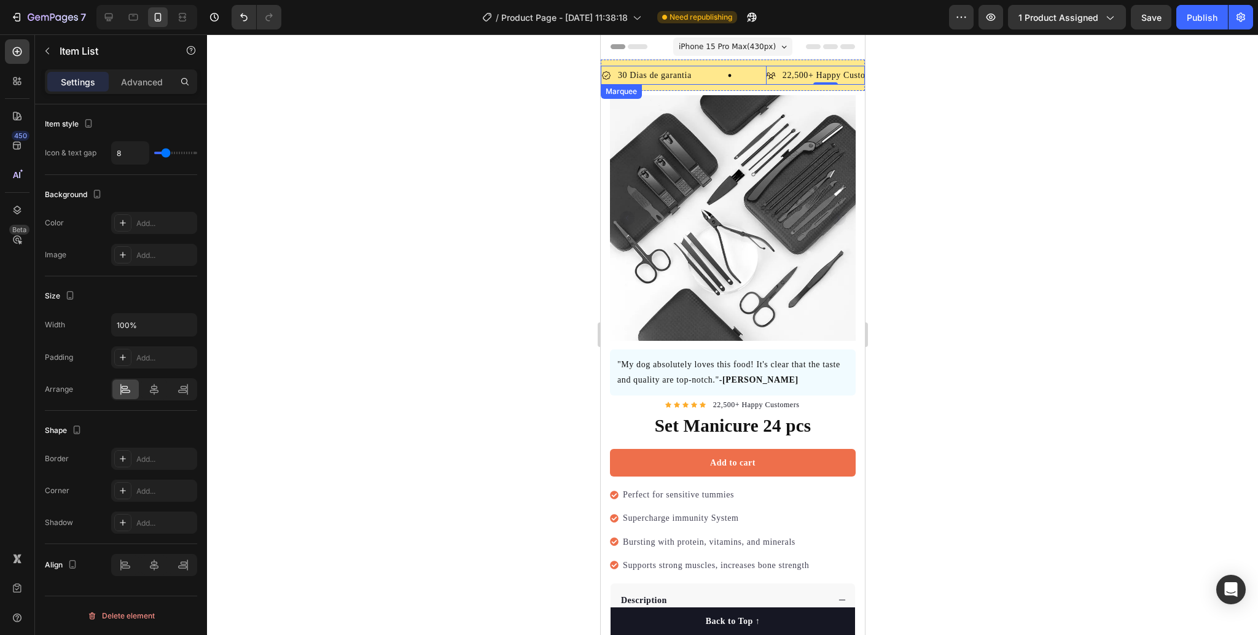
click at [718, 84] on div "30 [PERSON_NAME] de garantia Item List" at bounding box center [683, 75] width 165 height 19
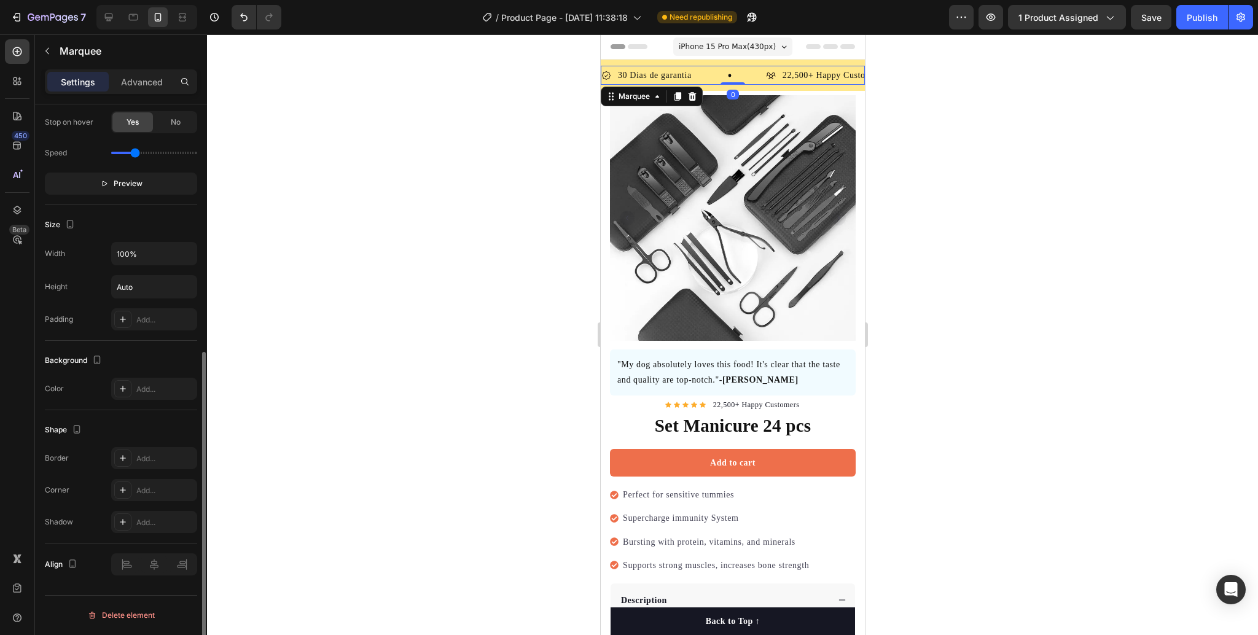
scroll to position [0, 0]
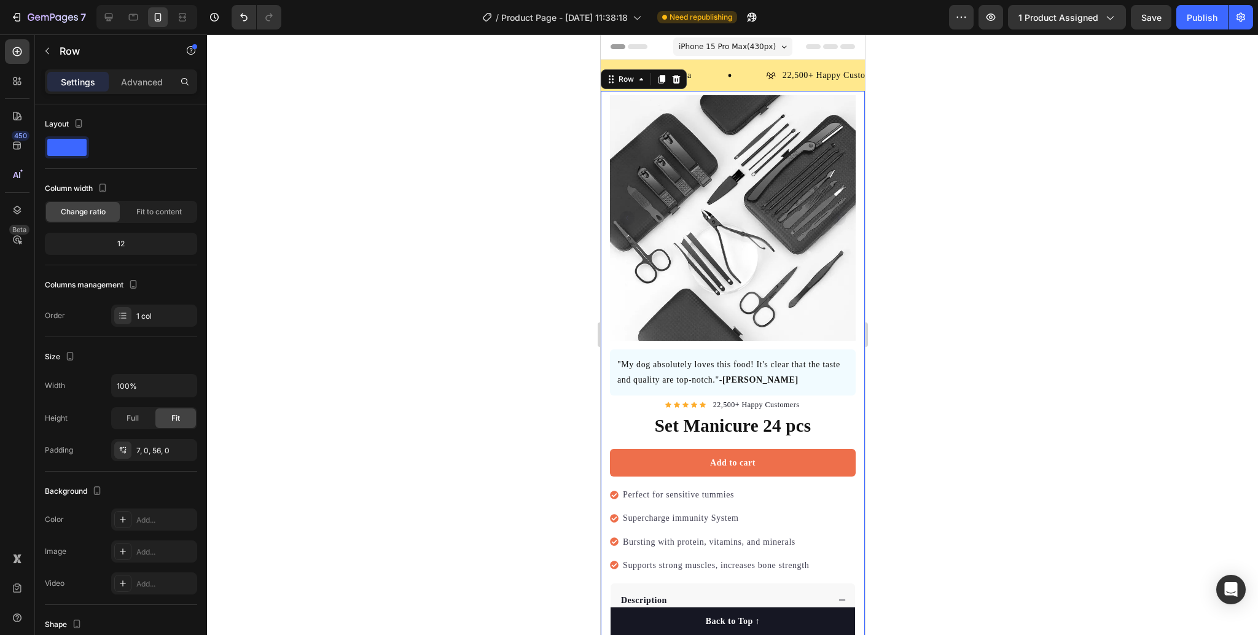
click at [747, 91] on div "Product Images "The transformation in my dog's overall health since switching t…" at bounding box center [732, 491] width 264 height 800
click at [746, 87] on div "30 [PERSON_NAME] de garantia Item List 22,500+ Happy Customers Item List 700+ 5…" at bounding box center [732, 75] width 264 height 31
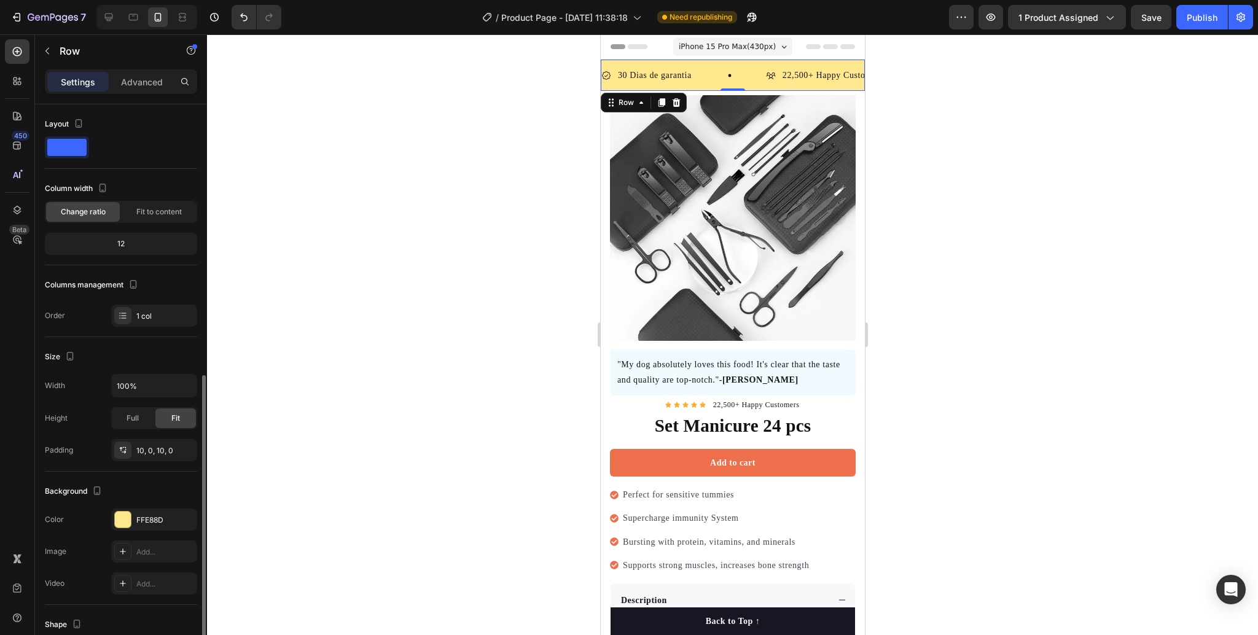
scroll to position [151, 0]
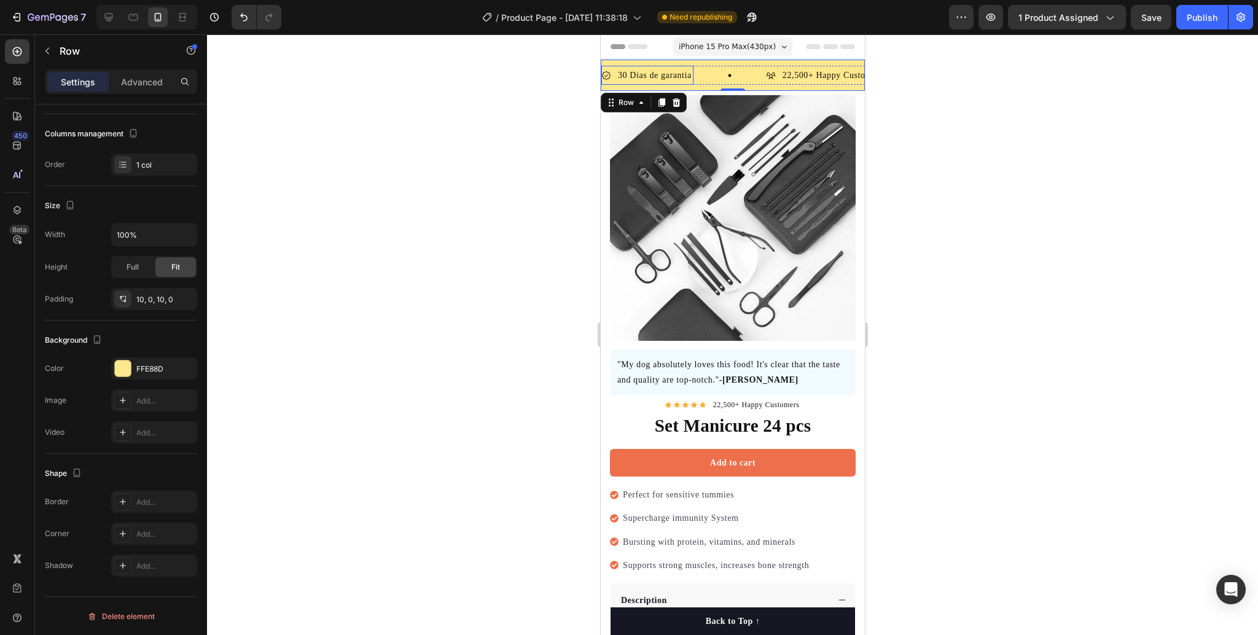
click at [685, 80] on p "30 Dias de garantia" at bounding box center [654, 75] width 74 height 15
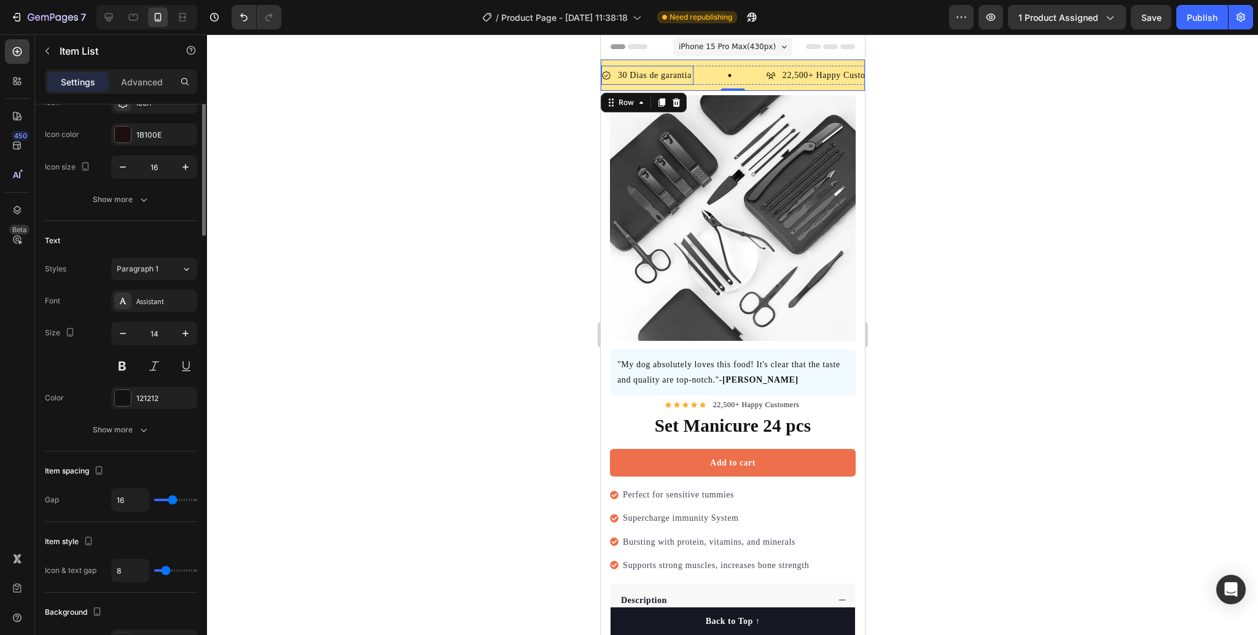
scroll to position [0, 0]
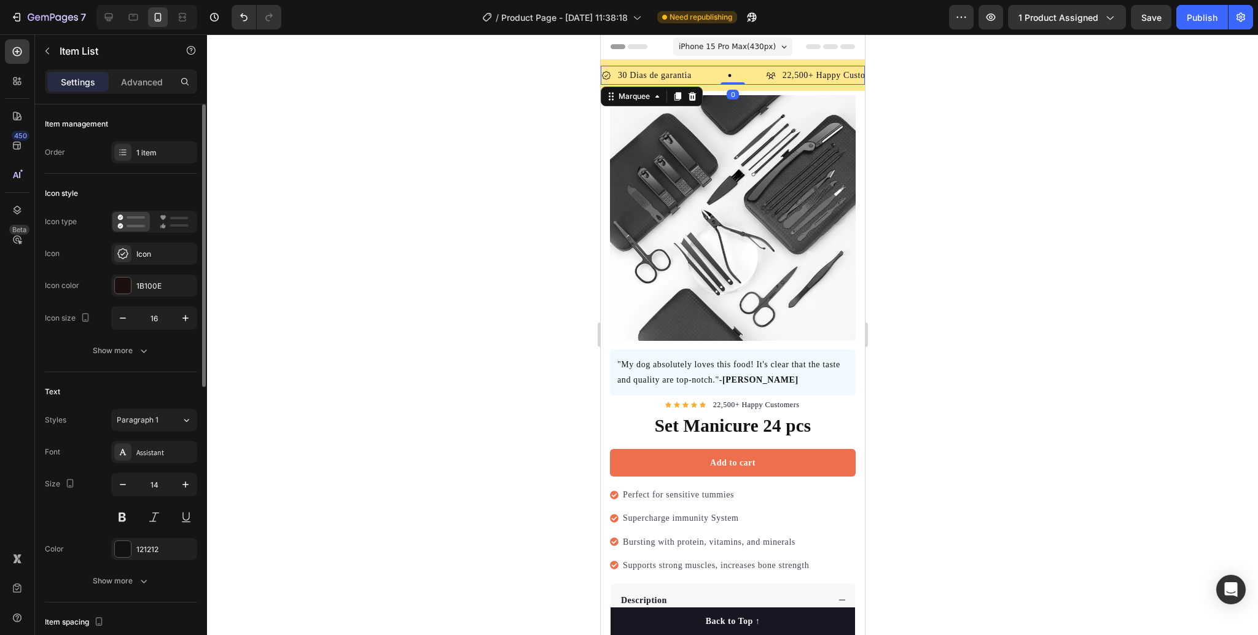
click at [724, 72] on div "30 [PERSON_NAME] de garantia Item List" at bounding box center [683, 75] width 165 height 19
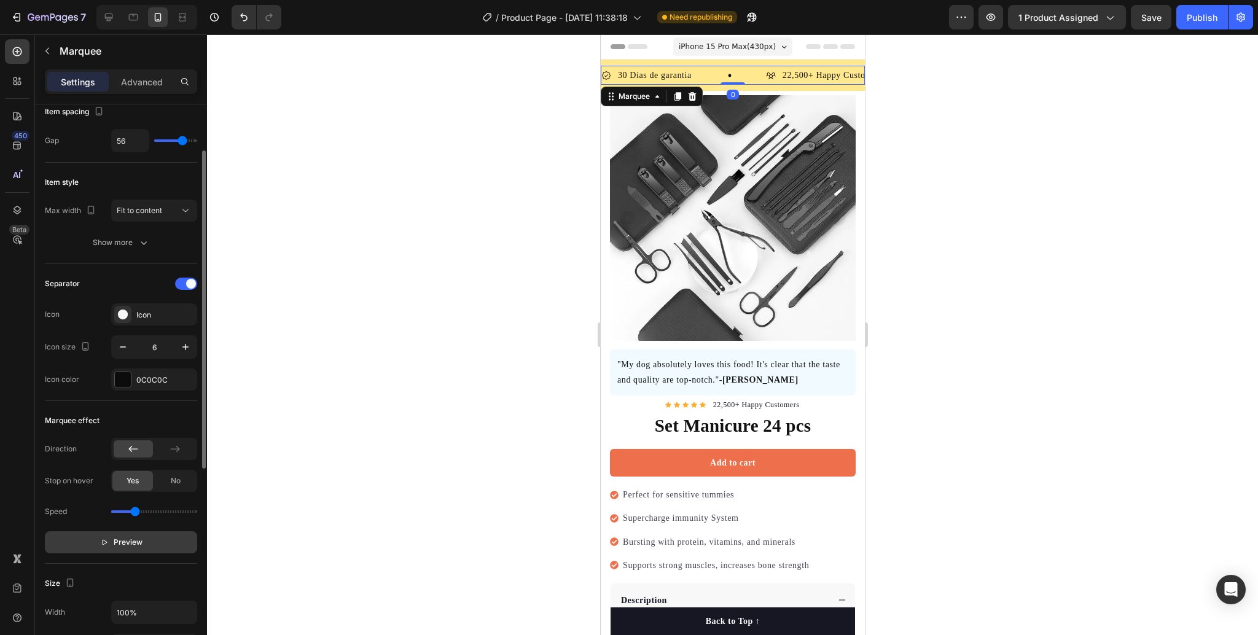
scroll to position [163, 0]
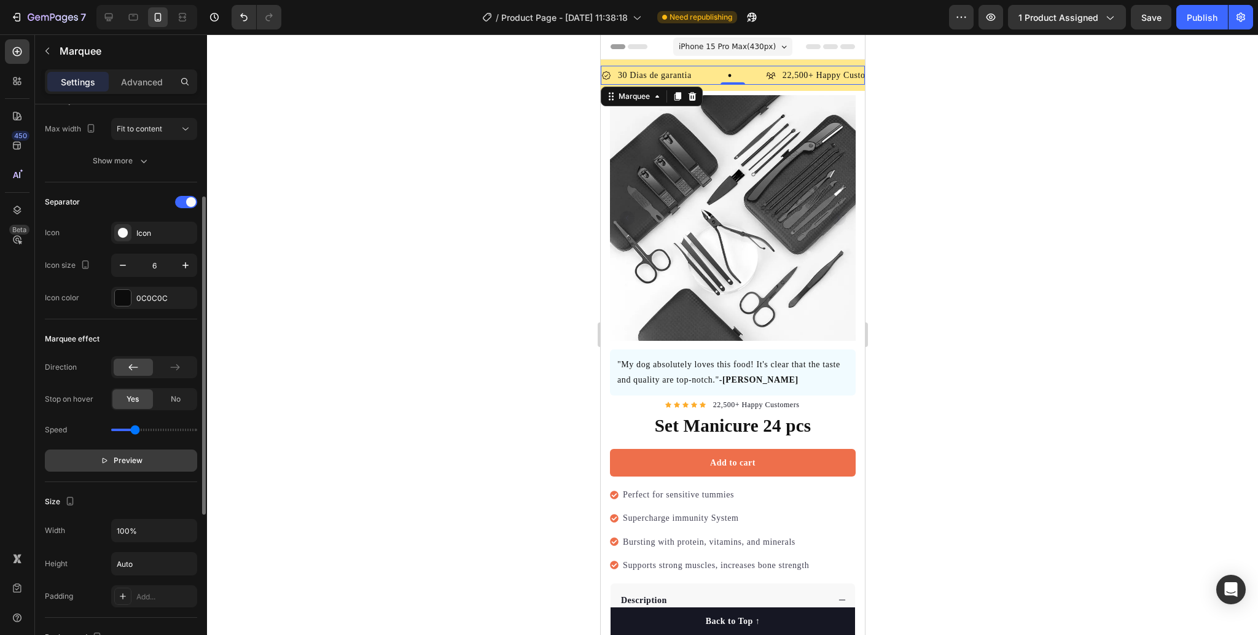
click at [142, 466] on button "Preview" at bounding box center [121, 461] width 152 height 22
click at [142, 466] on button "Pause" at bounding box center [121, 461] width 152 height 22
click at [142, 466] on button "Preview" at bounding box center [121, 461] width 152 height 22
click at [142, 466] on button "Pause" at bounding box center [121, 461] width 152 height 22
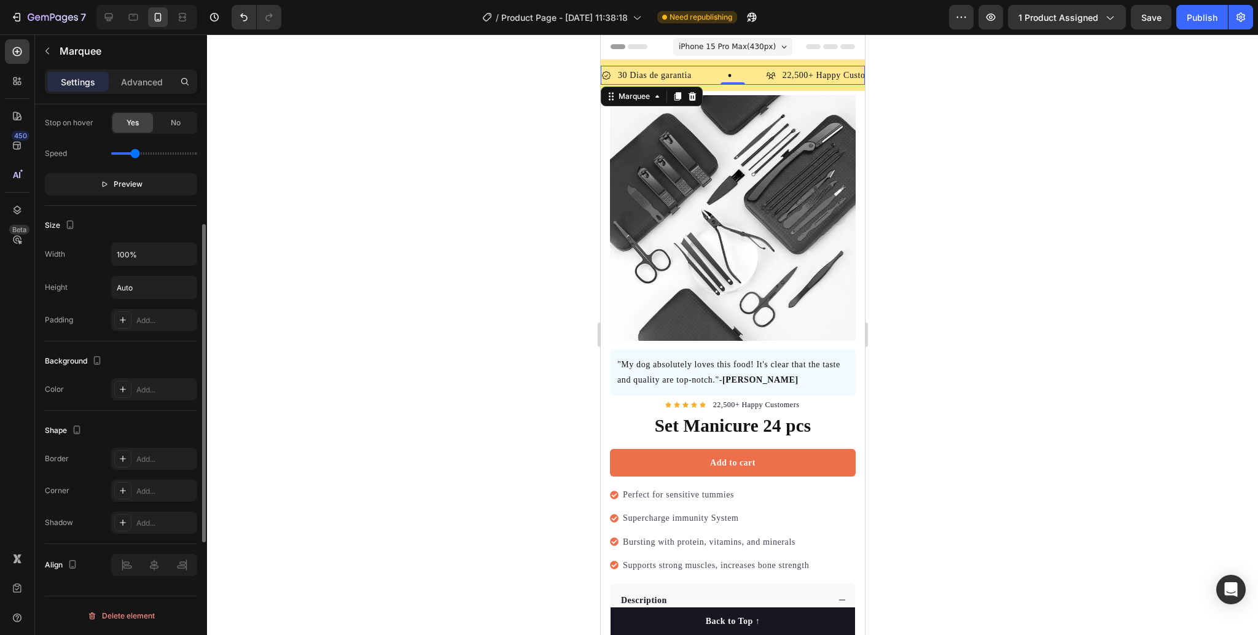
scroll to position [358, 0]
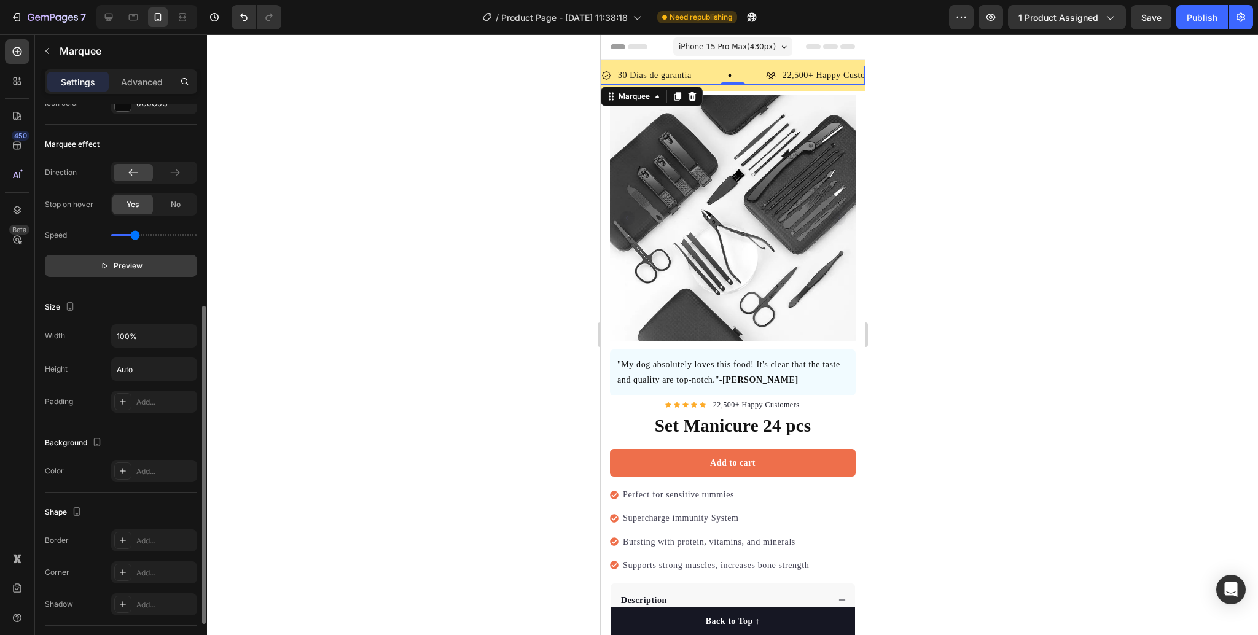
click at [146, 274] on button "Preview" at bounding box center [121, 266] width 152 height 22
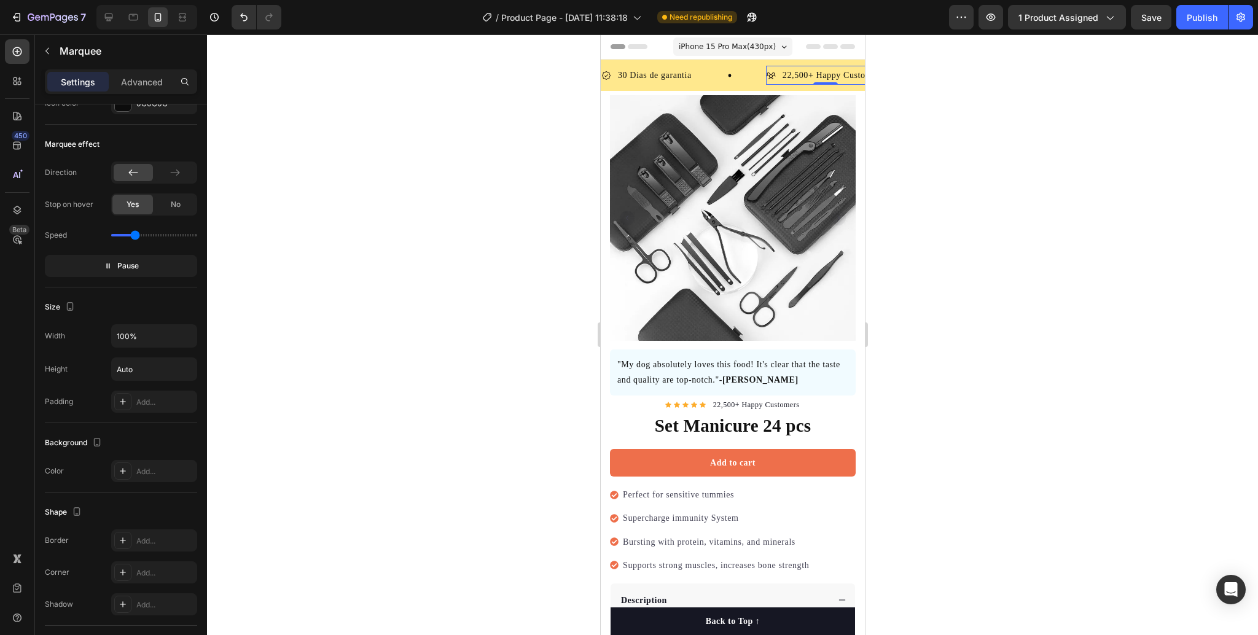
click at [779, 79] on p "22,500+ Happy Customers" at bounding box center [829, 75] width 101 height 15
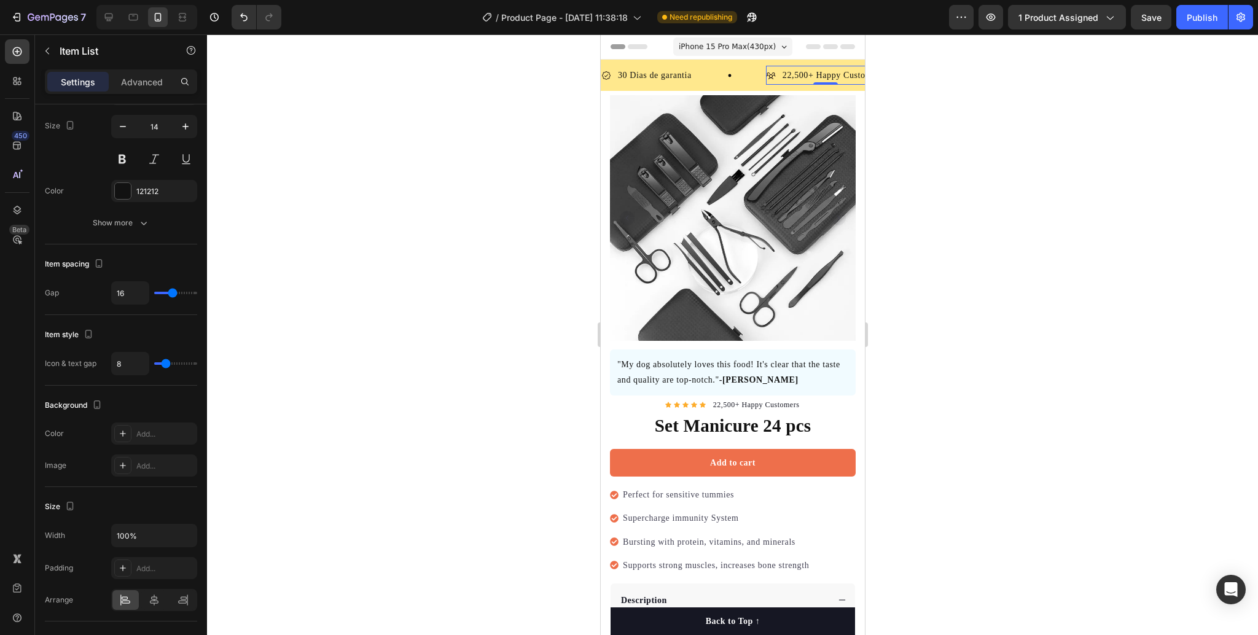
scroll to position [0, 0]
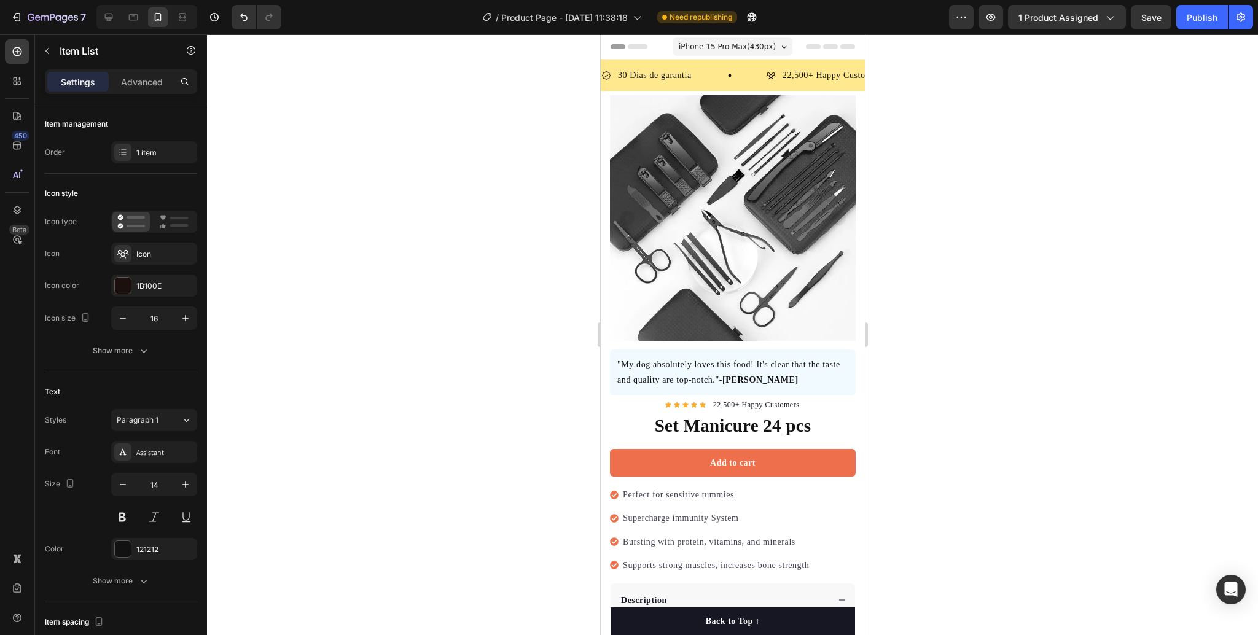
click at [972, 74] on p "700+ 5-Star Reviews" at bounding box center [1012, 75] width 80 height 15
click at [919, 74] on p "700+ 5-Star Reviews" at bounding box center [959, 75] width 80 height 15
click at [972, 74] on p "700+ 5-Star Reviews" at bounding box center [1012, 75] width 80 height 15
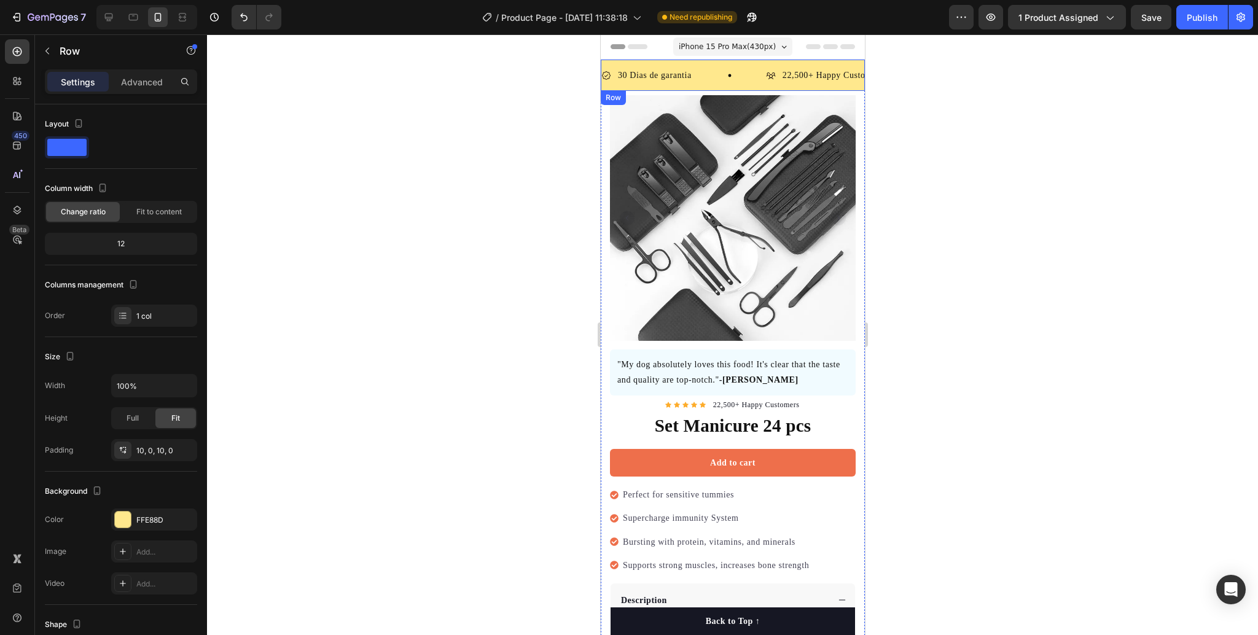
drag, startPoint x: 615, startPoint y: 63, endPoint x: 626, endPoint y: 69, distance: 12.4
click at [622, 67] on div "30 [PERSON_NAME] de garantia Item List 22,500+ Happy Customers Item List Envio …" at bounding box center [732, 75] width 264 height 31
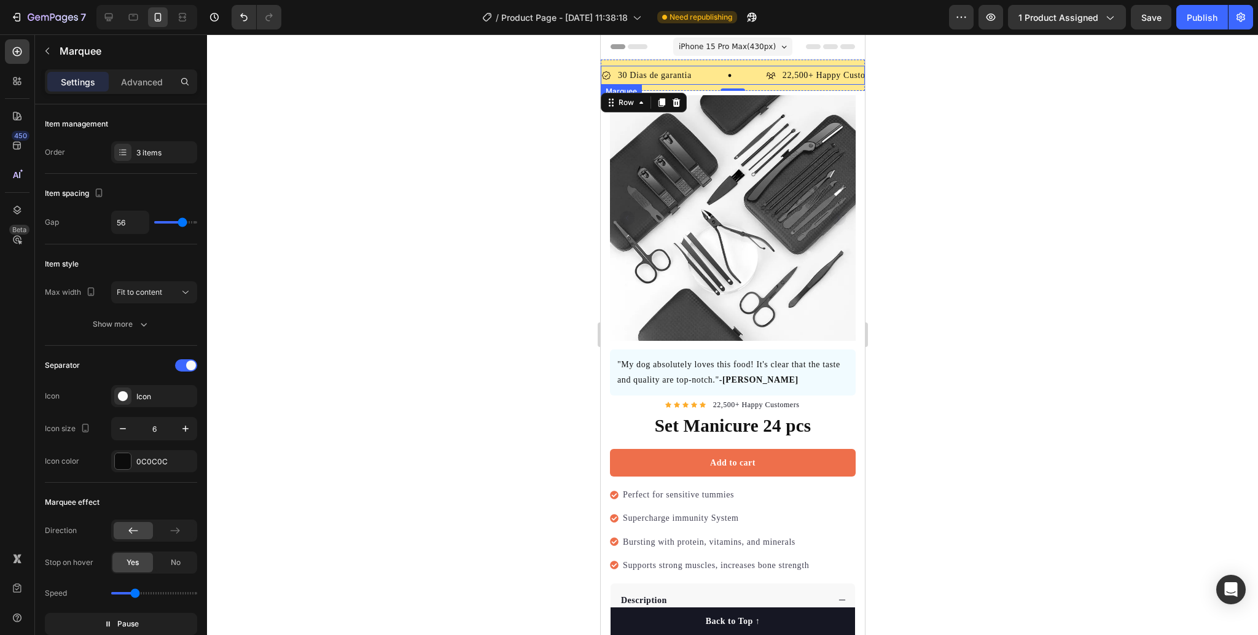
click at [762, 72] on div "22,500+ Happy Customers Item List" at bounding box center [858, 75] width 192 height 19
click at [956, 75] on icon at bounding box center [960, 75] width 9 height 8
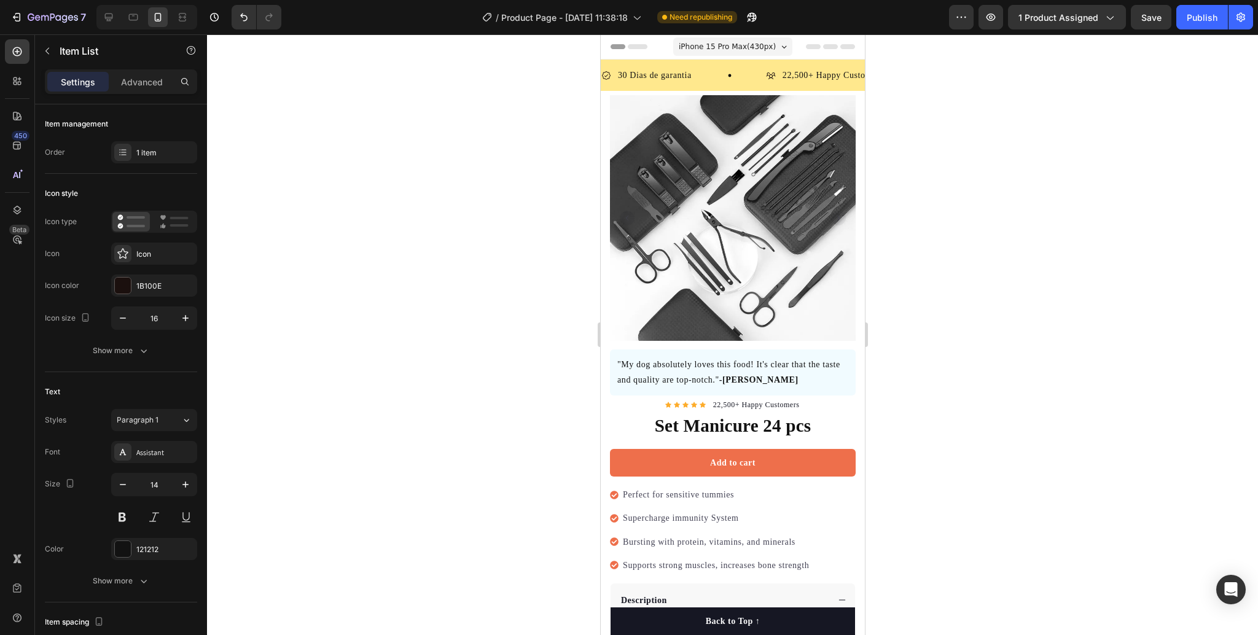
click at [952, 77] on icon at bounding box center [957, 76] width 10 height 10
click at [950, 77] on icon at bounding box center [955, 76] width 10 height 10
click at [956, 77] on icon at bounding box center [961, 76] width 10 height 10
click at [964, 76] on div "Envio Grastis" at bounding box center [991, 75] width 55 height 19
click at [953, 76] on icon at bounding box center [958, 76] width 10 height 10
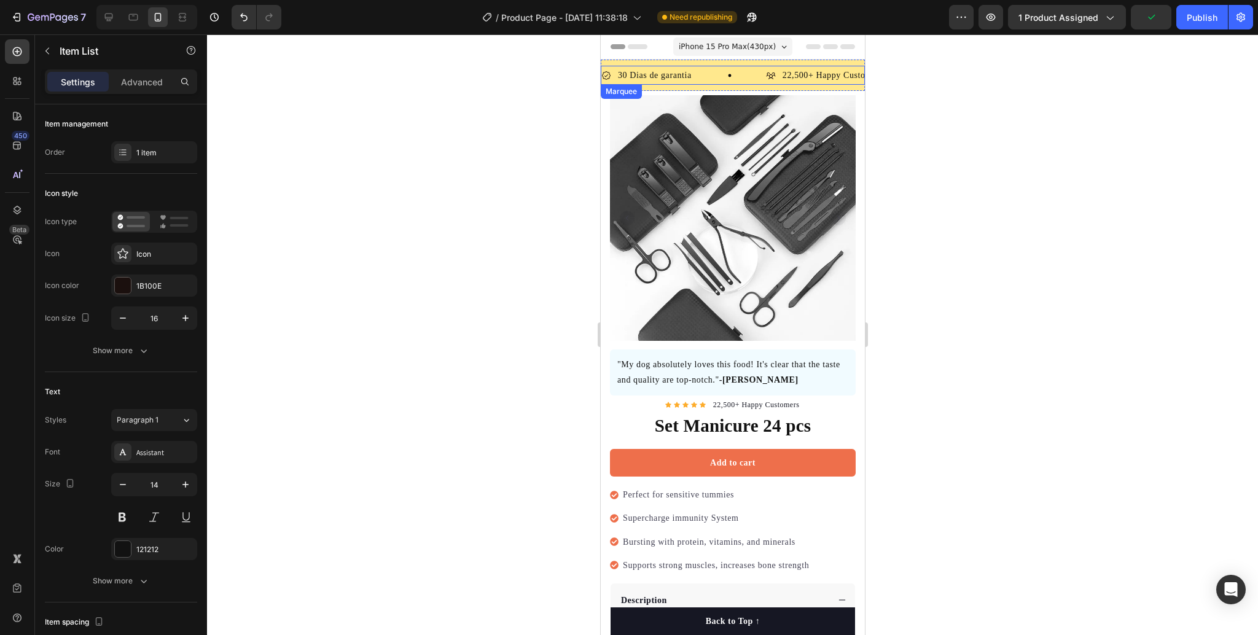
click at [762, 74] on div "22,500+ Happy Customers Item List" at bounding box center [858, 75] width 192 height 19
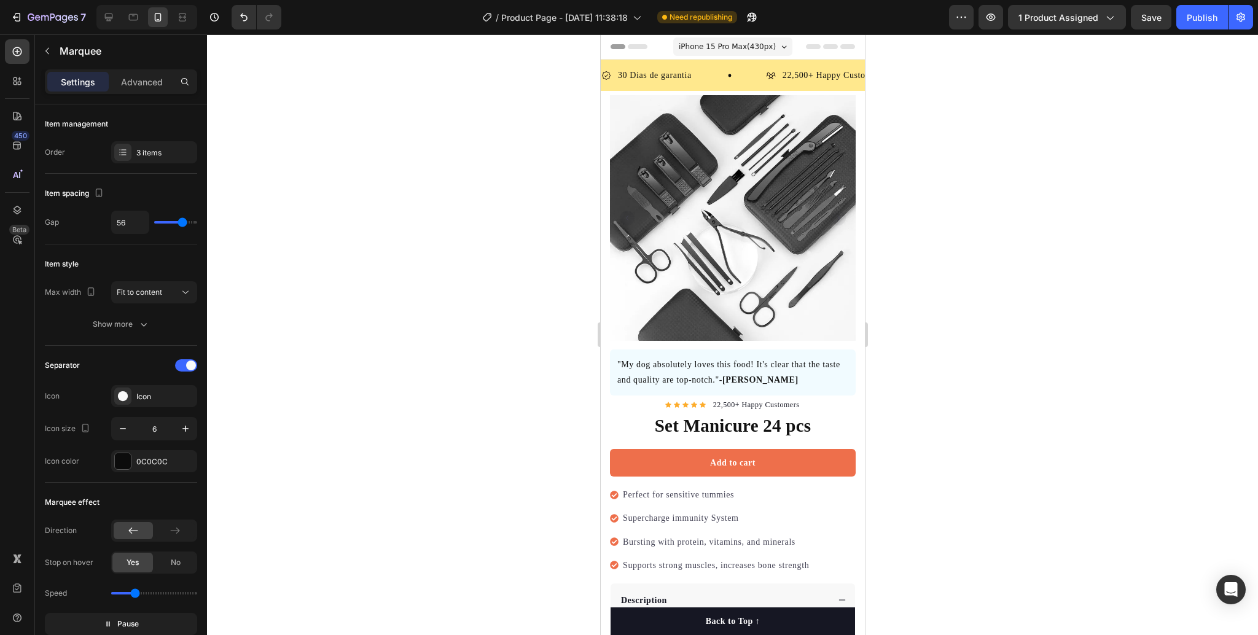
click at [951, 74] on icon at bounding box center [956, 76] width 10 height 10
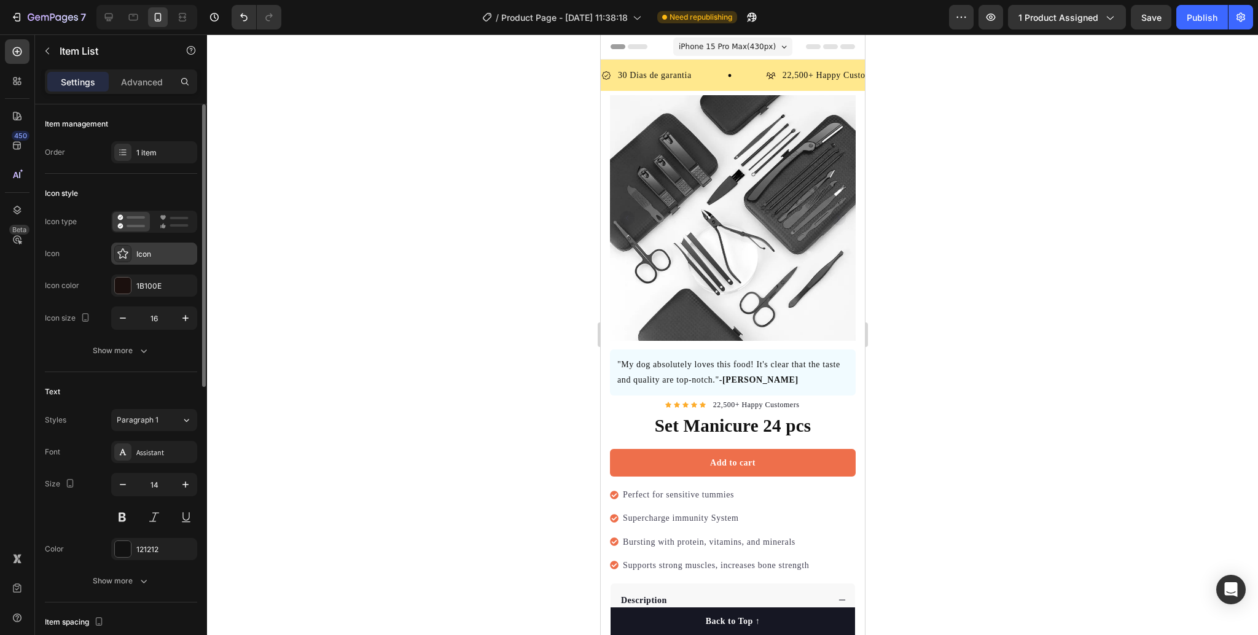
click at [133, 253] on div "Icon" at bounding box center [154, 254] width 86 height 22
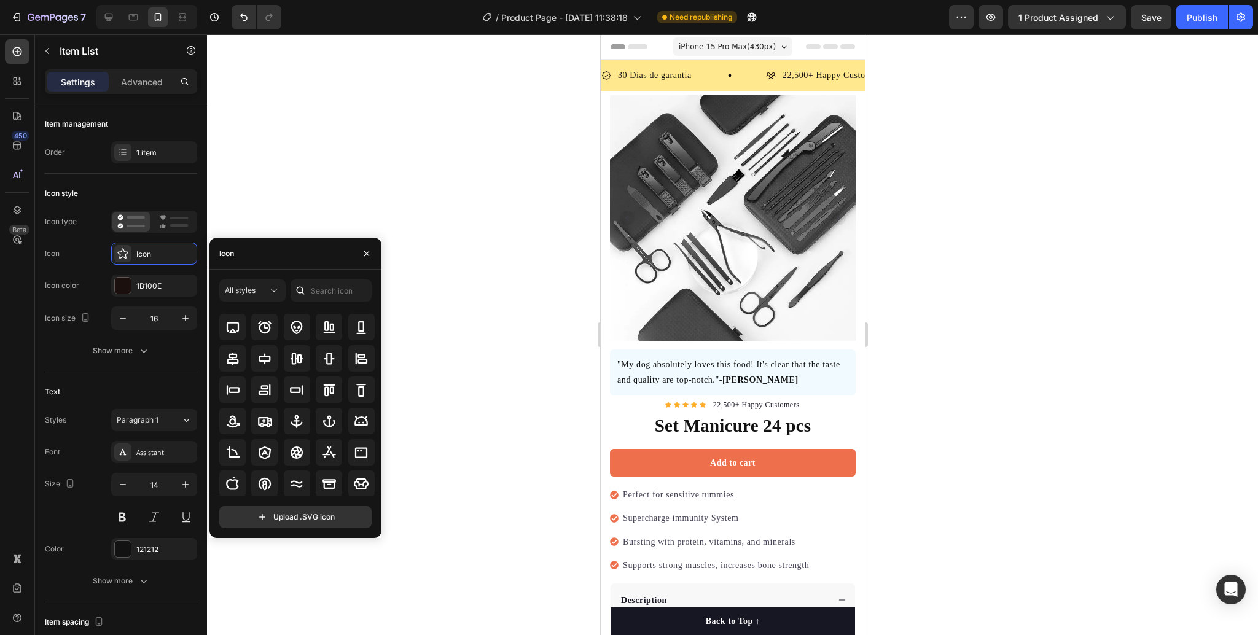
scroll to position [82, 0]
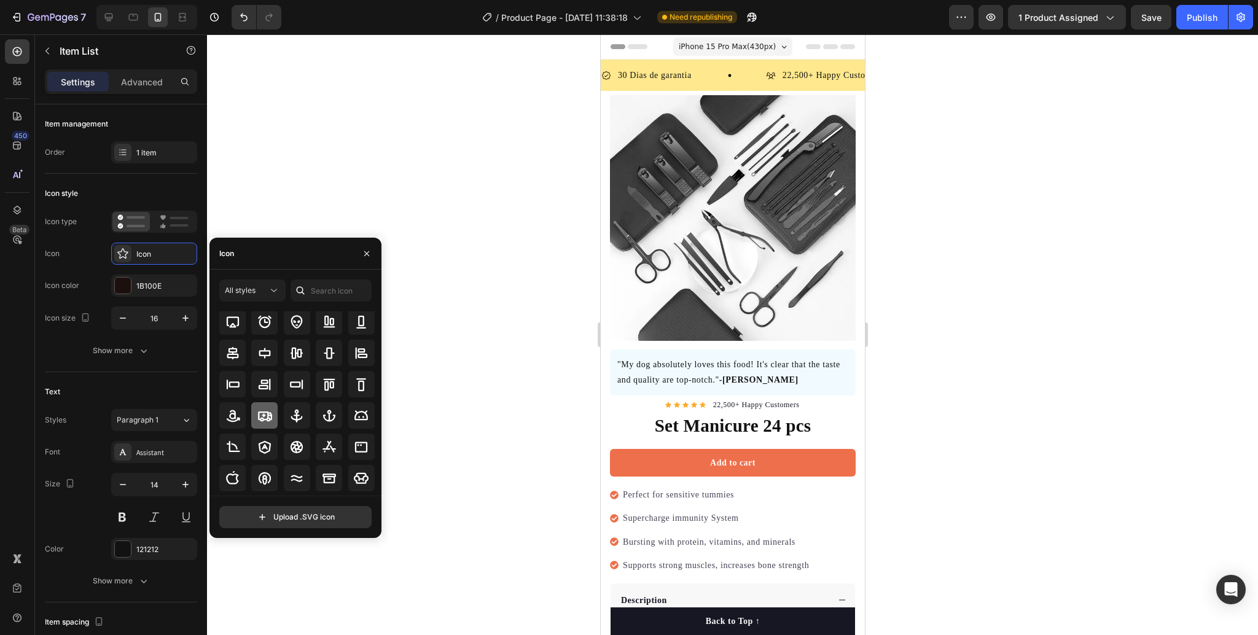
click at [267, 425] on div at bounding box center [264, 415] width 26 height 26
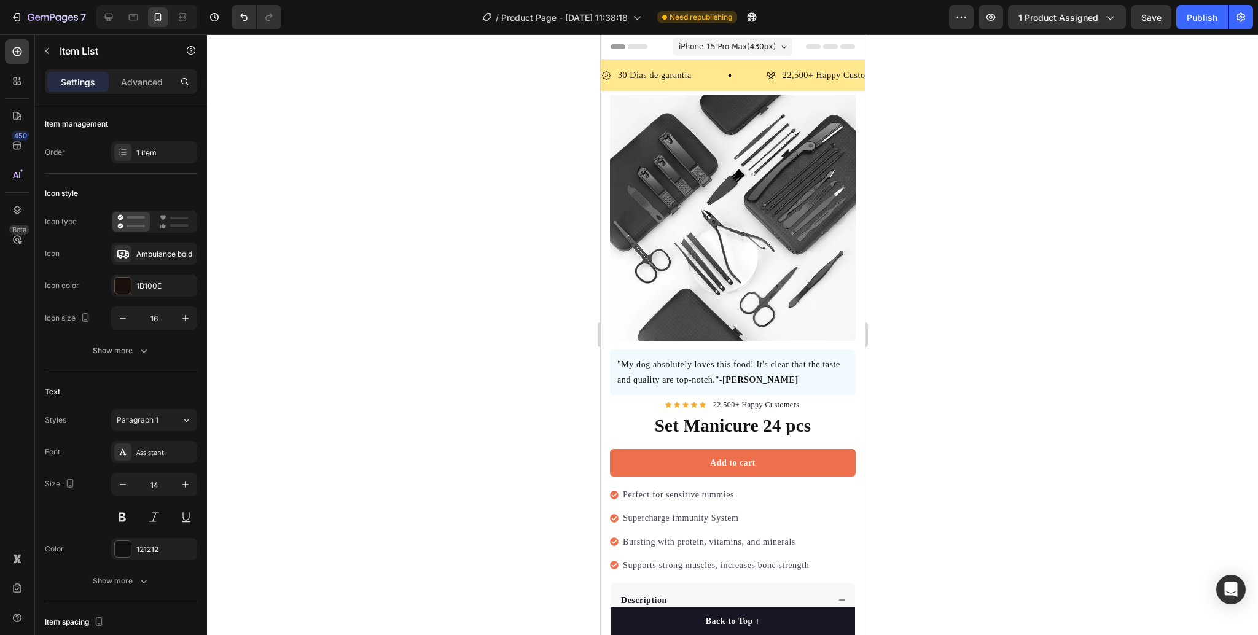
click at [488, 267] on div at bounding box center [732, 334] width 1051 height 601
click at [799, 77] on p "22,500+ Happy Customers" at bounding box center [828, 75] width 101 height 15
click at [799, 77] on p "22,500+ Happy Customers" at bounding box center [829, 75] width 101 height 15
click at [1181, 79] on div "C" at bounding box center [1186, 75] width 10 height 19
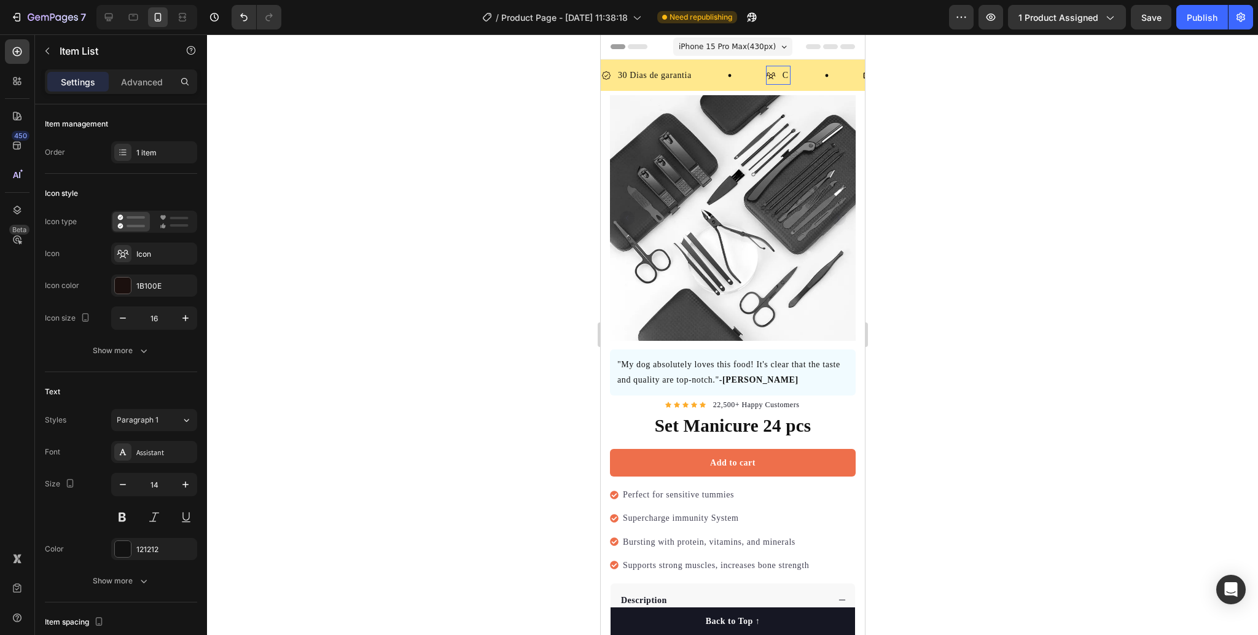
click at [1183, 77] on p "C" at bounding box center [1186, 75] width 6 height 15
click at [1185, 77] on p "C" at bounding box center [1188, 75] width 6 height 15
click at [1172, 77] on p "C" at bounding box center [1175, 75] width 6 height 15
click at [1184, 77] on p "C" at bounding box center [1187, 75] width 6 height 15
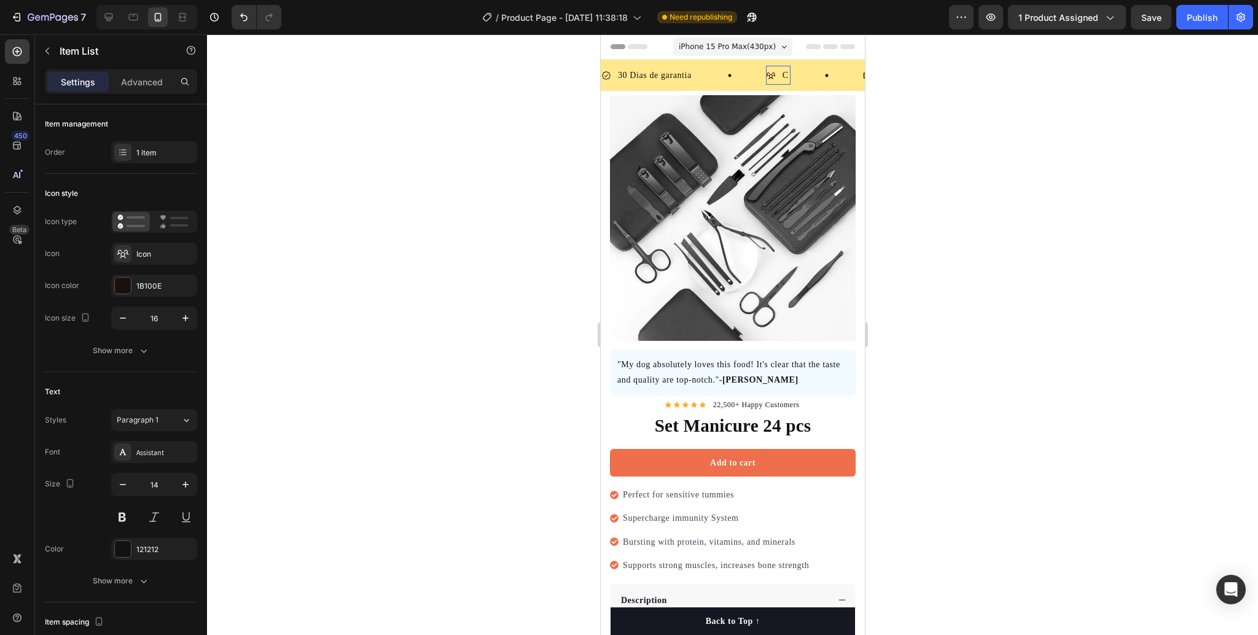
click at [1183, 77] on p "C" at bounding box center [1186, 75] width 6 height 15
click at [1185, 77] on p "C" at bounding box center [1188, 75] width 6 height 15
click at [1184, 77] on p "C" at bounding box center [1187, 75] width 6 height 15
click at [1158, 72] on icon at bounding box center [1163, 76] width 10 height 10
click at [1091, 73] on p "C" at bounding box center [1094, 75] width 6 height 15
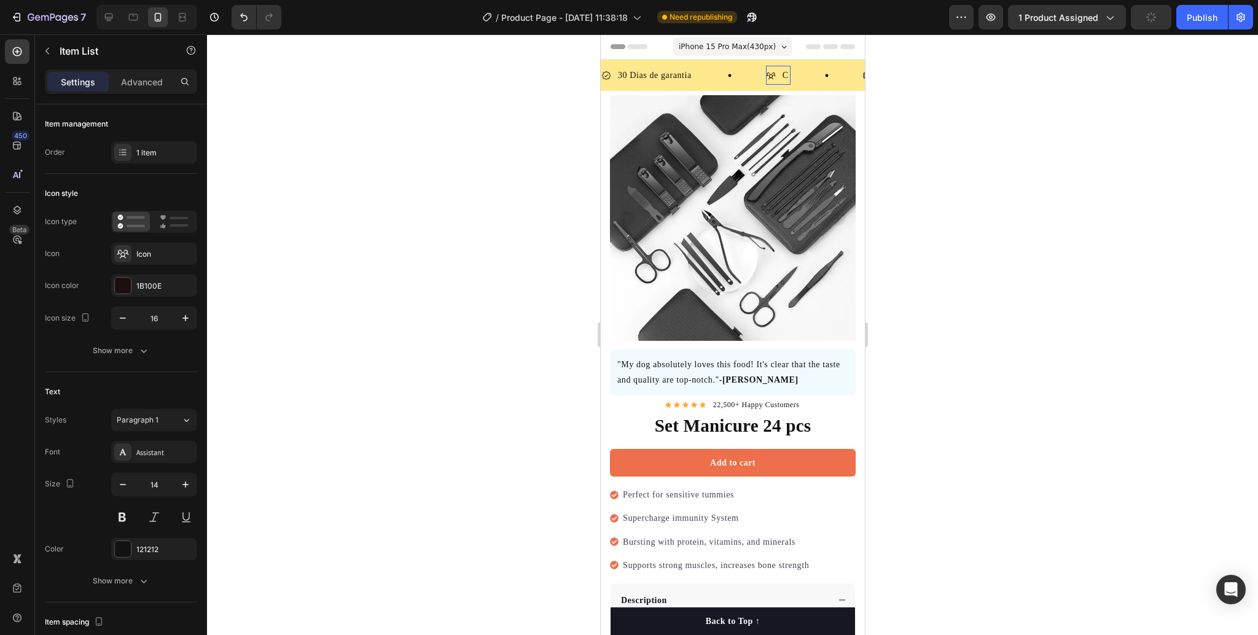
click at [1183, 73] on p "C" at bounding box center [1186, 75] width 6 height 15
click at [1167, 79] on div "C Item List 0" at bounding box center [1215, 75] width 97 height 19
click at [1182, 76] on div "C" at bounding box center [1187, 75] width 10 height 19
click at [1181, 76] on div "C" at bounding box center [1186, 75] width 10 height 19
click at [1178, 74] on p "C" at bounding box center [1181, 75] width 6 height 15
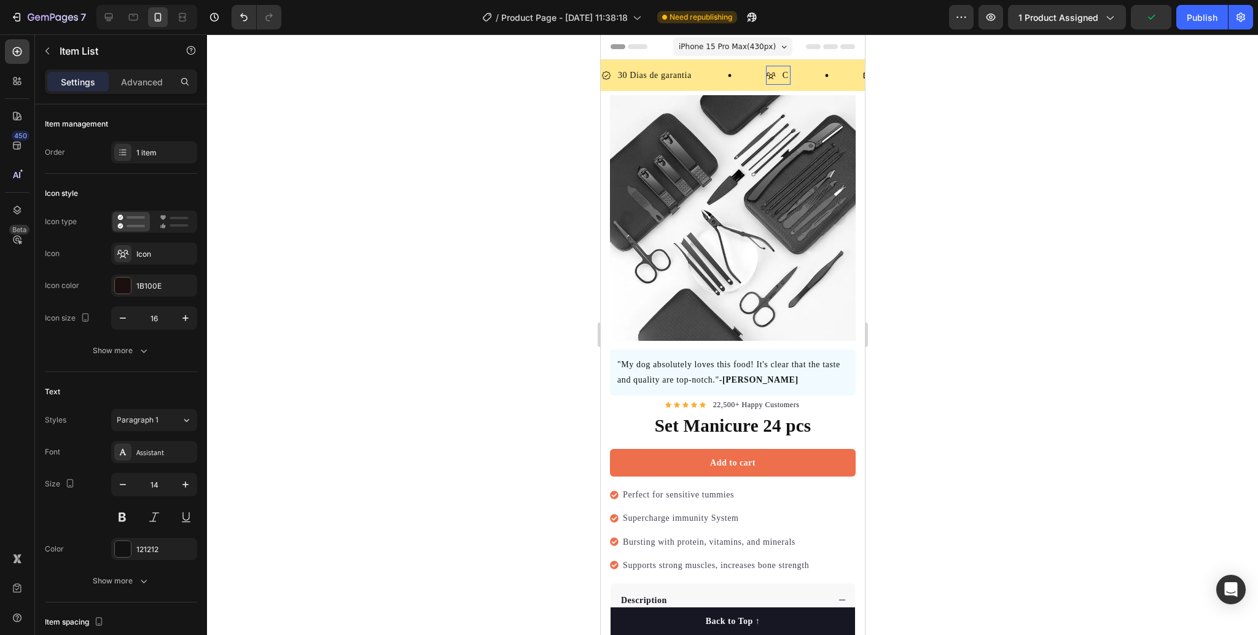
click at [1184, 74] on p "C" at bounding box center [1187, 75] width 6 height 15
click at [760, 77] on div "C" at bounding box center [772, 75] width 25 height 19
drag, startPoint x: 993, startPoint y: 172, endPoint x: 968, endPoint y: 158, distance: 28.0
click at [993, 173] on div at bounding box center [732, 334] width 1051 height 601
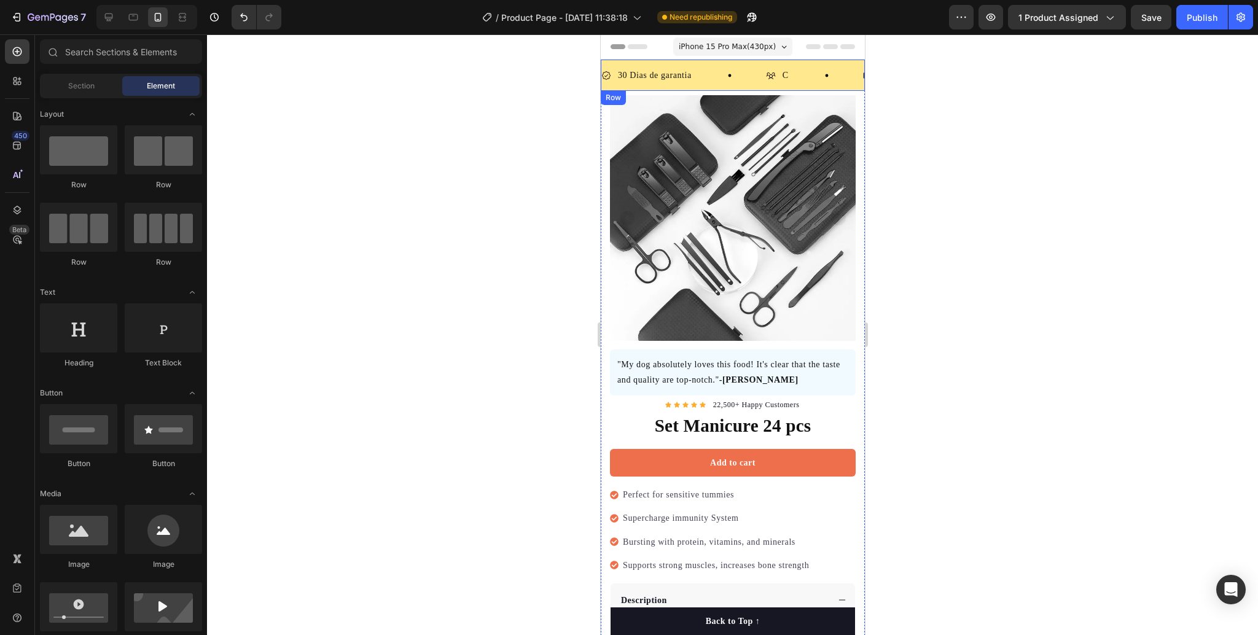
click at [779, 79] on p "C" at bounding box center [782, 75] width 6 height 15
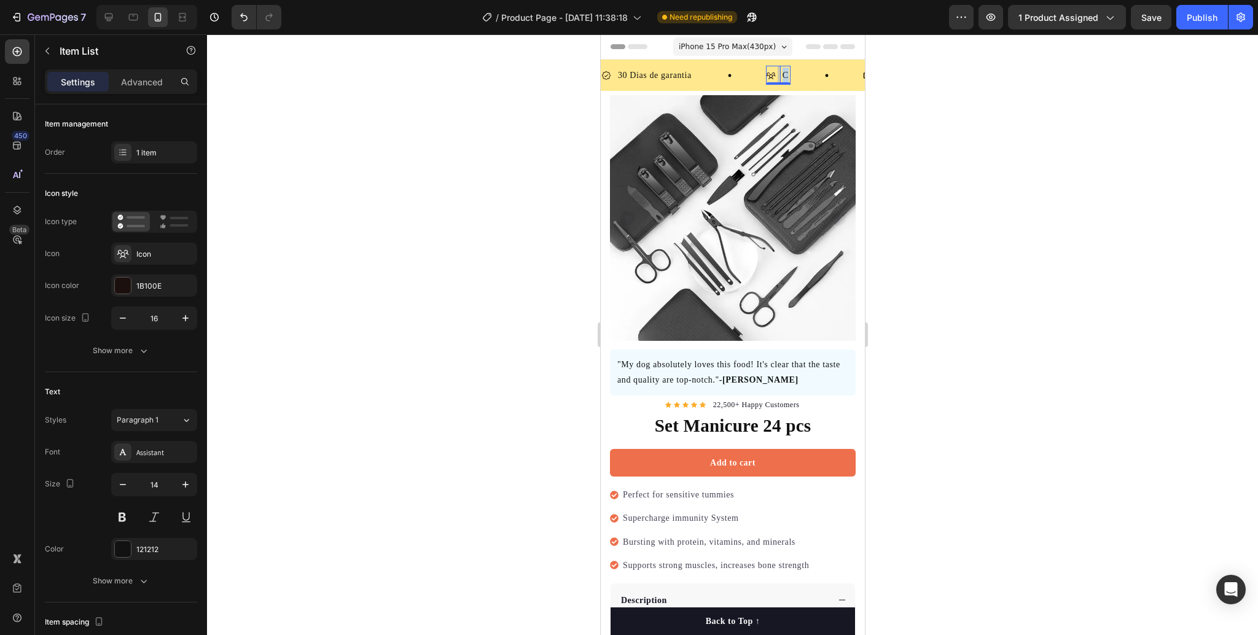
click at [773, 79] on p "C" at bounding box center [776, 75] width 6 height 15
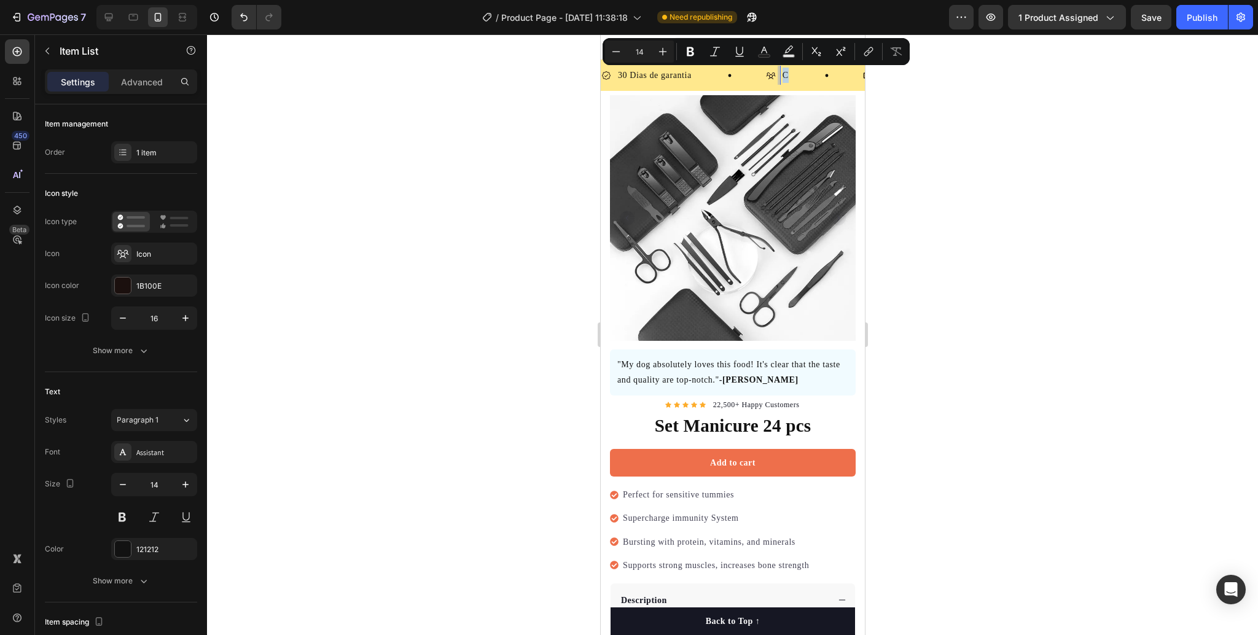
click at [716, 79] on p "C" at bounding box center [719, 75] width 6 height 15
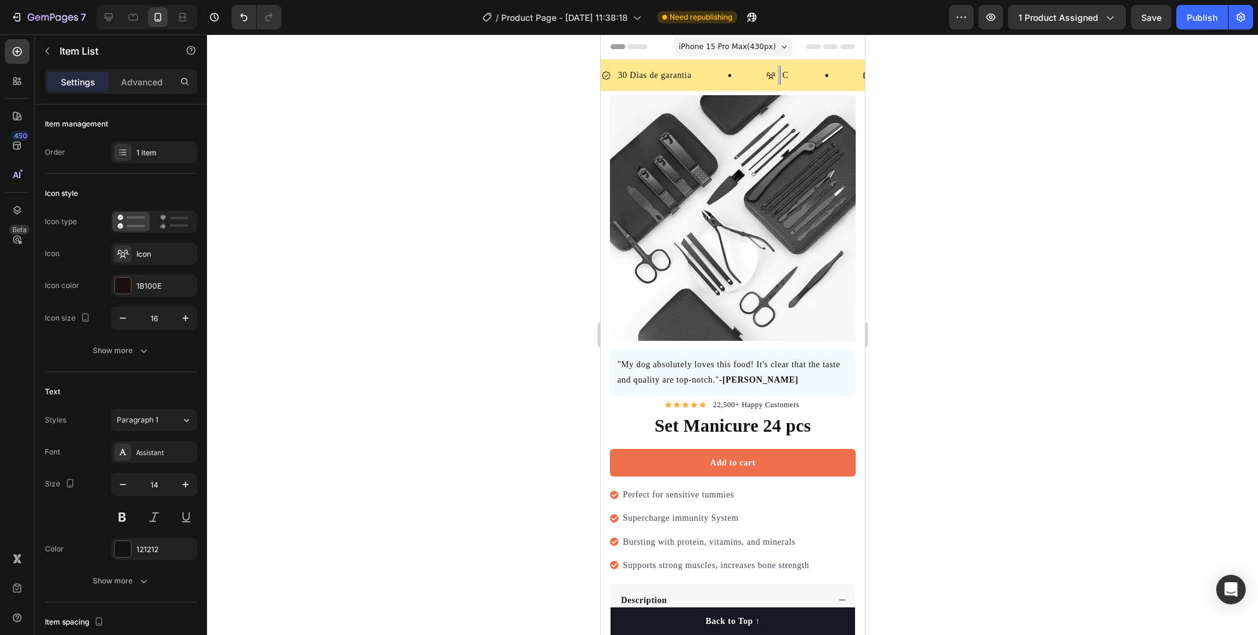
click at [778, 79] on p "C" at bounding box center [781, 75] width 6 height 15
click at [768, 76] on icon at bounding box center [764, 75] width 9 height 7
click at [125, 251] on icon at bounding box center [123, 254] width 12 height 12
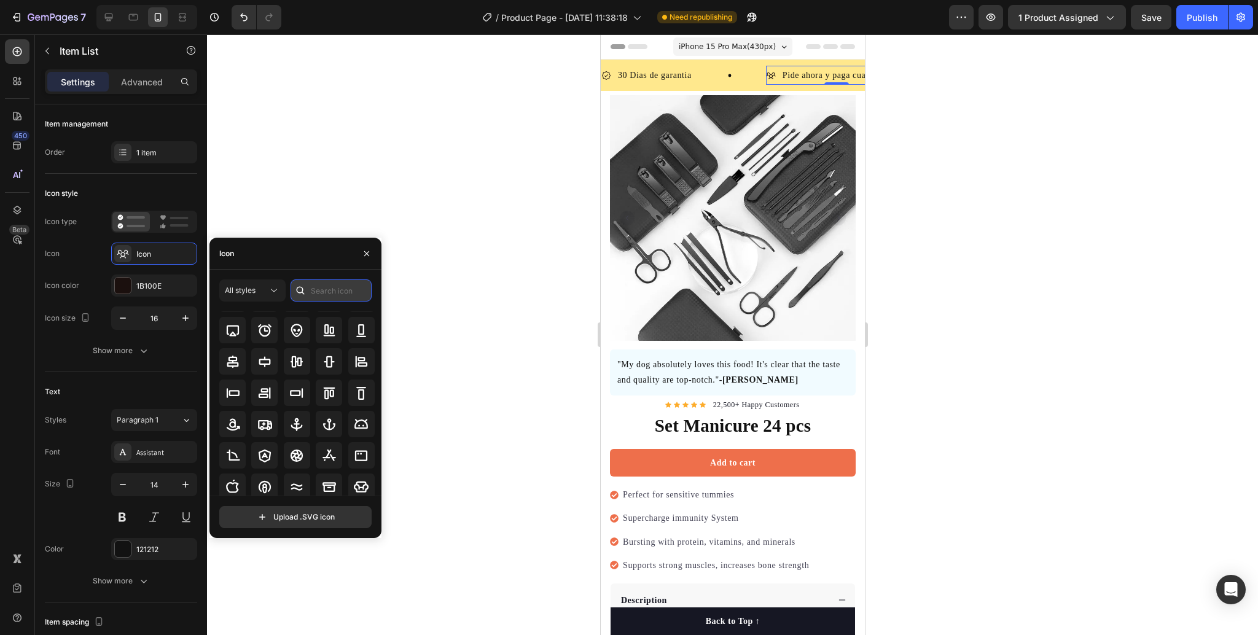
click at [337, 298] on input "text" at bounding box center [331, 290] width 81 height 22
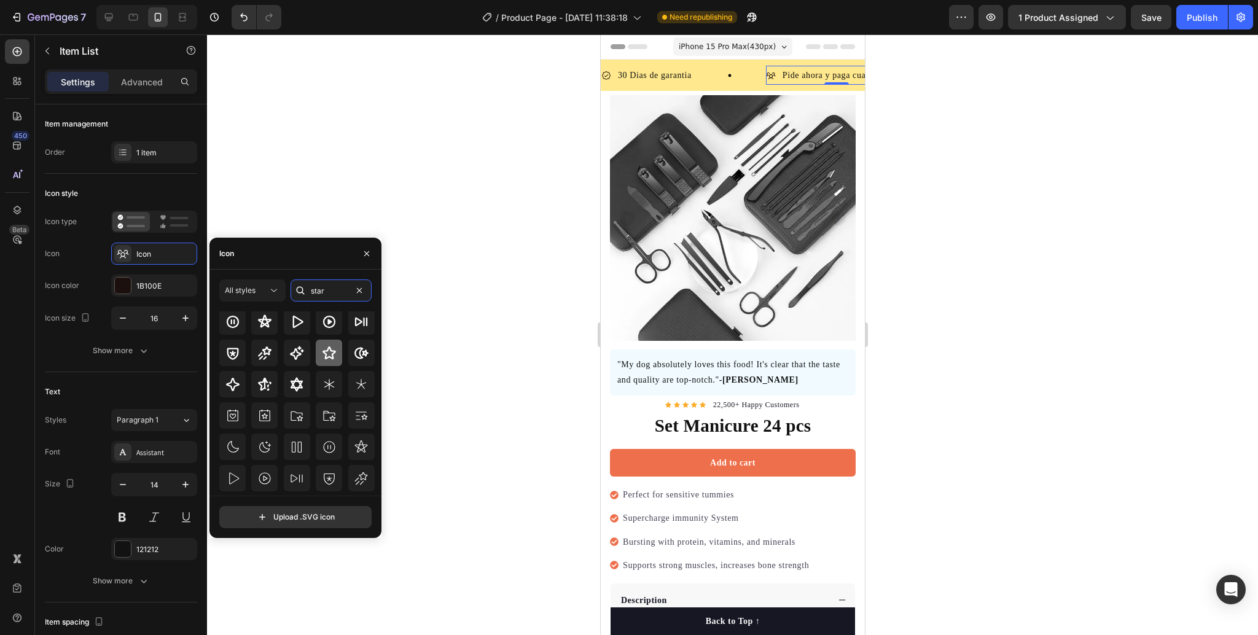
type input "star"
click at [326, 359] on icon at bounding box center [329, 353] width 15 height 15
click at [492, 283] on div at bounding box center [732, 334] width 1051 height 601
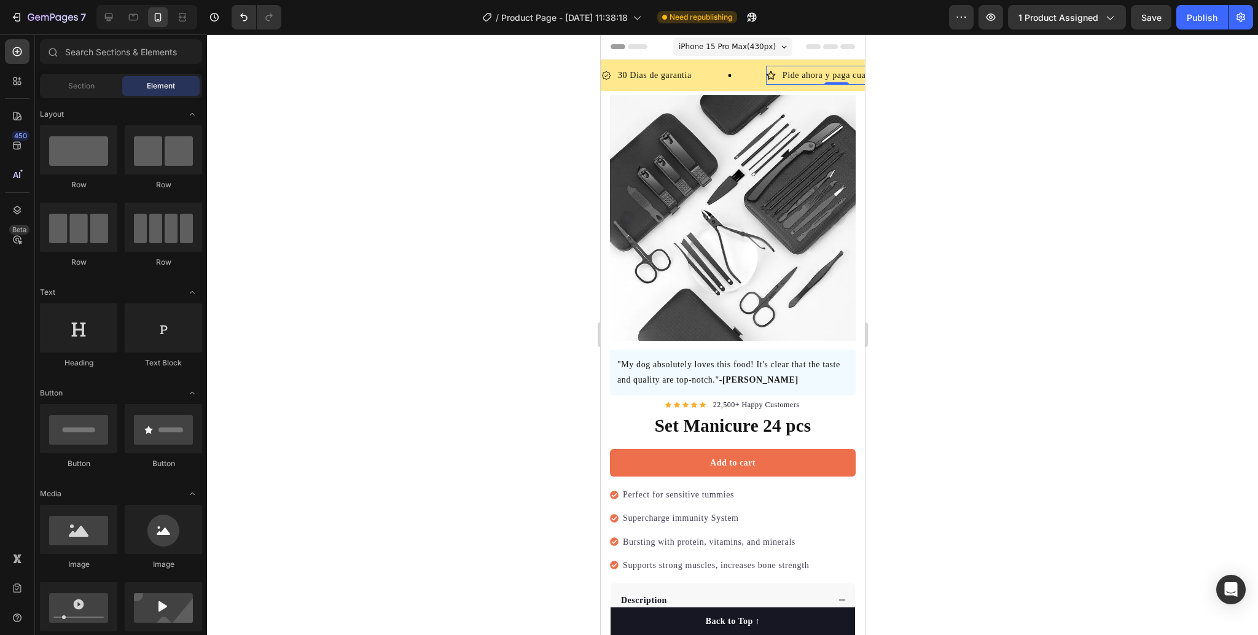
click at [762, 79] on icon at bounding box center [766, 75] width 9 height 9
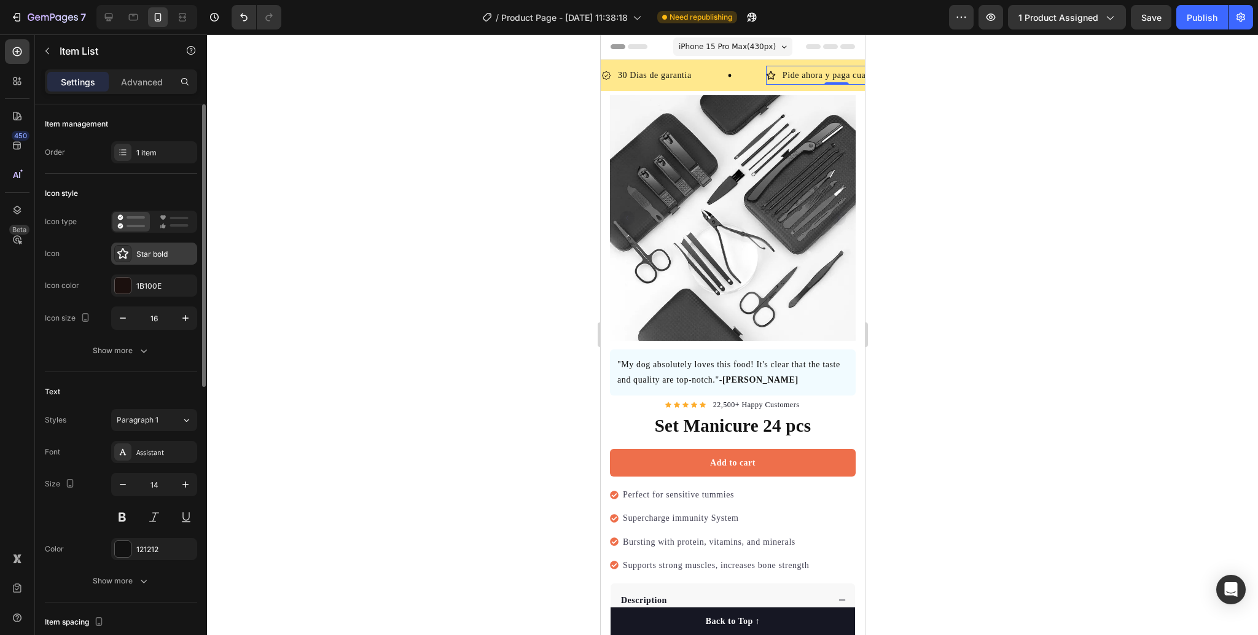
click at [131, 251] on div "Star bold" at bounding box center [154, 254] width 86 height 22
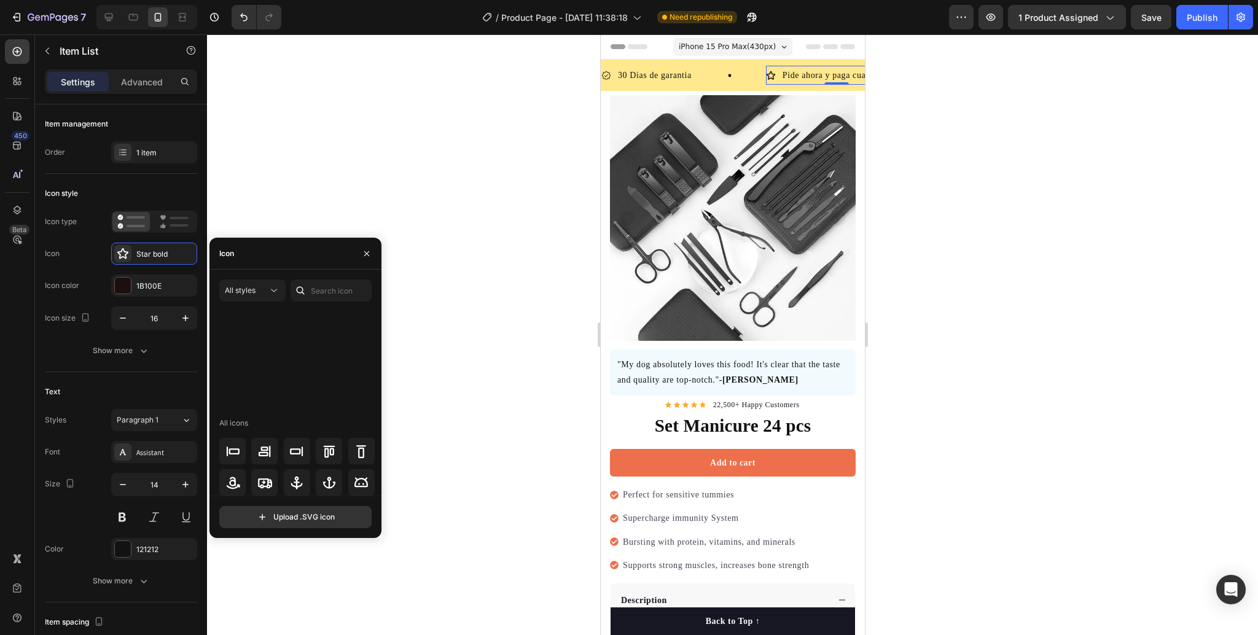
scroll to position [0, 0]
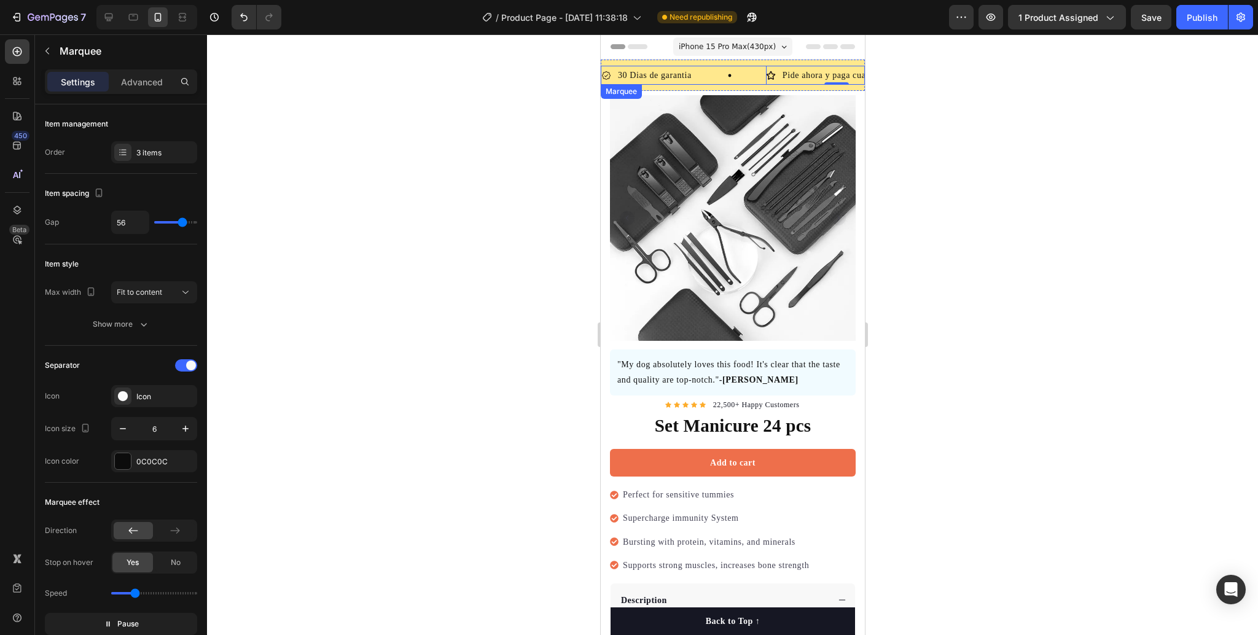
click at [976, 84] on div "Envio Grastis Item List" at bounding box center [1047, 75] width 142 height 19
click at [663, 90] on div "Marquee" at bounding box center [651, 97] width 102 height 20
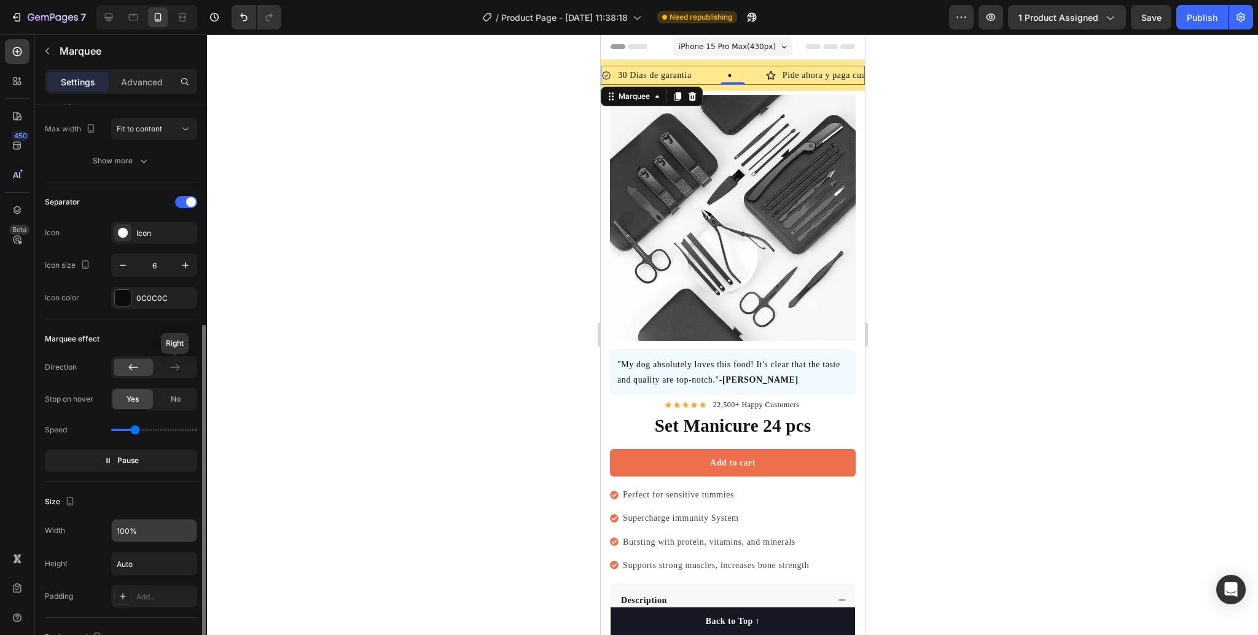
scroll to position [409, 0]
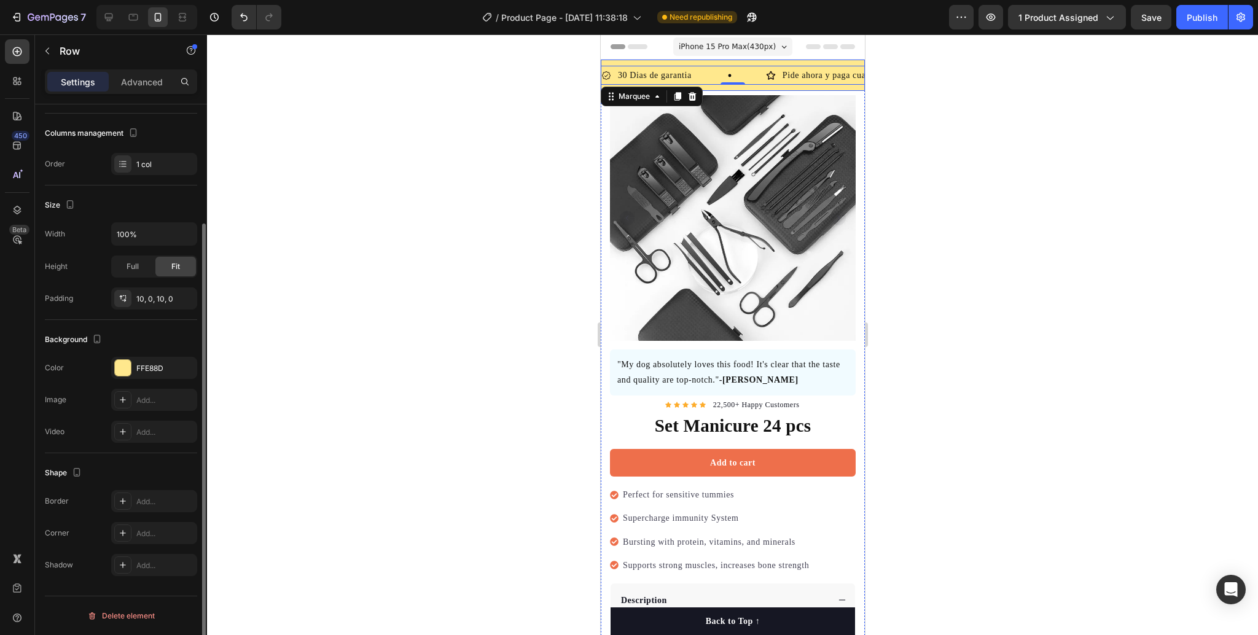
click at [790, 89] on div "30 Dias de garantia Item List Pide ahora y paga cuando llegue Item List Envio G…" at bounding box center [732, 75] width 264 height 31
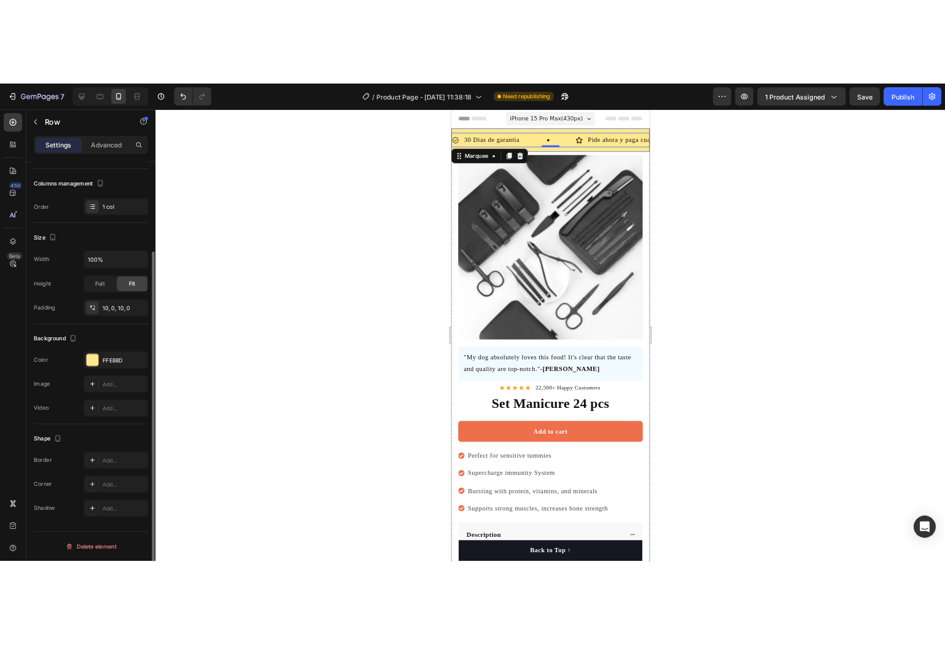
scroll to position [0, 0]
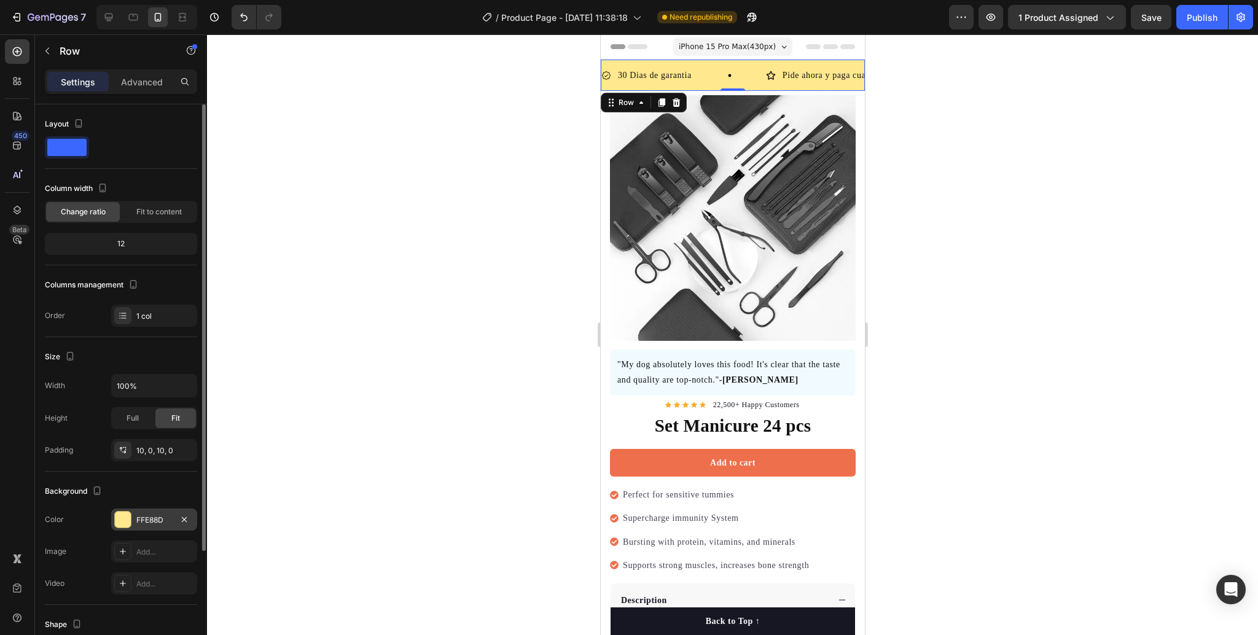
click at [123, 517] on div at bounding box center [123, 520] width 16 height 16
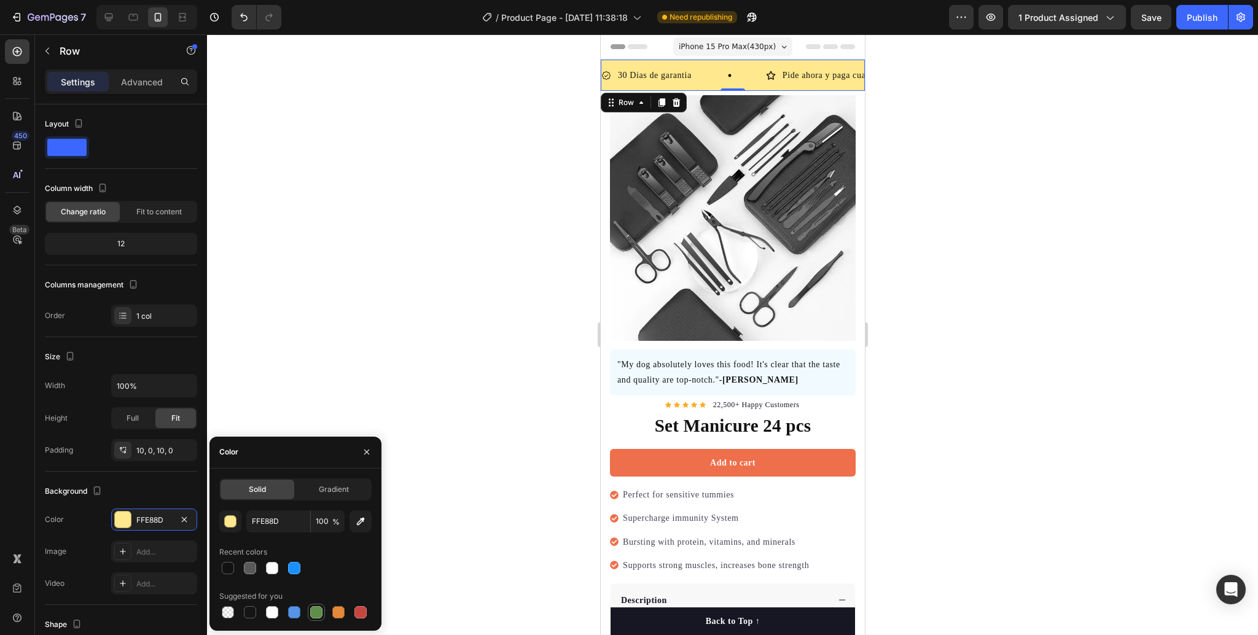
click at [315, 610] on div at bounding box center [316, 612] width 12 height 12
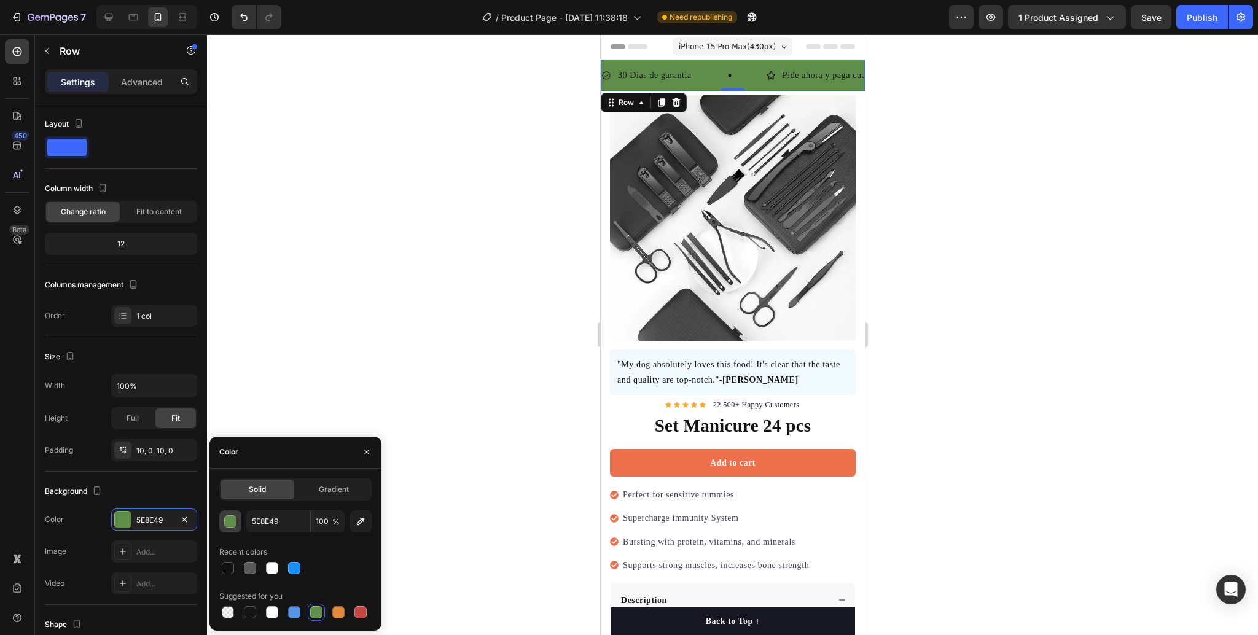
click at [232, 519] on div "button" at bounding box center [231, 522] width 12 height 12
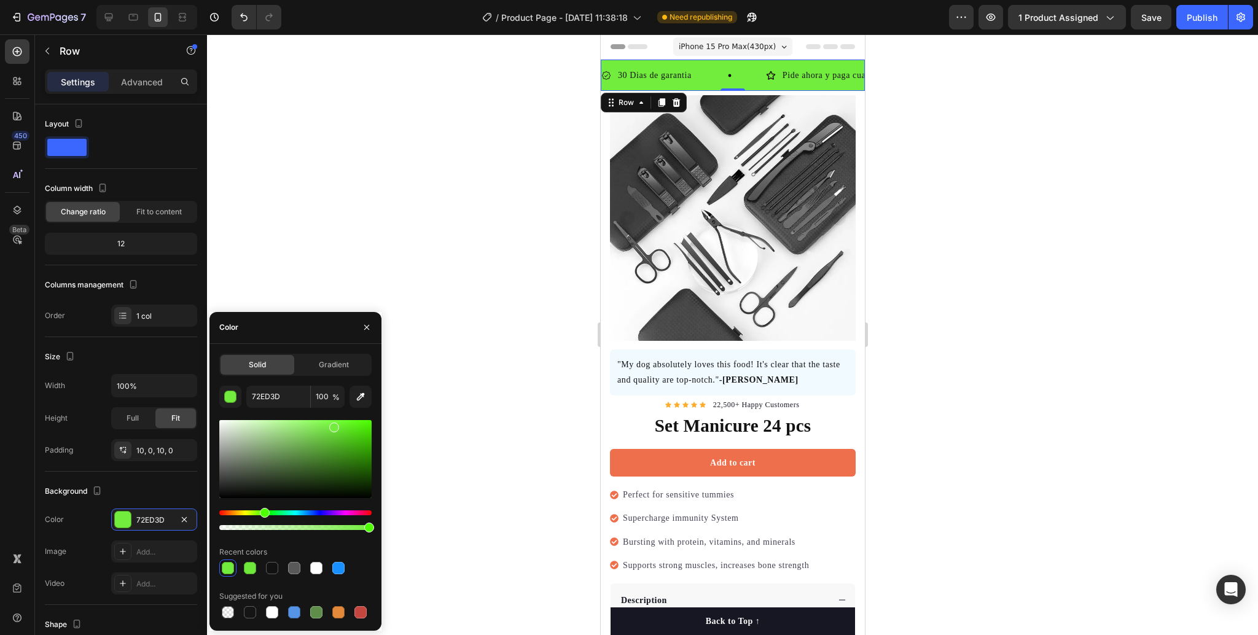
drag, startPoint x: 303, startPoint y: 454, endPoint x: 332, endPoint y: 425, distance: 40.8
click at [332, 425] on div at bounding box center [295, 459] width 152 height 78
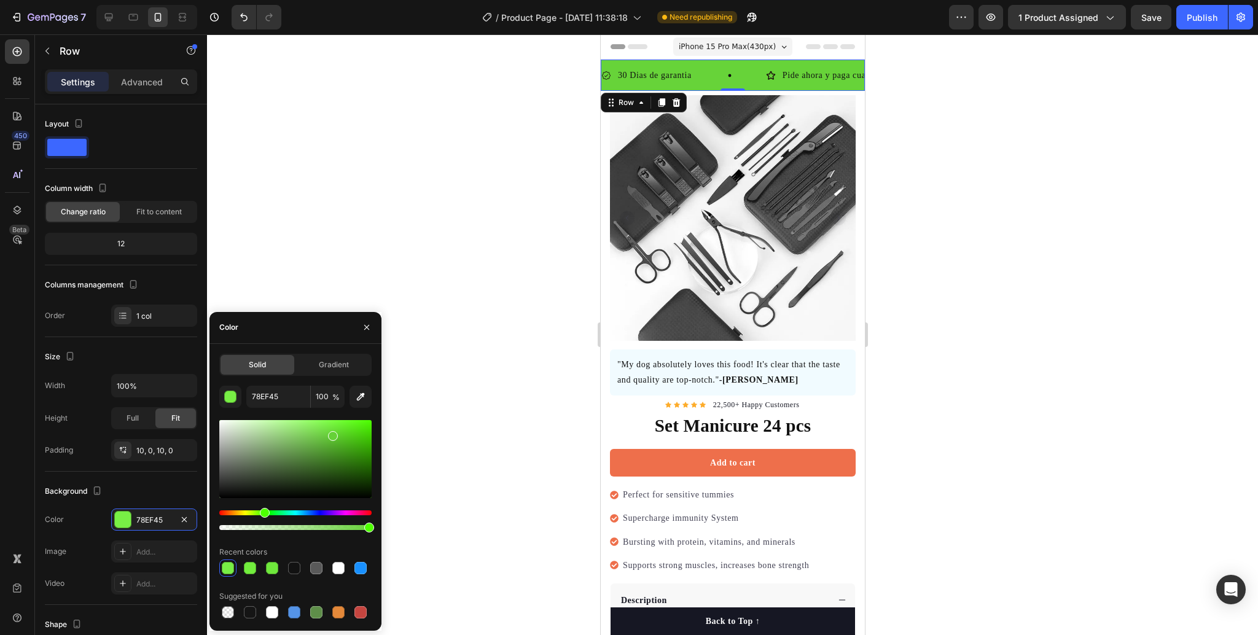
drag, startPoint x: 337, startPoint y: 425, endPoint x: 331, endPoint y: 434, distance: 10.2
click at [331, 434] on div at bounding box center [333, 436] width 10 height 10
click at [254, 565] on div at bounding box center [250, 568] width 12 height 12
type input "78EF45"
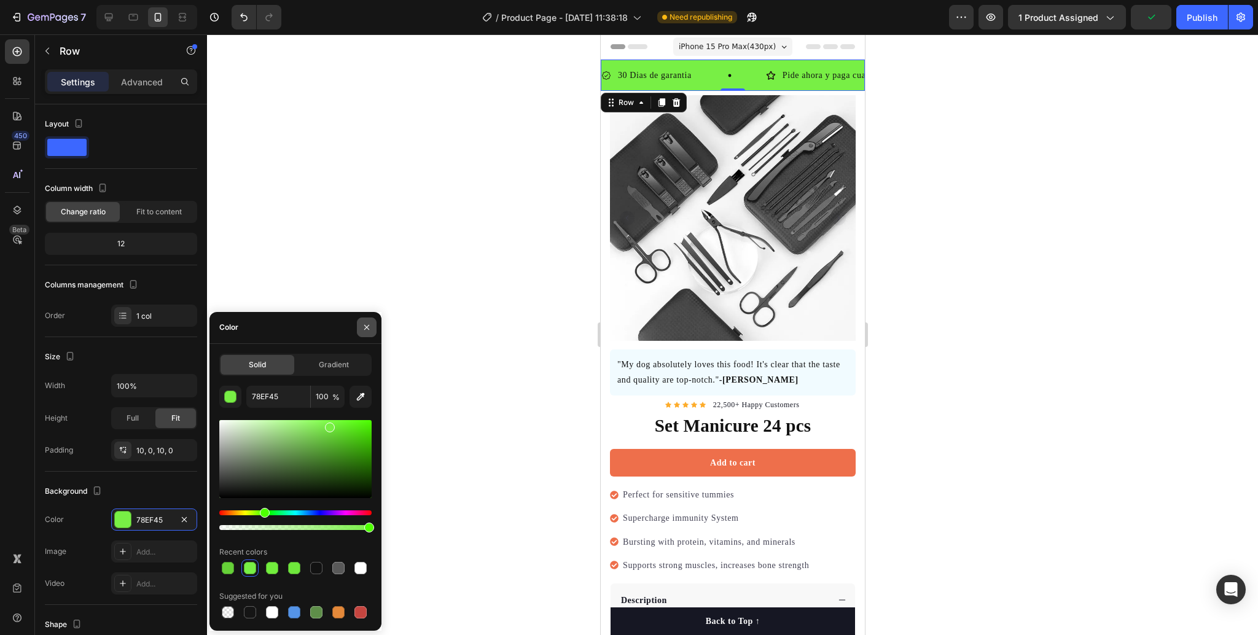
click at [365, 329] on icon "button" at bounding box center [367, 327] width 10 height 10
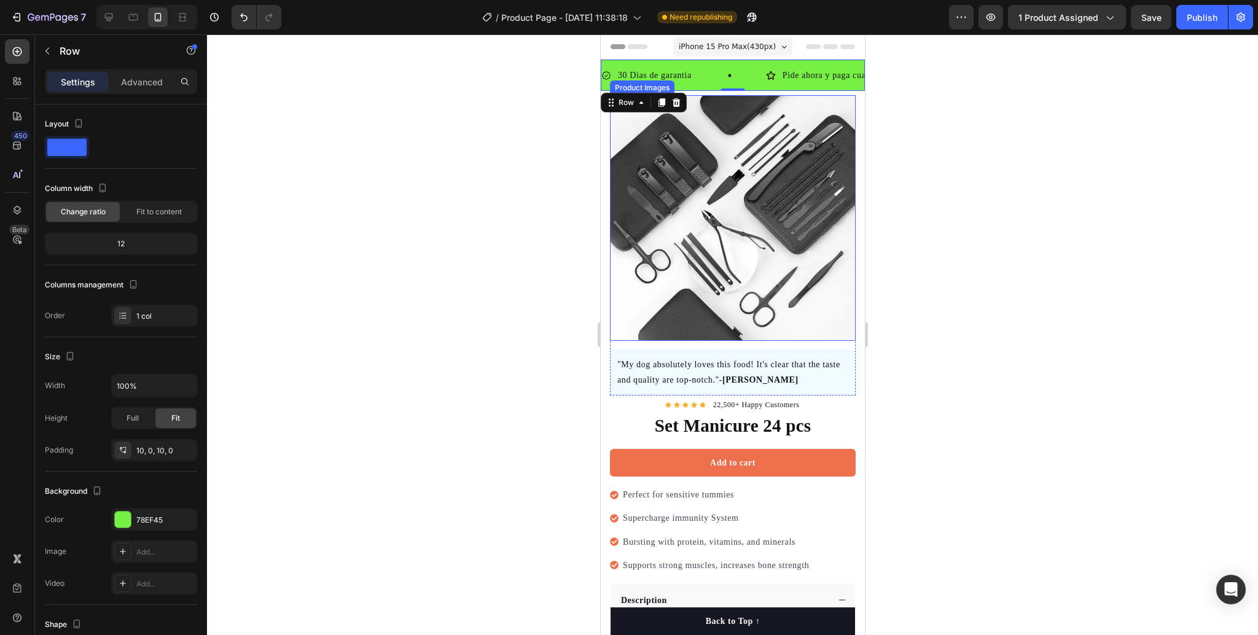
click at [719, 221] on img at bounding box center [732, 218] width 246 height 246
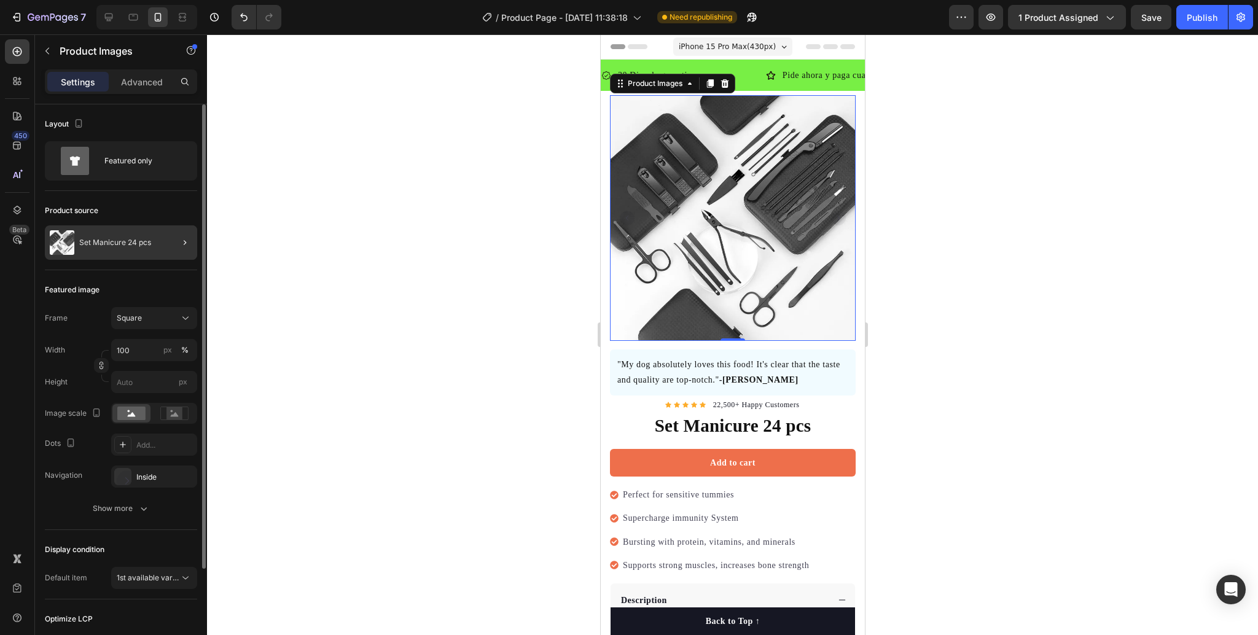
click at [195, 245] on div at bounding box center [180, 242] width 34 height 34
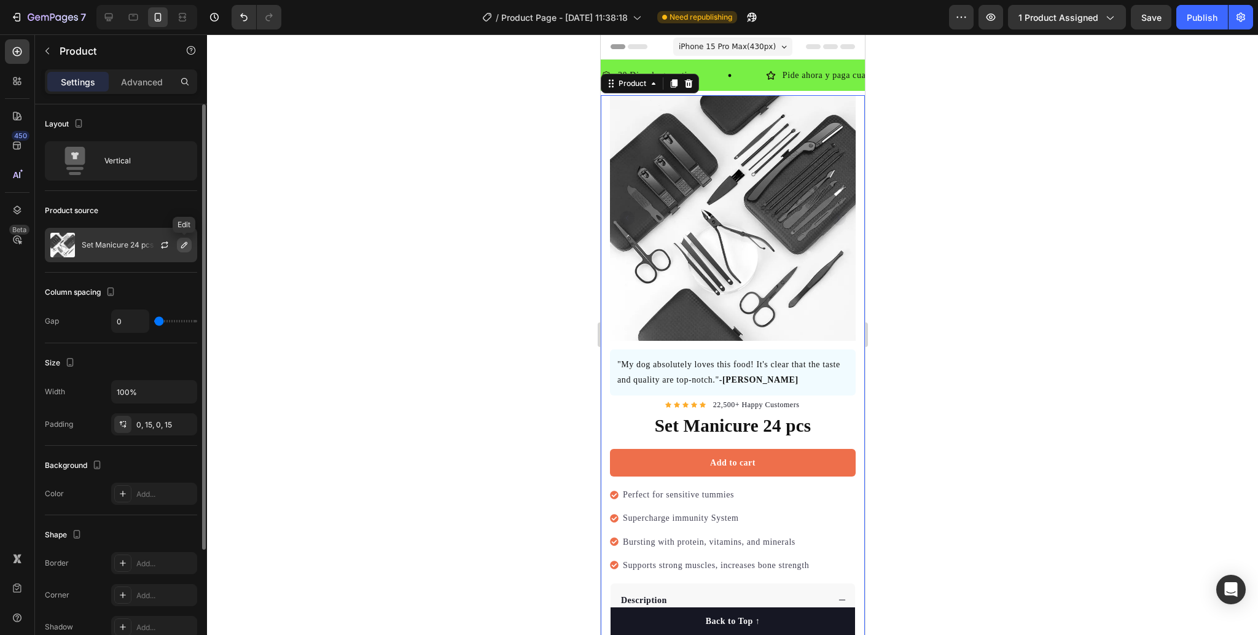
click at [185, 249] on icon "button" at bounding box center [184, 245] width 10 height 10
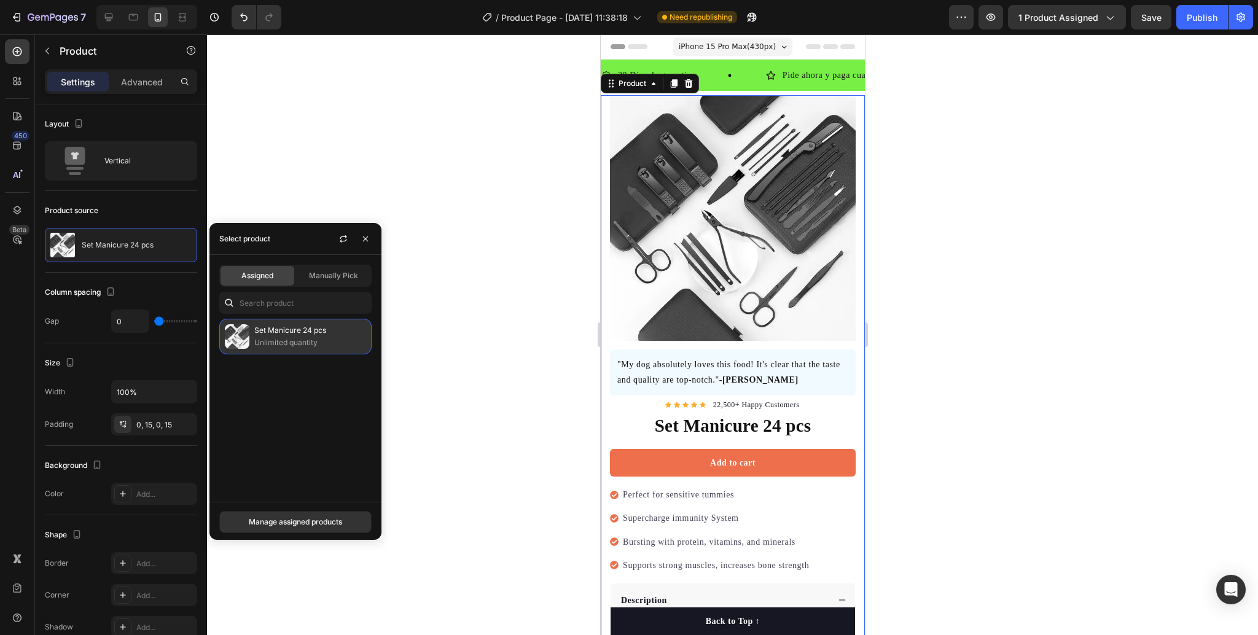
click at [287, 343] on p "Unlimited quantity" at bounding box center [310, 343] width 112 height 12
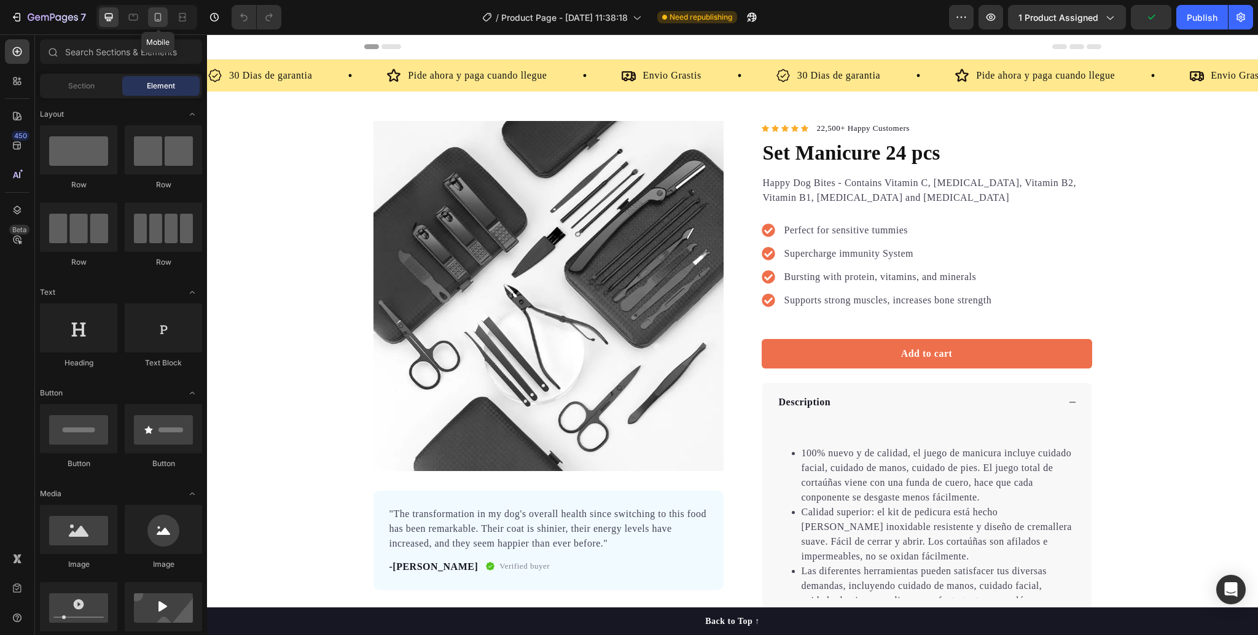
click at [163, 20] on div at bounding box center [158, 17] width 20 height 20
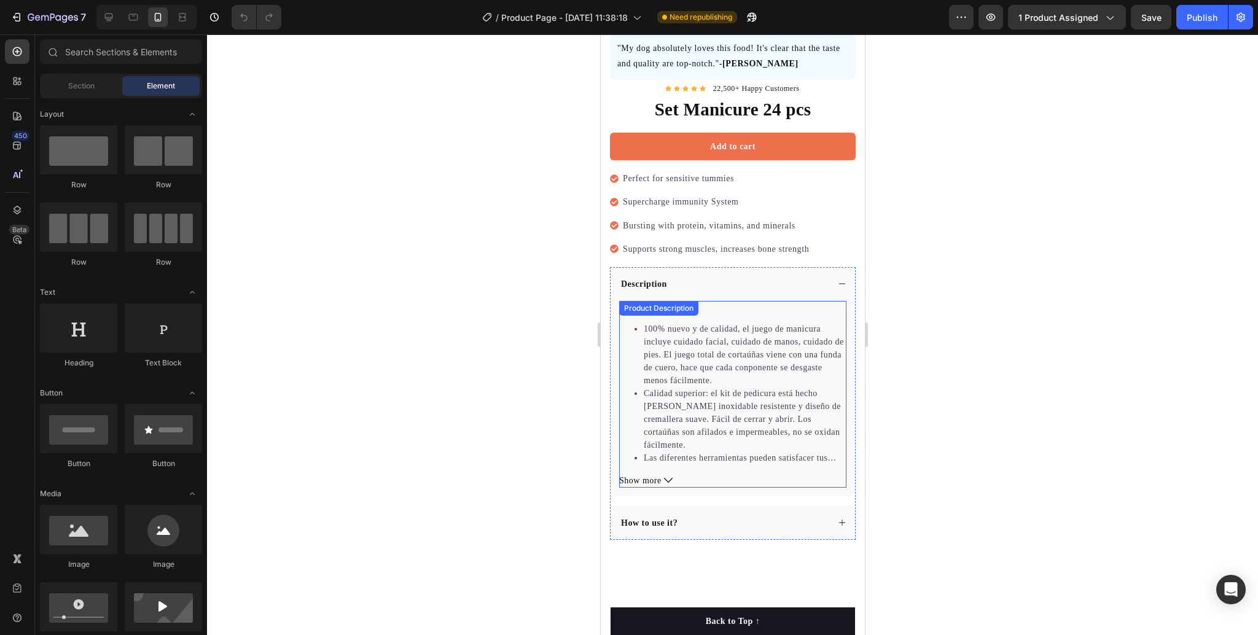
scroll to position [327, 0]
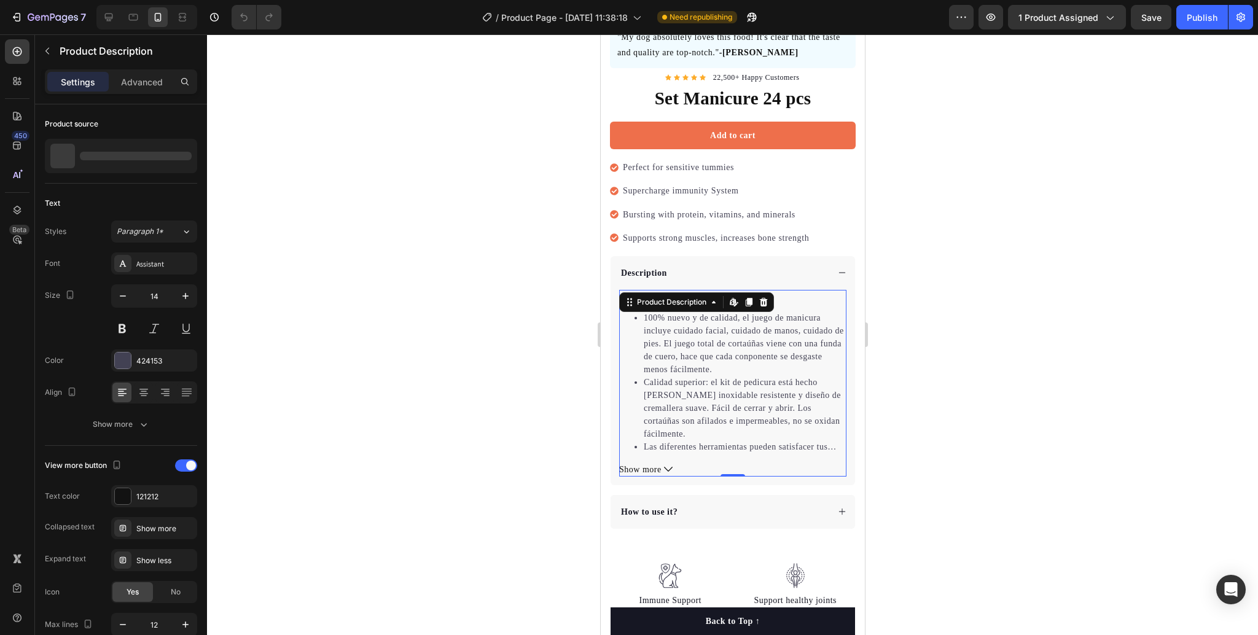
click at [669, 465] on icon at bounding box center [667, 469] width 9 height 9
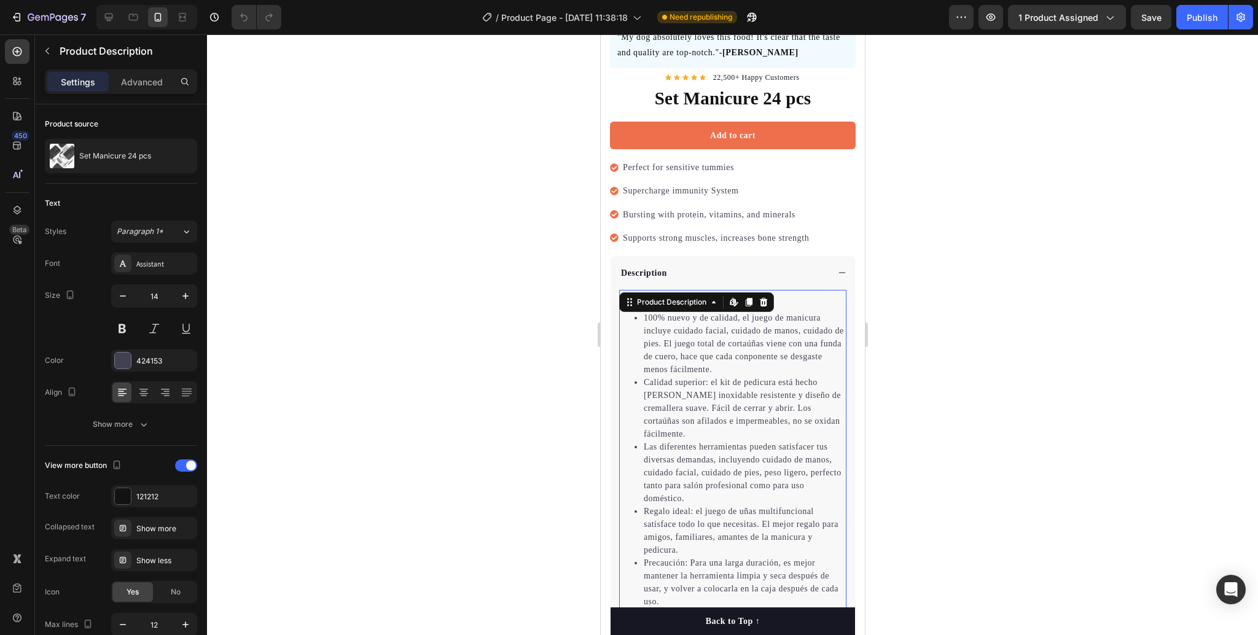
click at [935, 362] on div at bounding box center [732, 334] width 1051 height 601
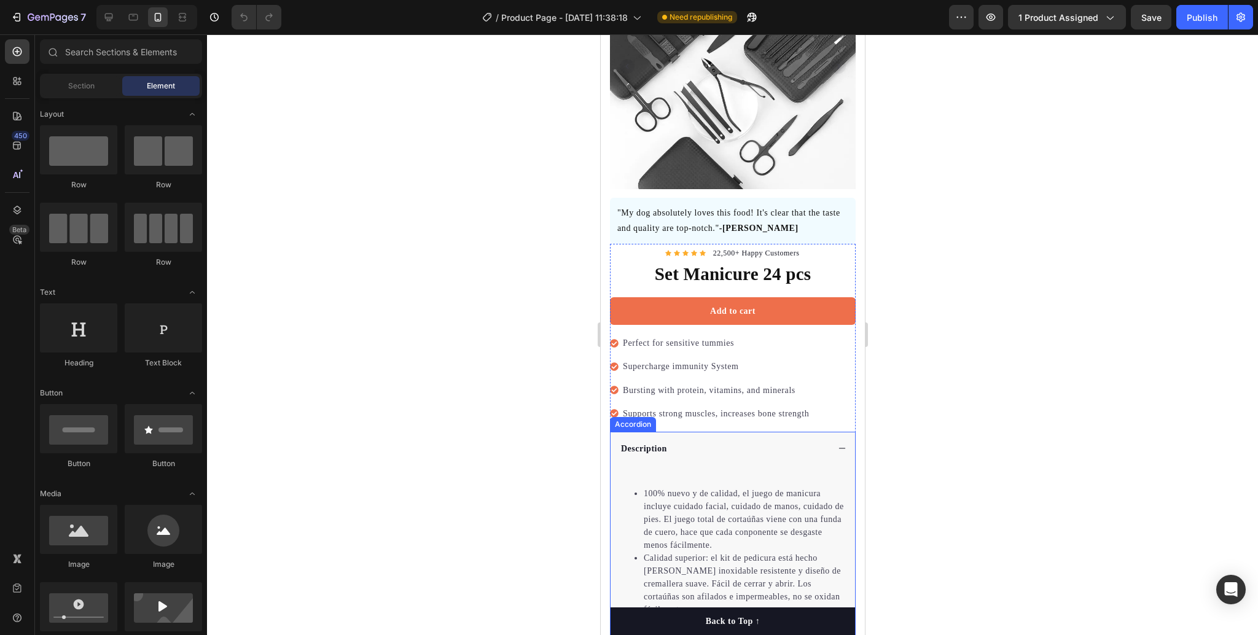
scroll to position [0, 0]
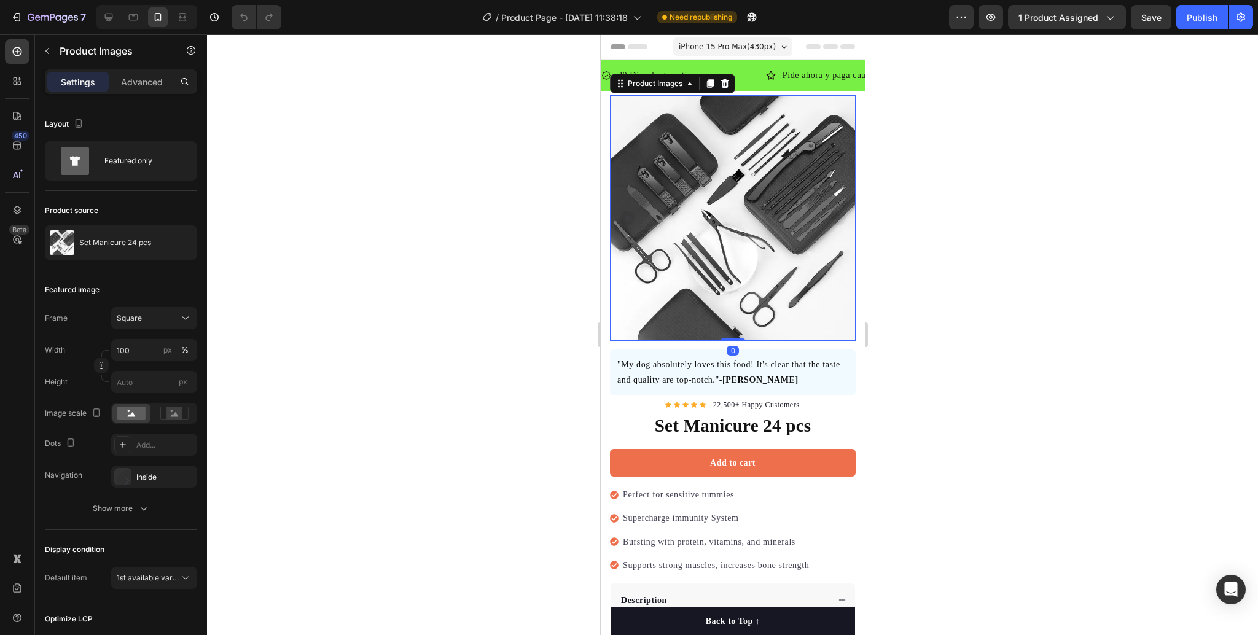
click at [774, 248] on img at bounding box center [732, 218] width 246 height 246
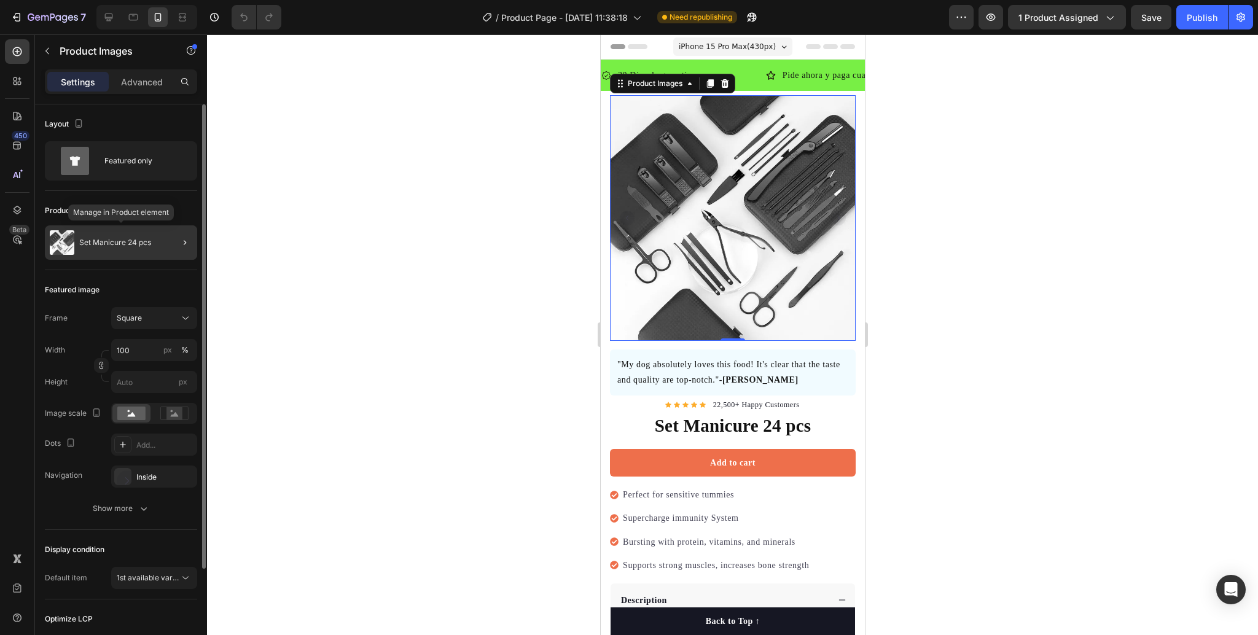
click at [147, 256] on div "Set Manicure 24 pcs" at bounding box center [121, 242] width 152 height 34
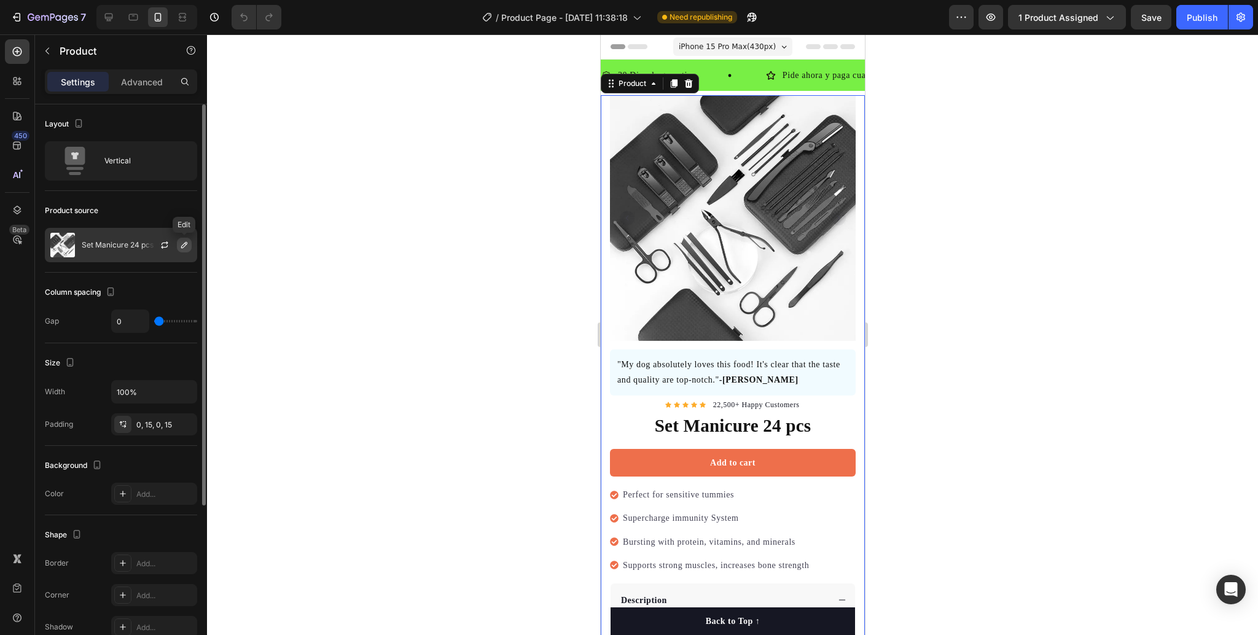
click at [187, 249] on icon "button" at bounding box center [184, 245] width 10 height 10
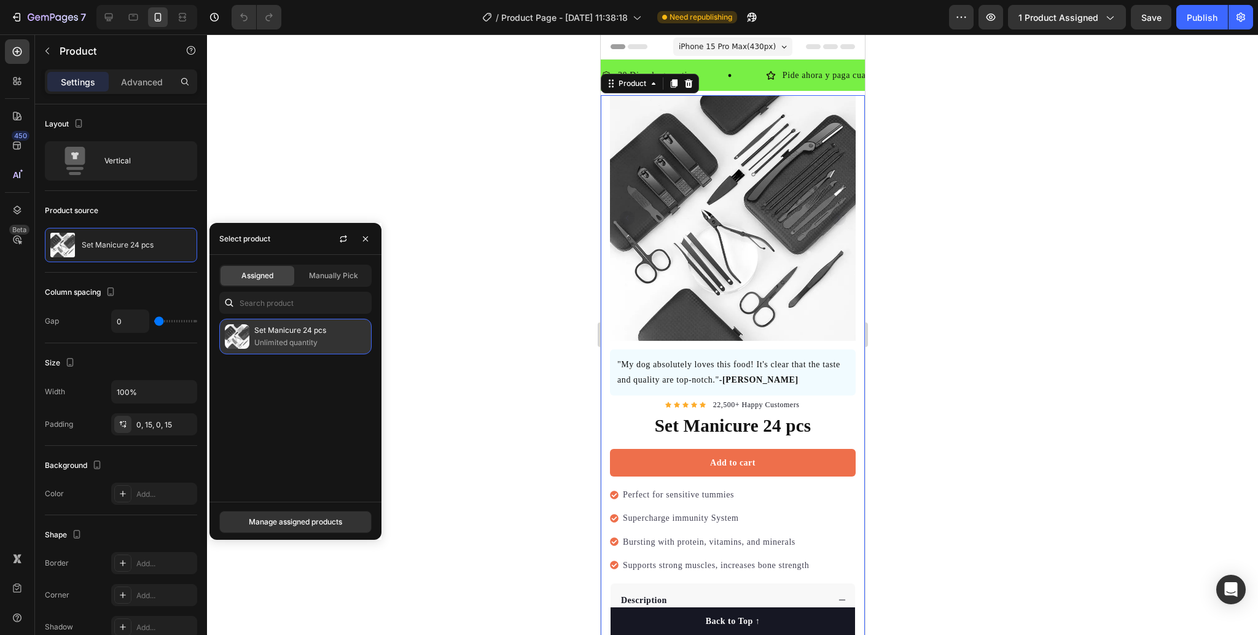
click at [295, 344] on p "Unlimited quantity" at bounding box center [310, 343] width 112 height 12
drag, startPoint x: 330, startPoint y: 273, endPoint x: 317, endPoint y: 276, distance: 14.0
click at [331, 273] on span "Manually Pick" at bounding box center [333, 275] width 49 height 11
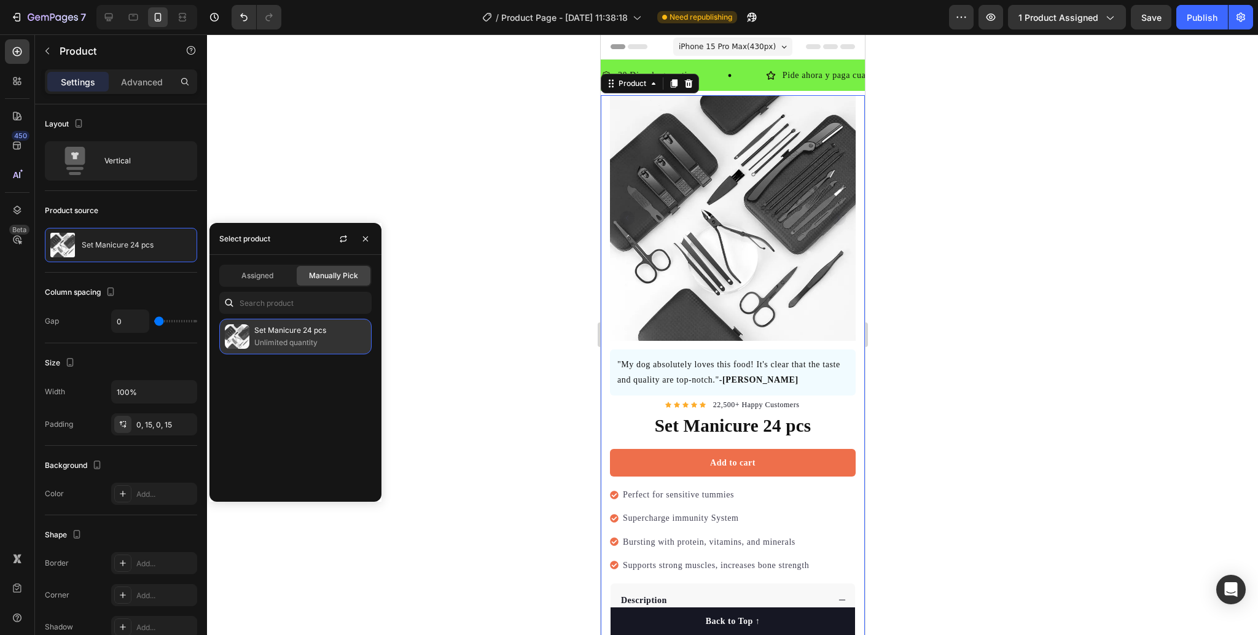
click at [302, 345] on p "Unlimited quantity" at bounding box center [310, 343] width 112 height 12
click at [251, 268] on div "Assigned" at bounding box center [258, 276] width 74 height 20
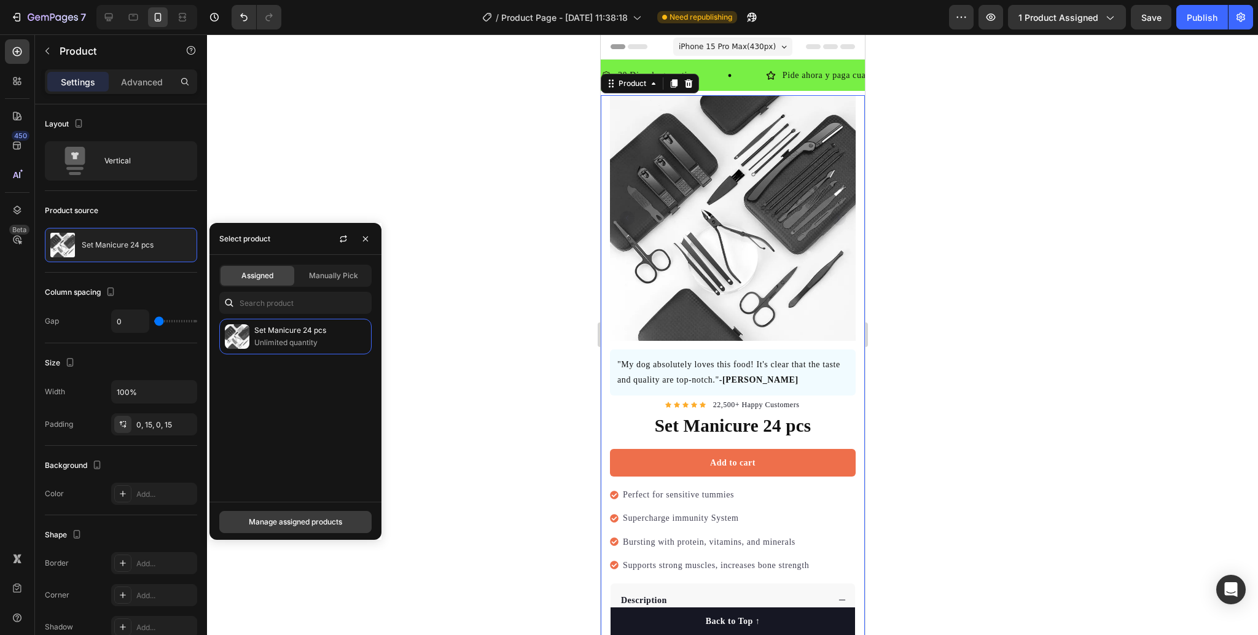
click at [329, 527] on div "Manage assigned products" at bounding box center [295, 522] width 93 height 11
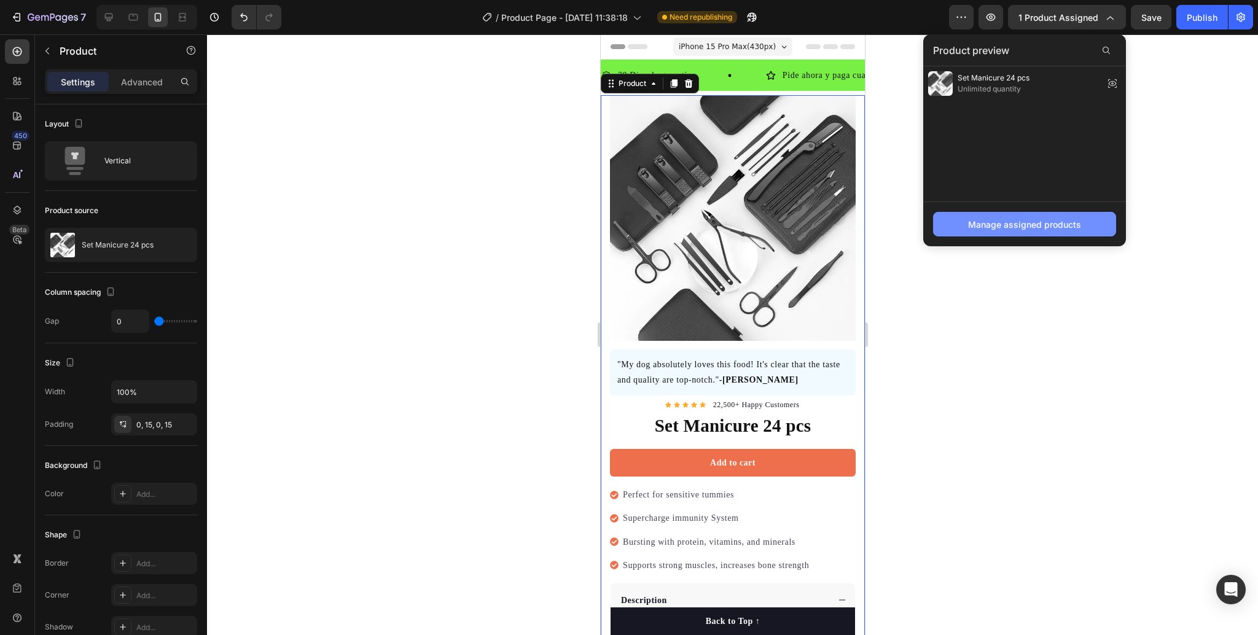
click at [1037, 218] on div "Manage assigned products" at bounding box center [1024, 224] width 113 height 13
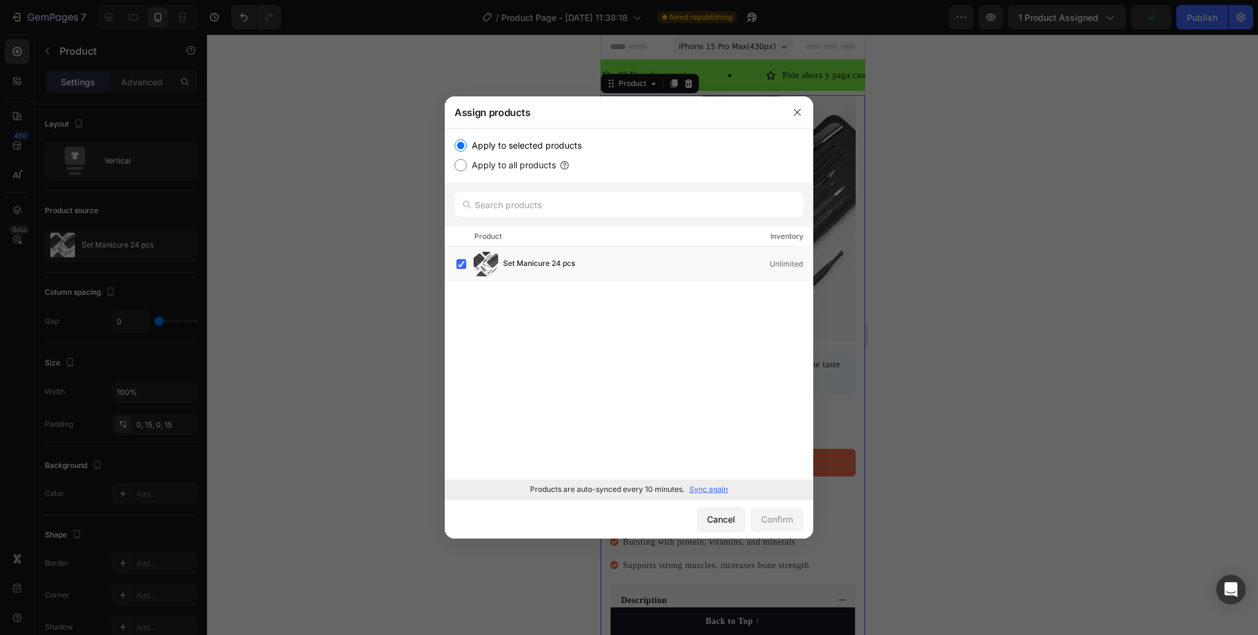
click at [783, 119] on div at bounding box center [797, 112] width 32 height 32
